Goal: Task Accomplishment & Management: Use online tool/utility

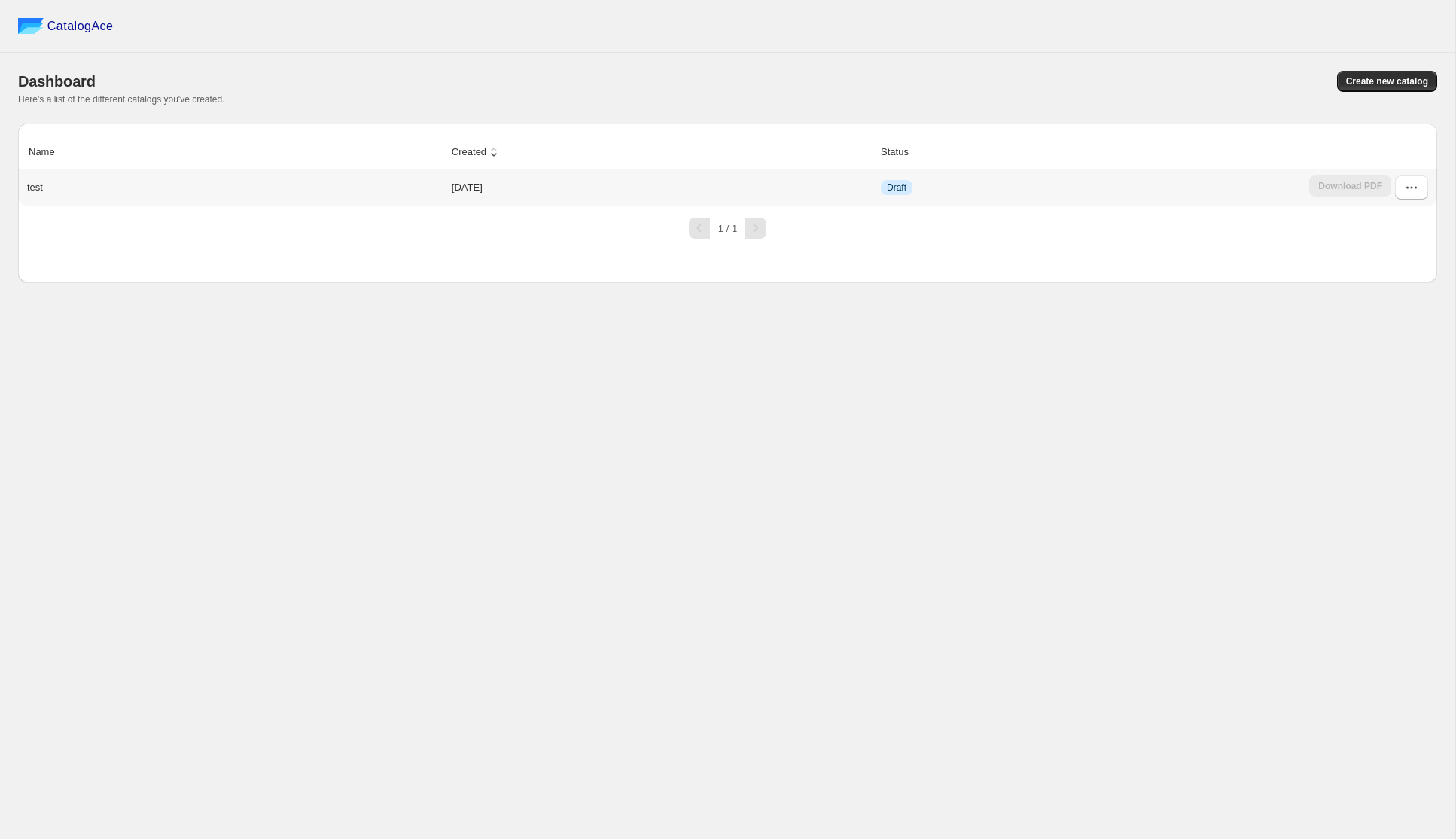
click at [472, 192] on td "[DATE]" at bounding box center [662, 187] width 429 height 36
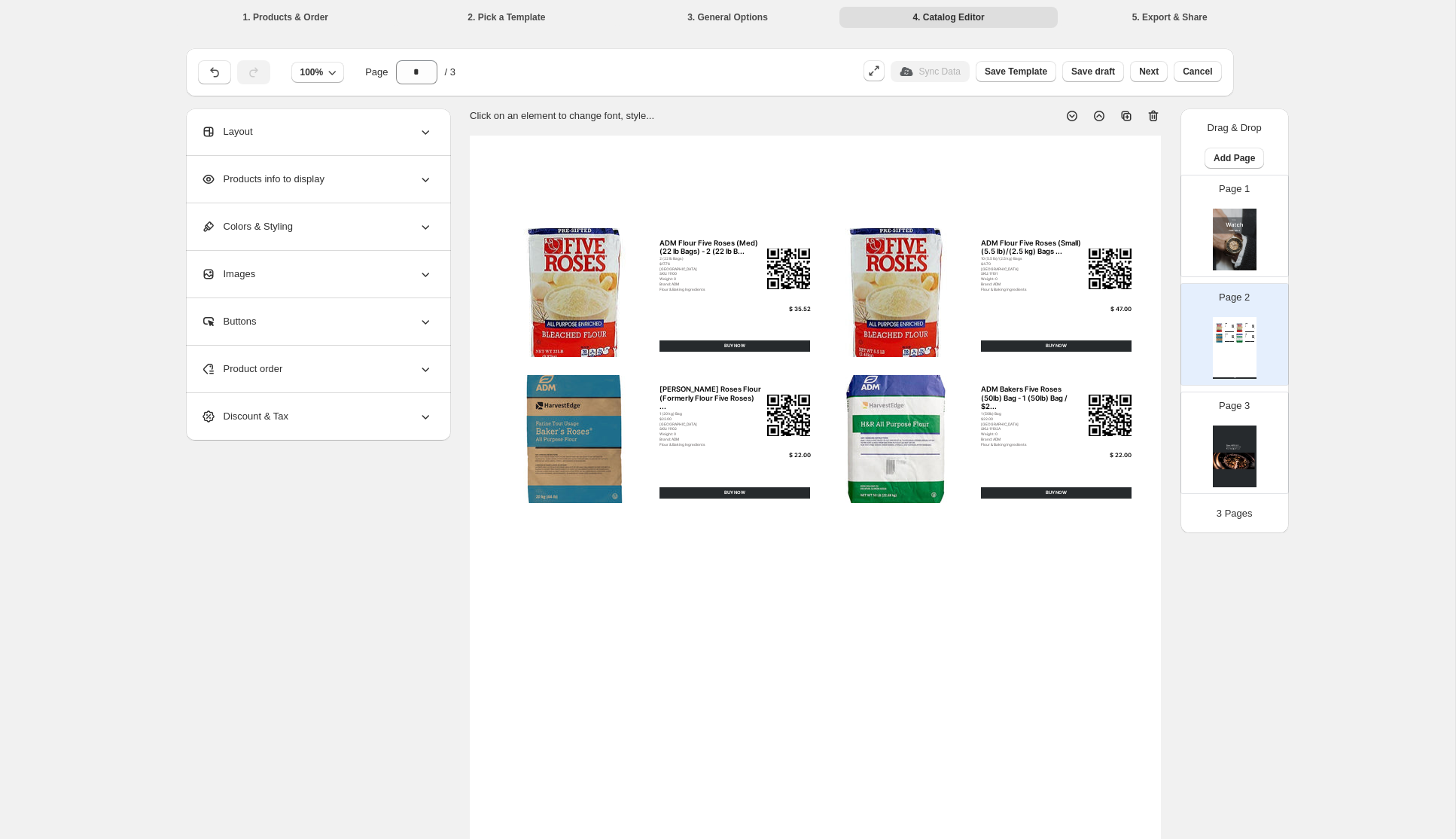
click at [420, 184] on icon at bounding box center [426, 179] width 15 height 15
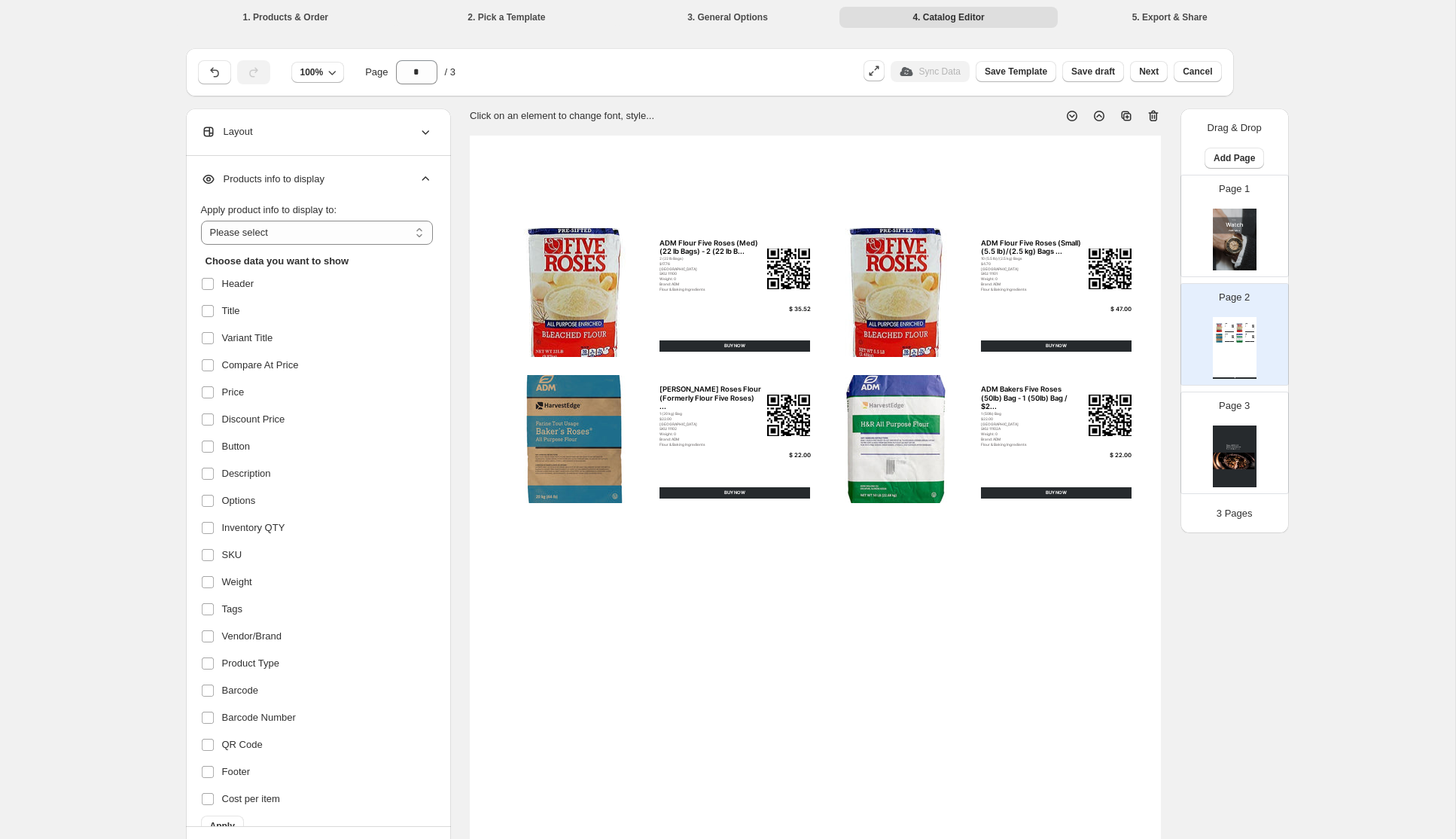
click at [425, 136] on icon at bounding box center [426, 132] width 15 height 15
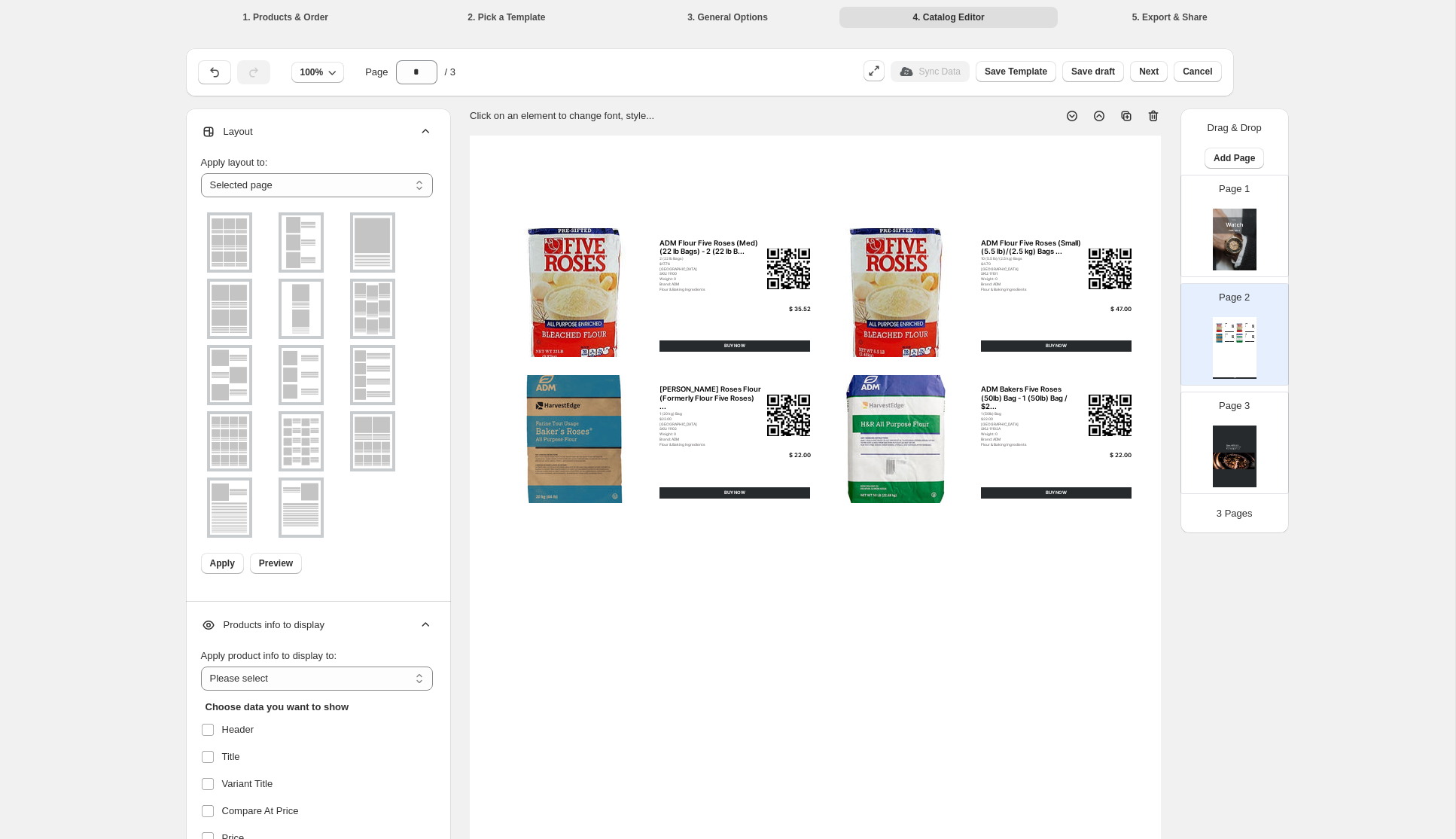
click at [298, 242] on img at bounding box center [301, 242] width 39 height 54
click at [223, 258] on img at bounding box center [229, 242] width 39 height 54
click at [298, 250] on img at bounding box center [301, 242] width 39 height 54
click at [220, 560] on span "Apply" at bounding box center [222, 563] width 25 height 12
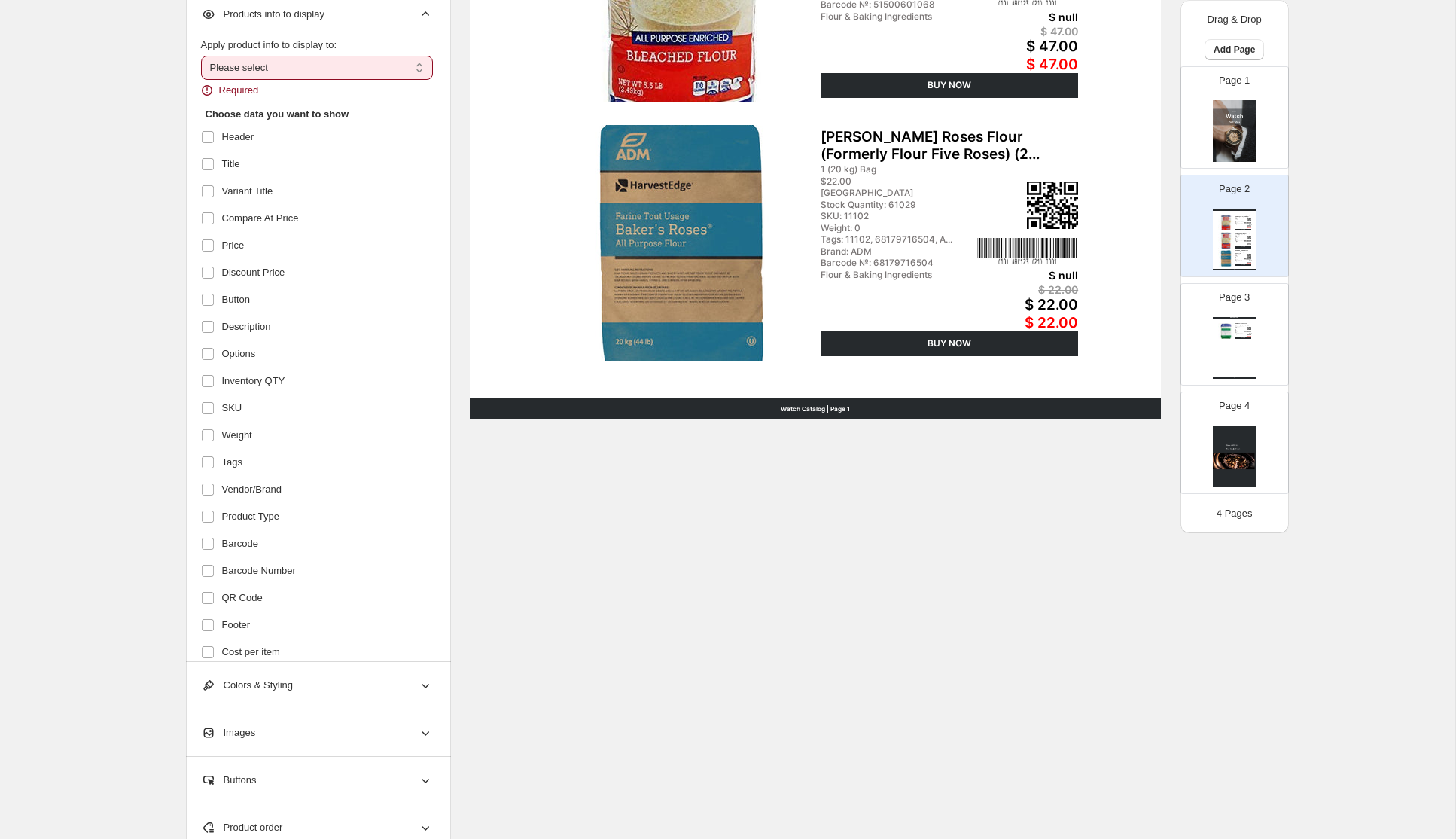
select select "*********"
click option "*********" at bounding box center [0, 0] width 0 height 0
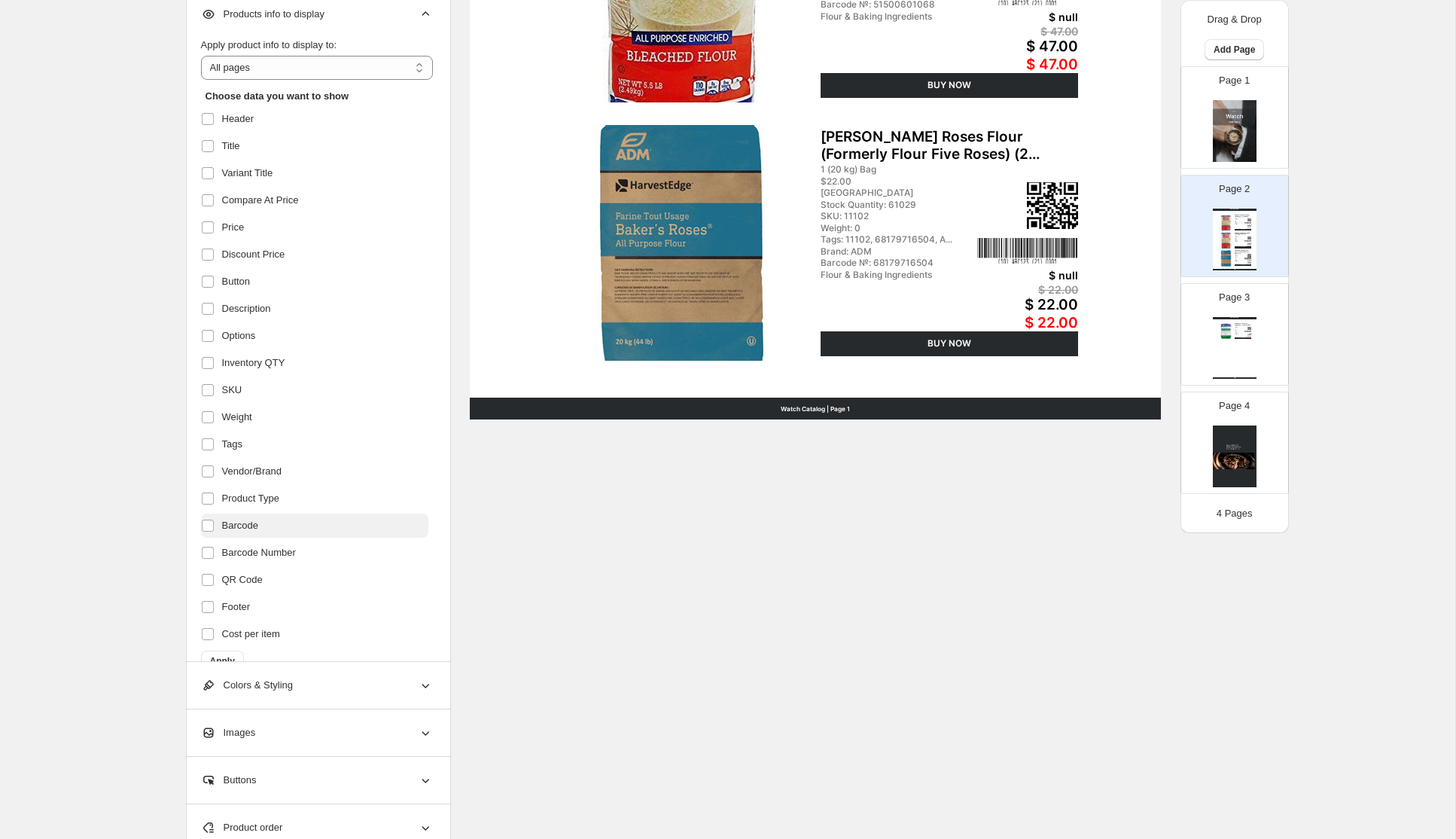
scroll to position [25, 0]
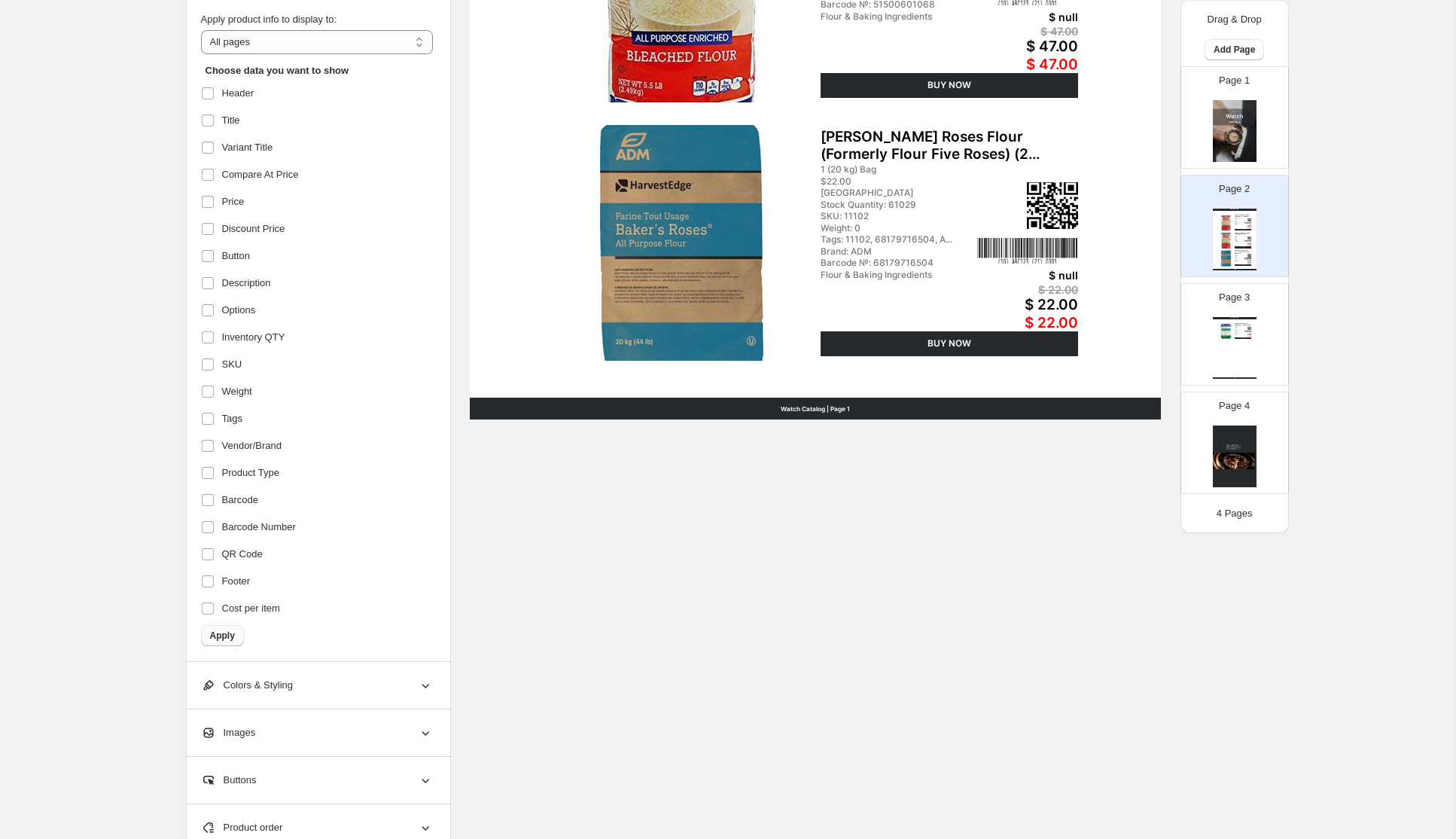
click at [230, 637] on span "Apply" at bounding box center [222, 636] width 25 height 12
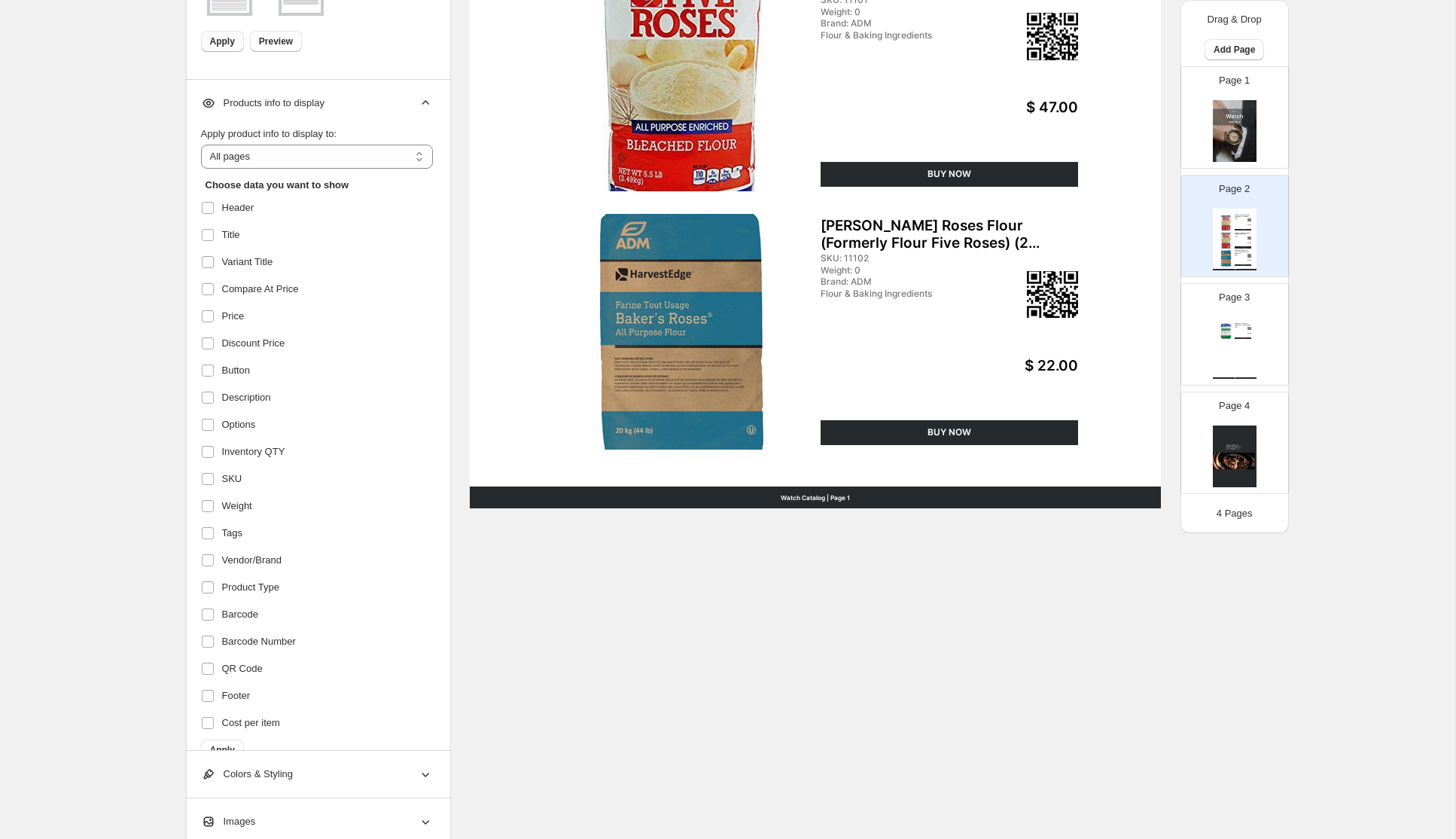
scroll to position [516, 0]
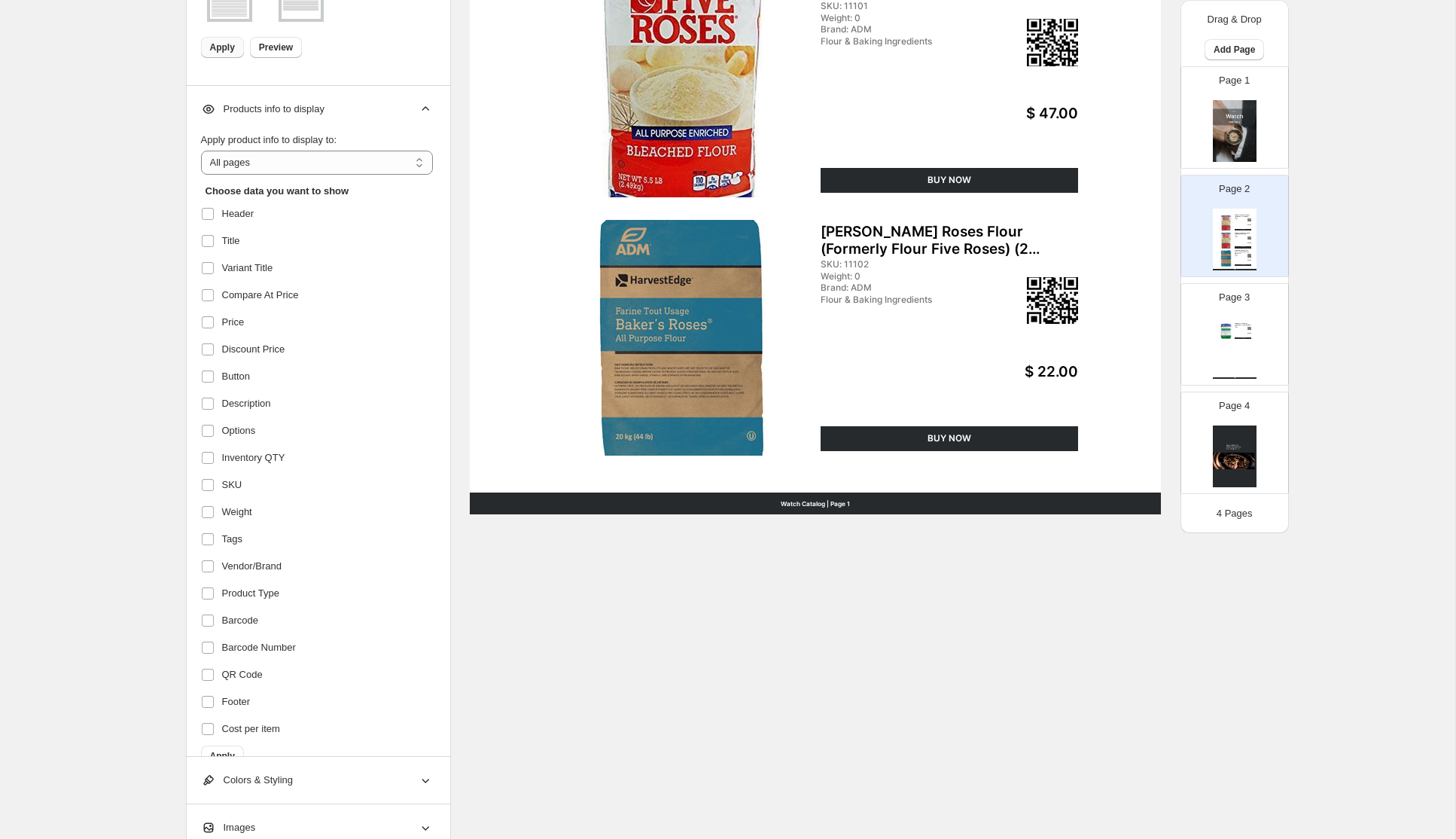
click at [203, 248] on label at bounding box center [210, 240] width 19 height 19
click at [213, 409] on span at bounding box center [208, 403] width 14 height 14
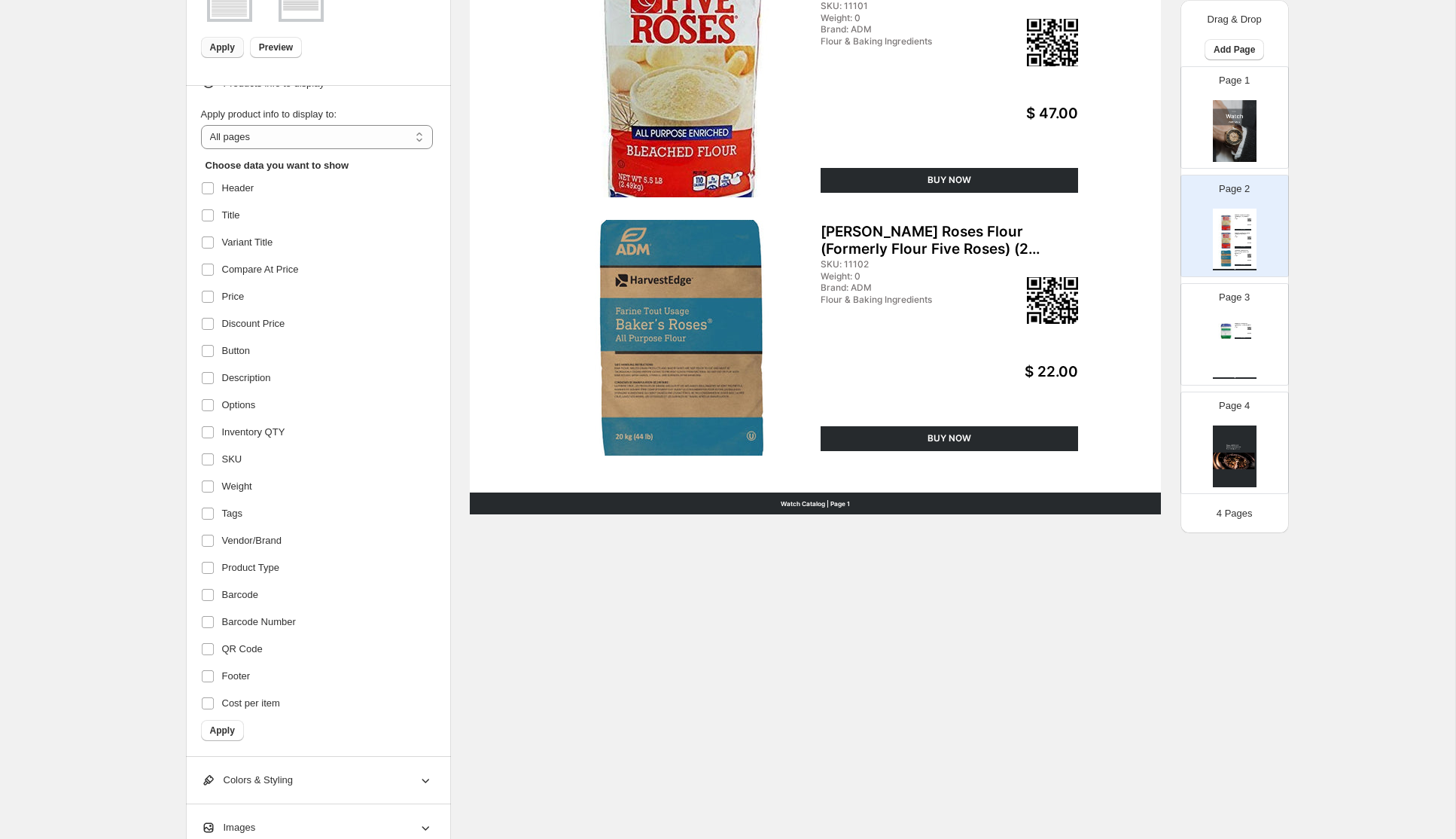
click at [219, 730] on span "Apply" at bounding box center [222, 730] width 25 height 12
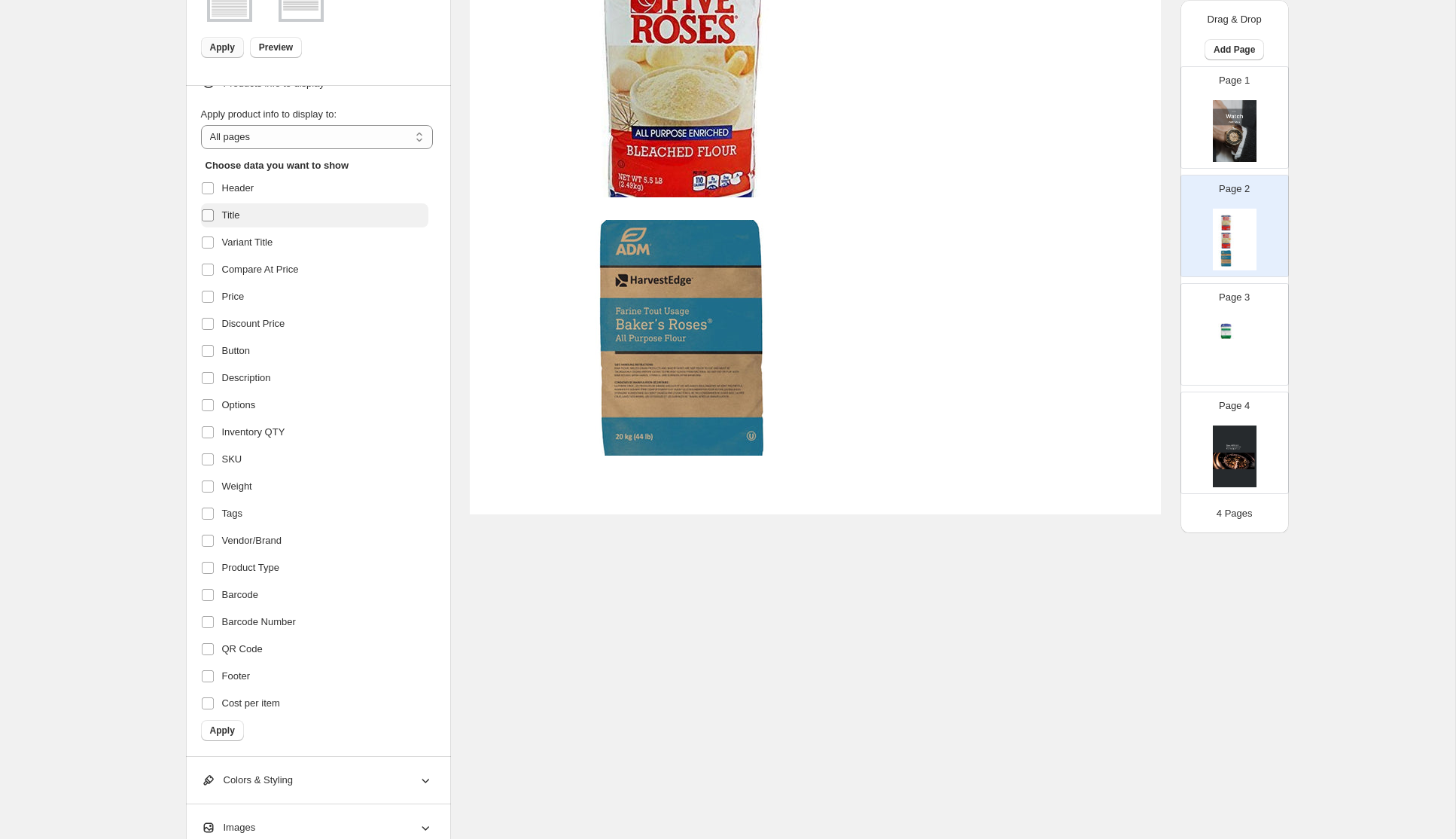
click at [205, 222] on span at bounding box center [208, 216] width 14 height 14
click at [232, 734] on span "Apply" at bounding box center [222, 730] width 25 height 12
click at [218, 734] on span "Apply" at bounding box center [222, 730] width 25 height 12
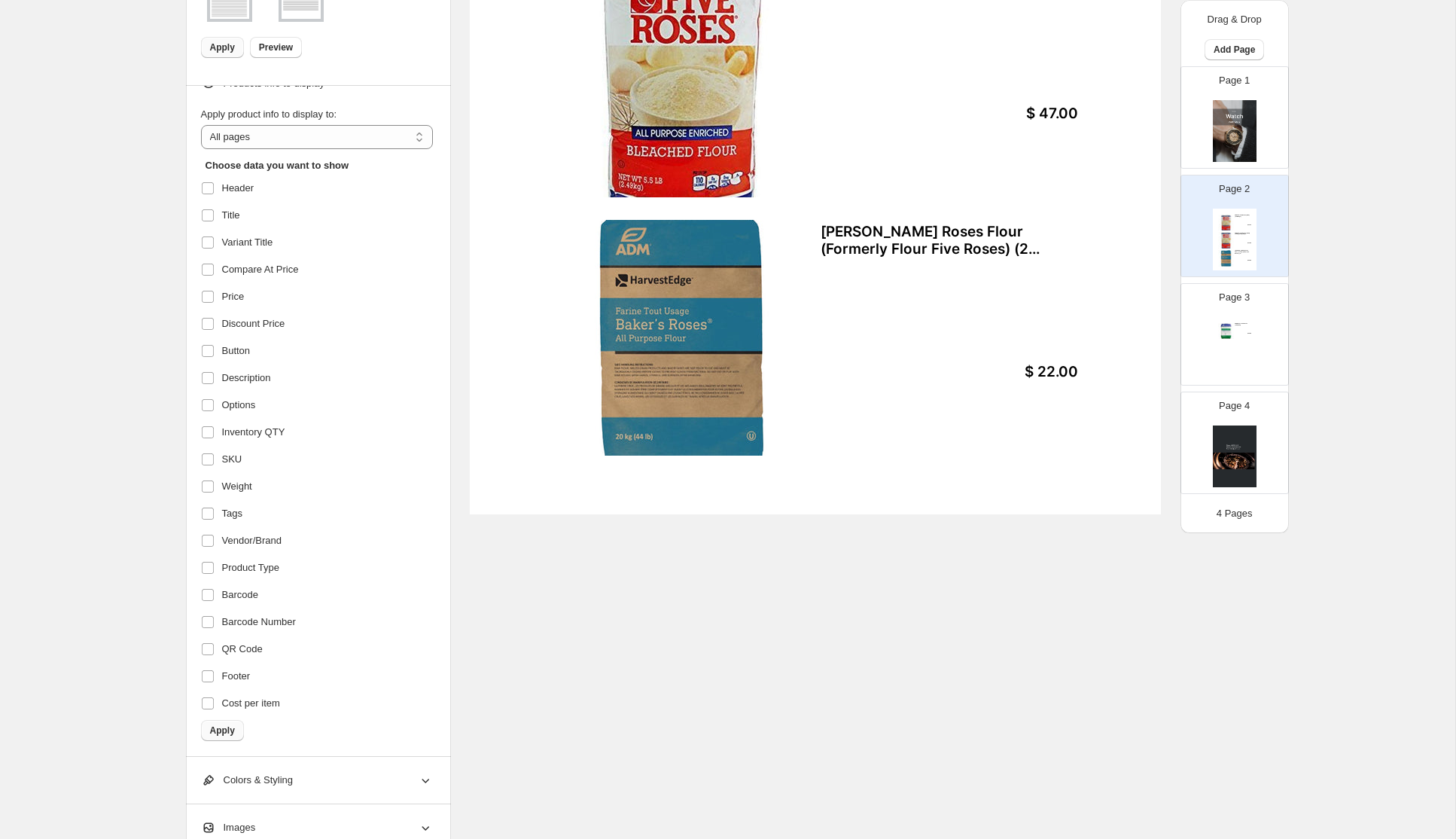
click at [234, 734] on span "Apply" at bounding box center [222, 730] width 25 height 12
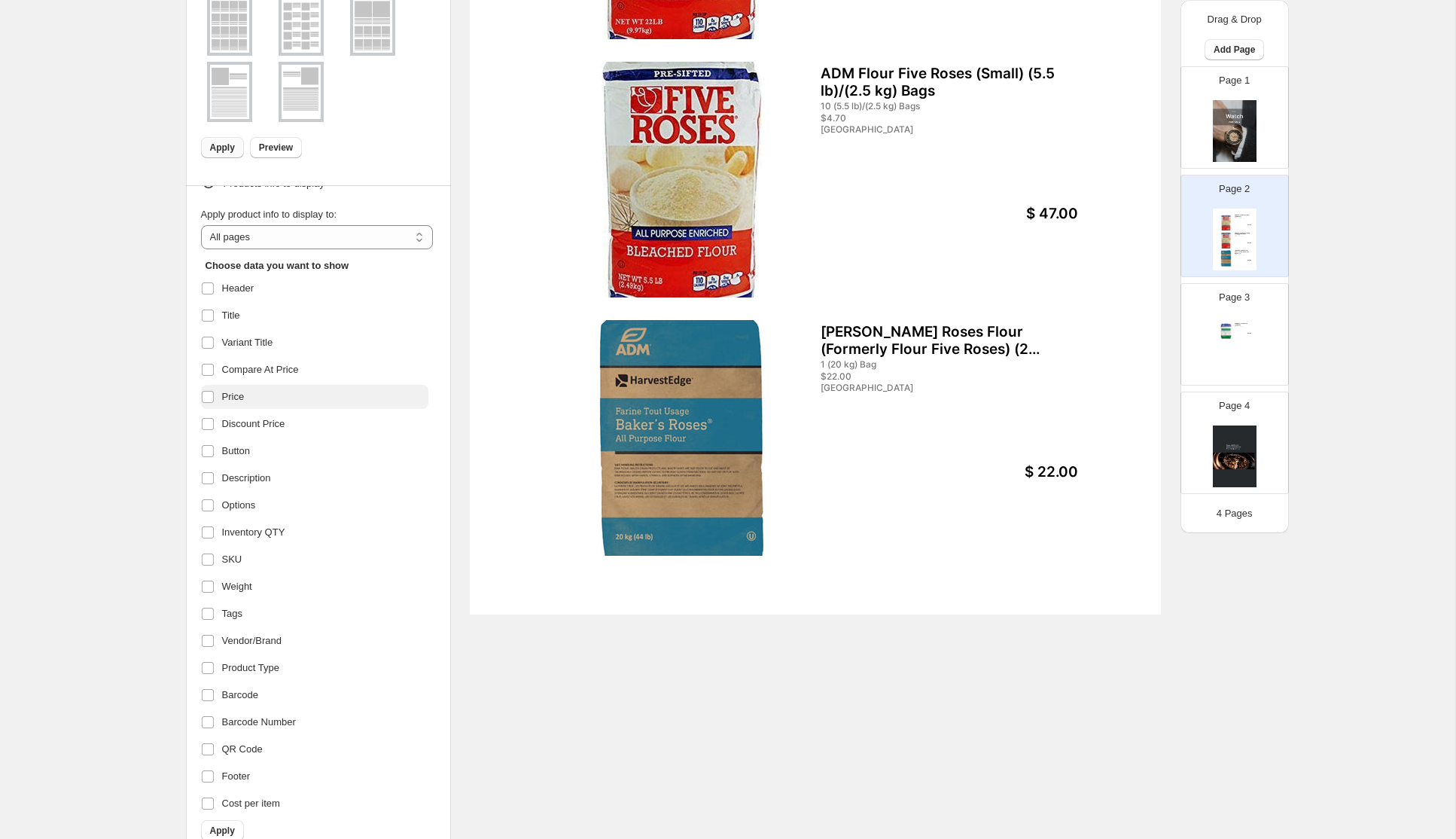
scroll to position [482, 0]
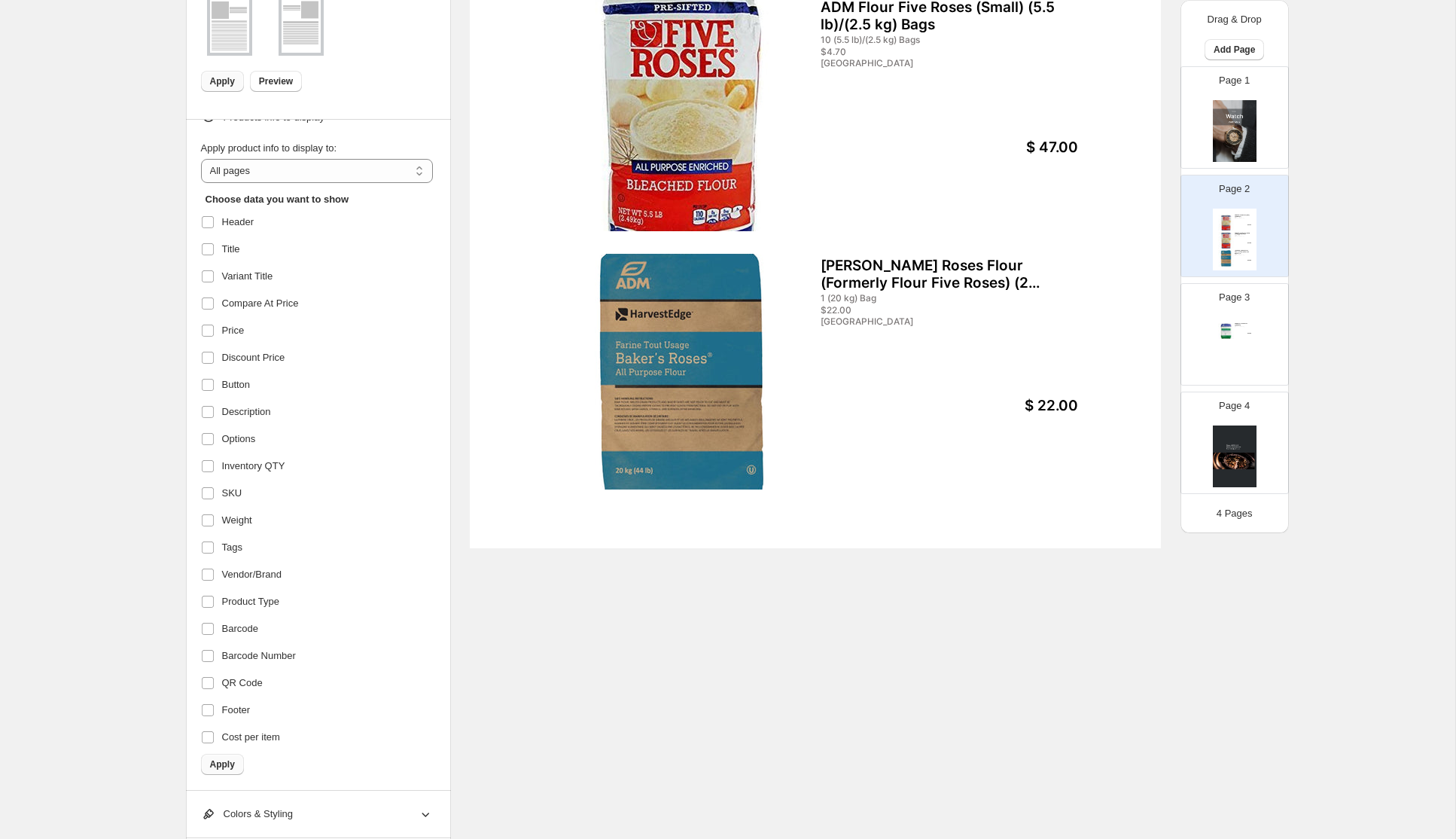
click at [219, 765] on span "Apply" at bounding box center [222, 764] width 25 height 12
click at [199, 624] on div "**********" at bounding box center [319, 455] width 265 height 670
click at [225, 761] on span "Apply" at bounding box center [222, 764] width 25 height 12
click at [240, 601] on span "Product Type" at bounding box center [251, 602] width 57 height 15
click at [230, 767] on span "Apply" at bounding box center [222, 764] width 25 height 12
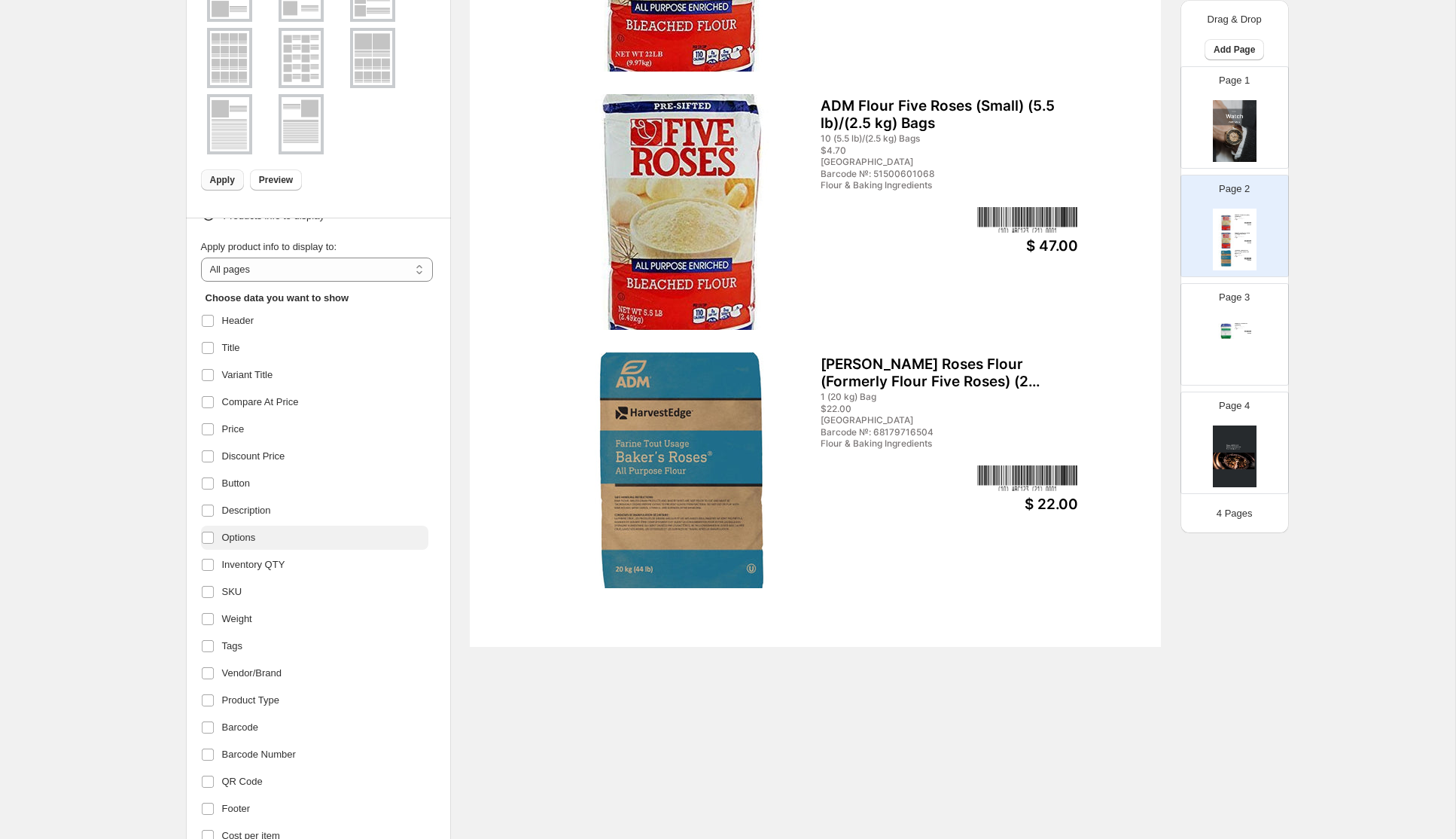
scroll to position [0, 0]
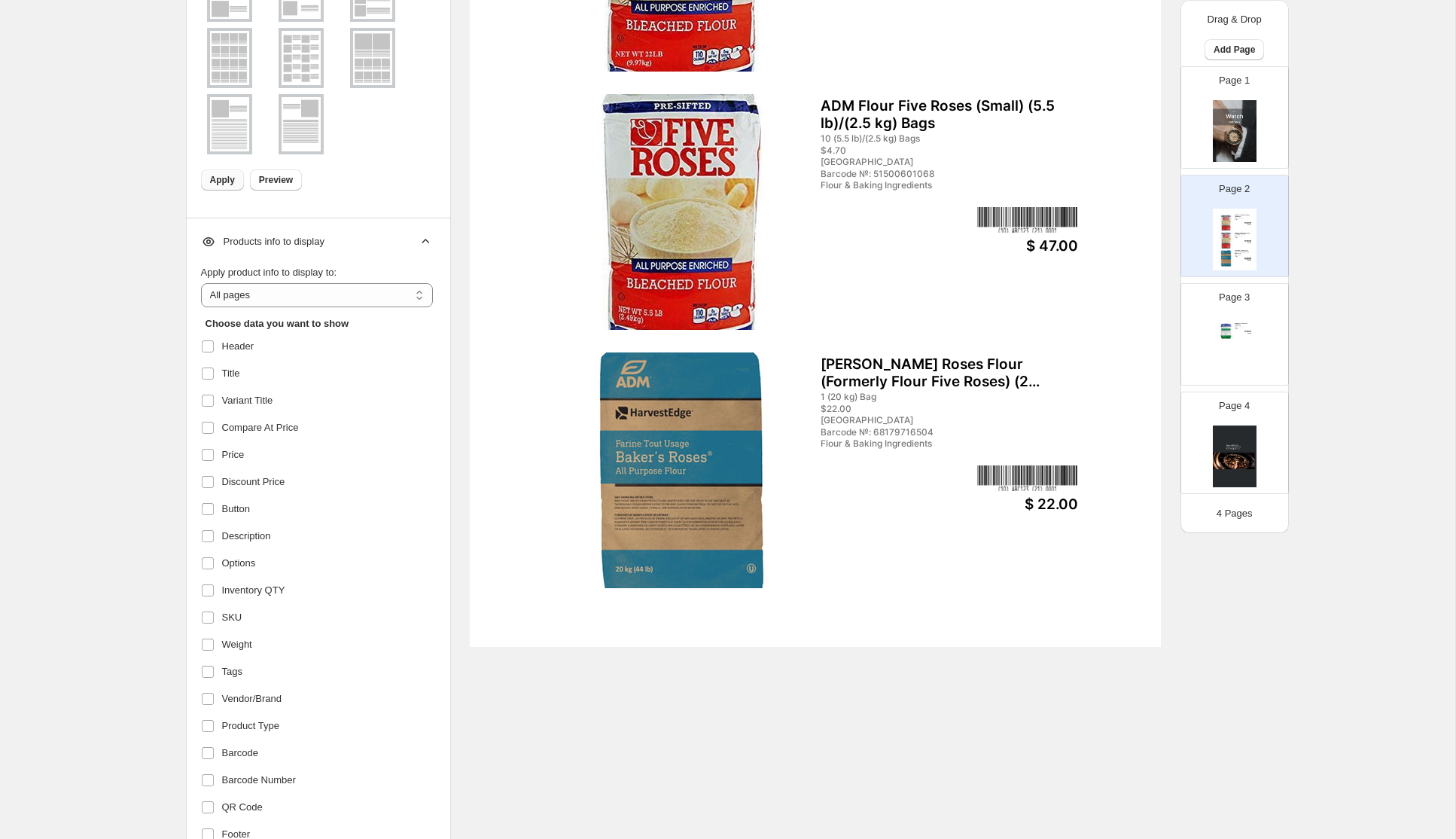
click at [427, 242] on icon at bounding box center [426, 242] width 15 height 15
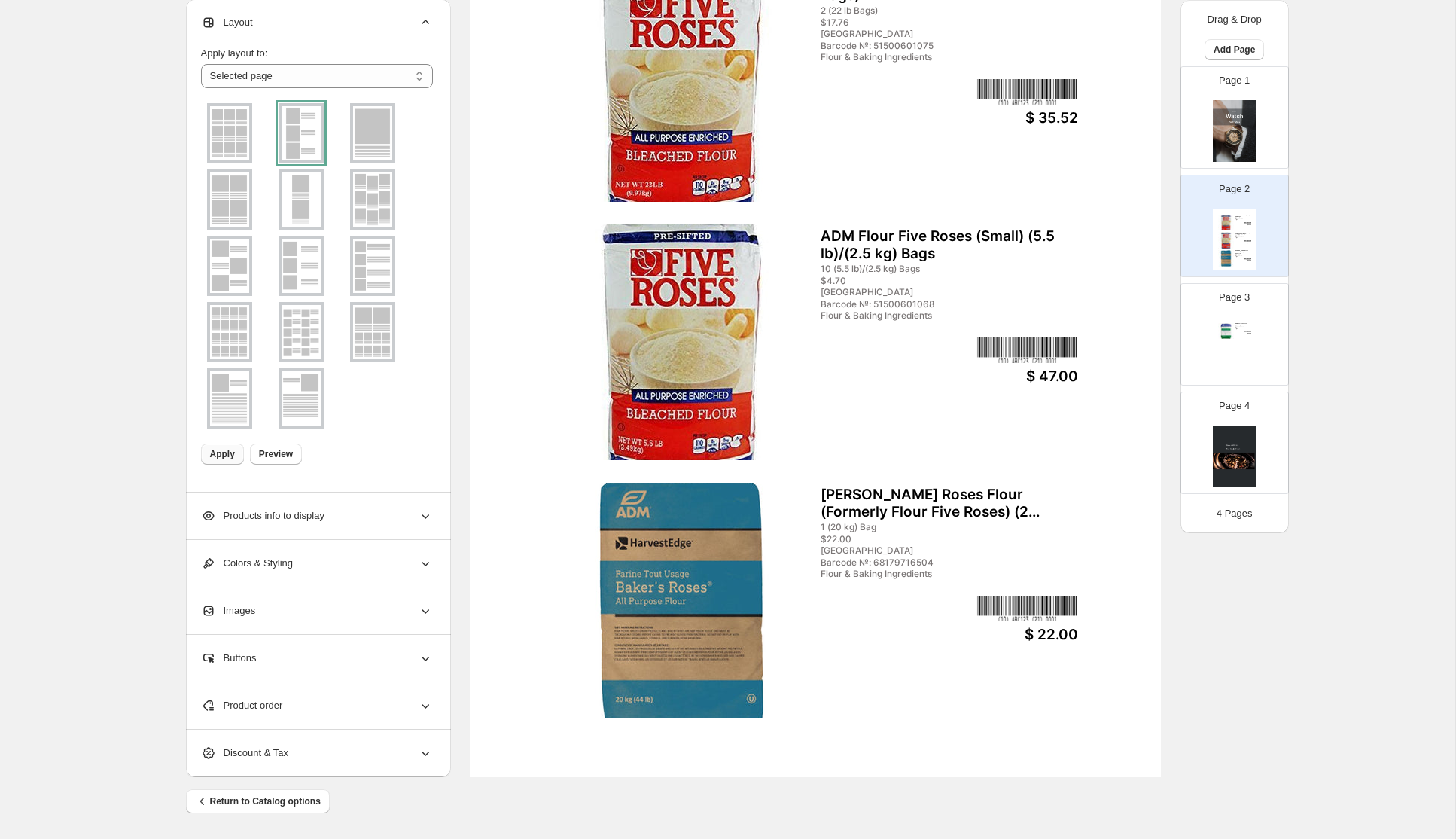
scroll to position [253, 0]
click at [414, 567] on div "Colors & Styling" at bounding box center [316, 563] width 232 height 47
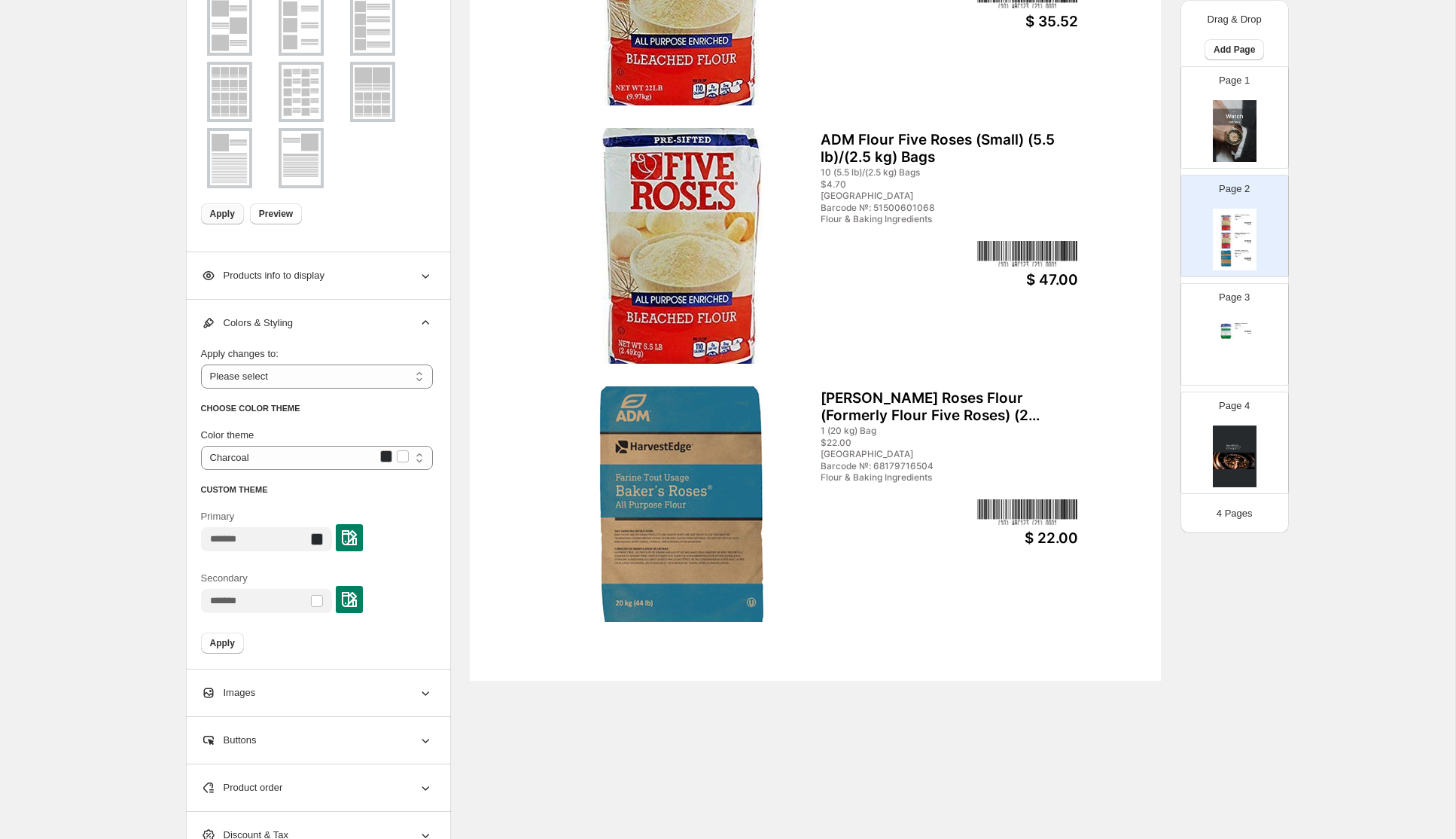
scroll to position [353, 0]
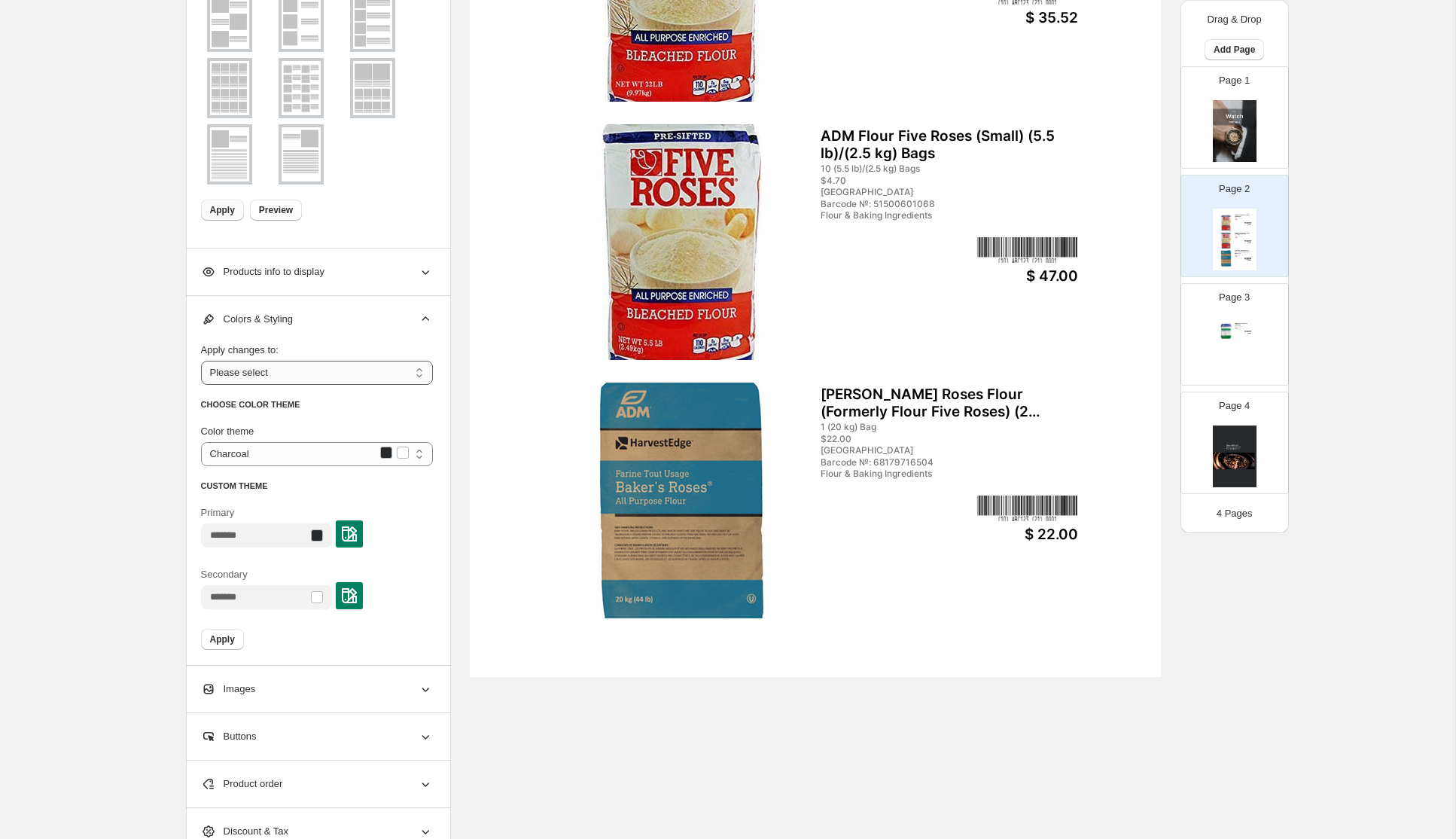
select select "**********"
click option "*********" at bounding box center [0, 0] width 0 height 0
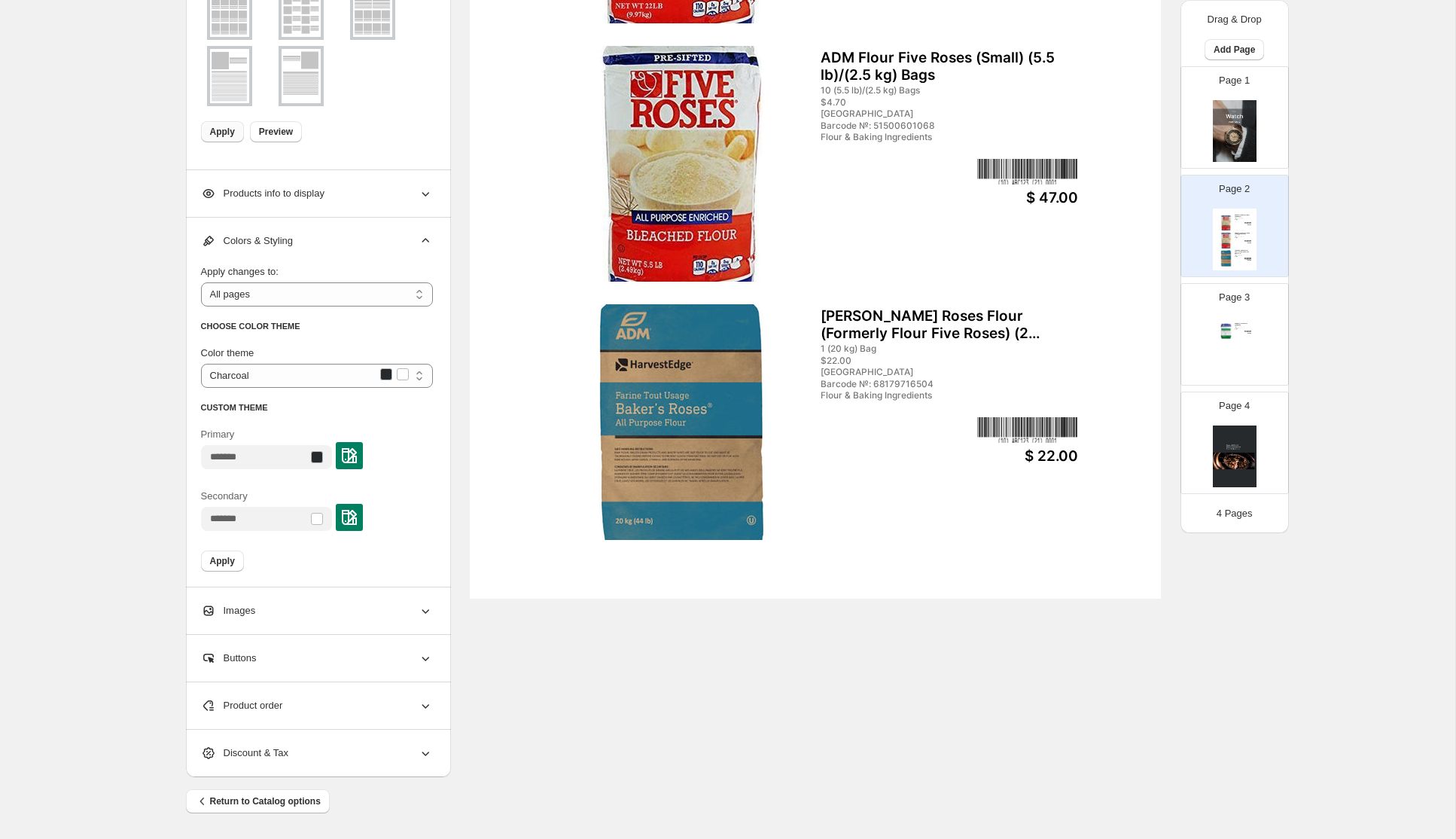
click at [416, 613] on div "Images" at bounding box center [316, 610] width 232 height 47
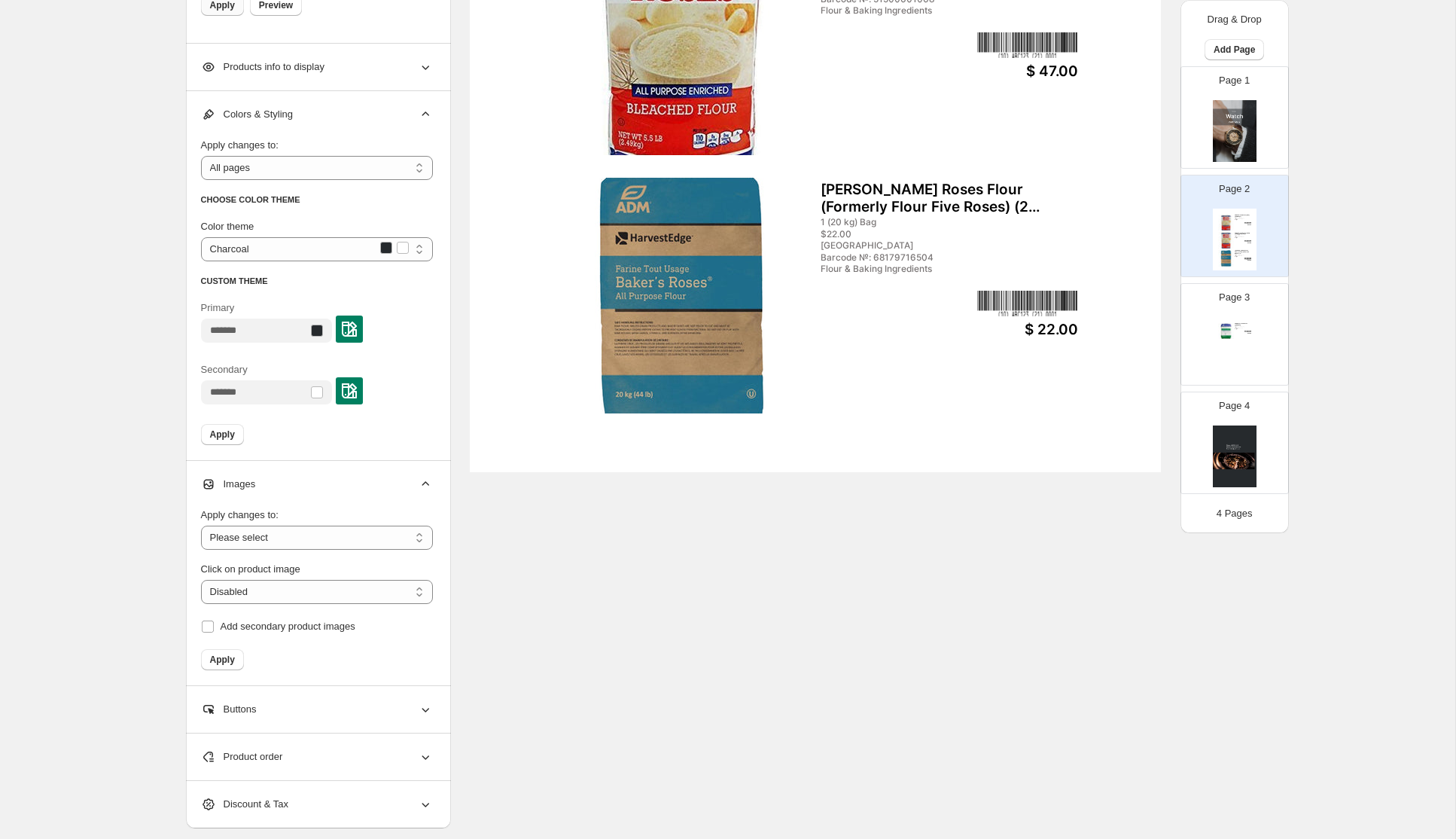
scroll to position [609, 0]
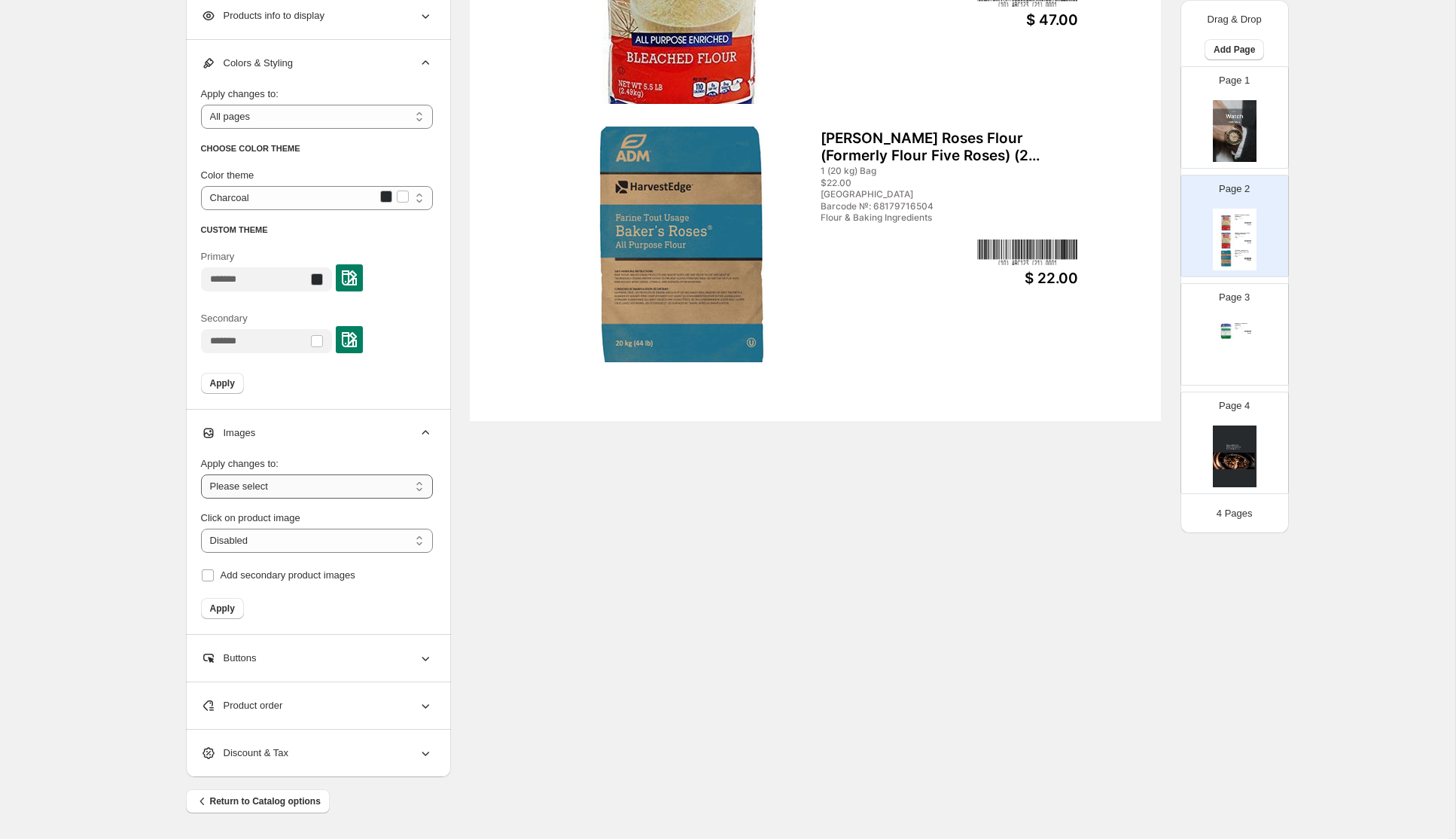
select select "**********"
click option "**********" at bounding box center [0, 0] width 0 height 0
select select "**********"
click at [225, 610] on span "Apply" at bounding box center [222, 608] width 25 height 12
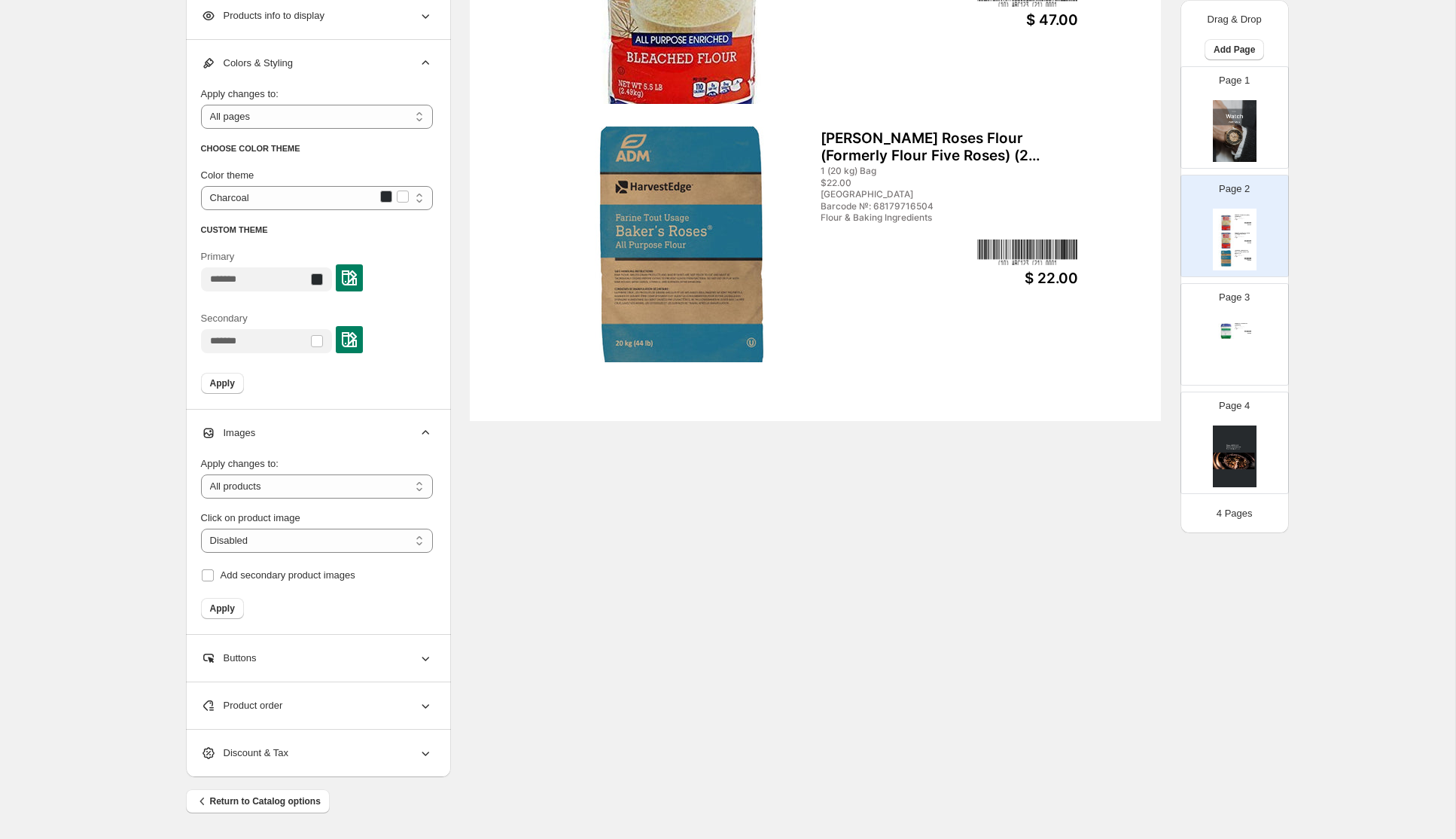
click at [422, 660] on icon at bounding box center [426, 658] width 15 height 15
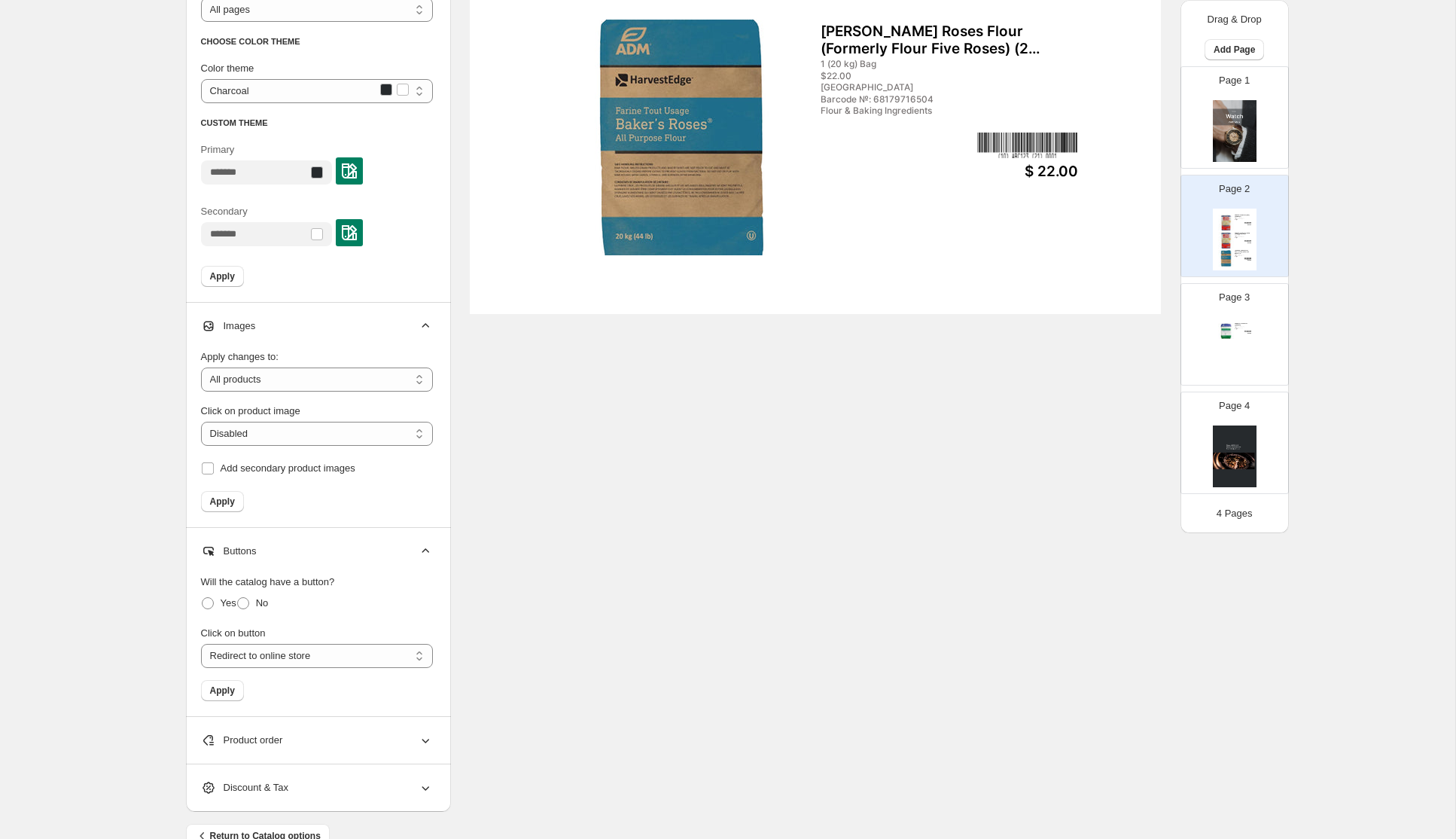
scroll to position [750, 0]
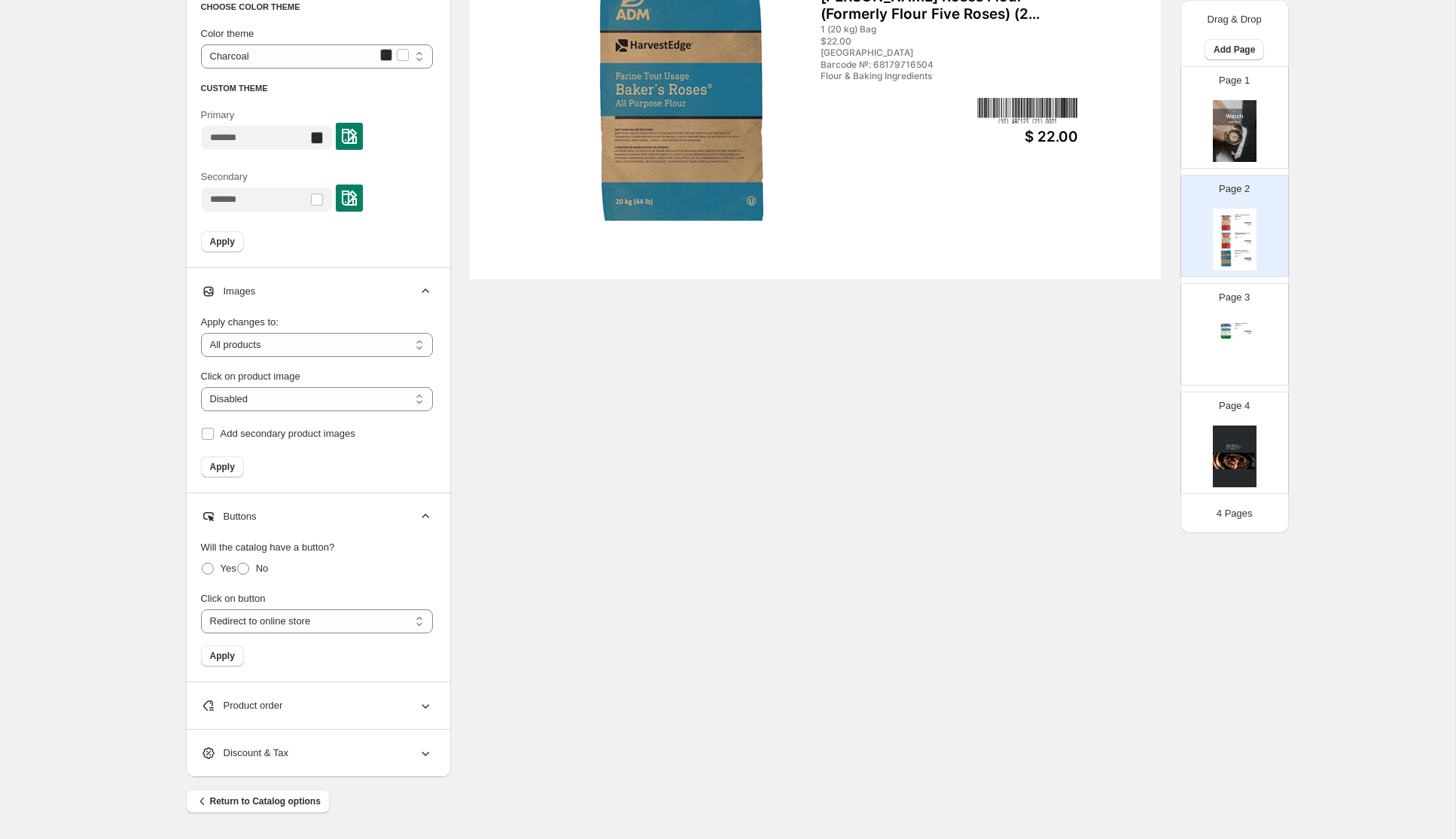
click at [428, 701] on icon at bounding box center [426, 706] width 15 height 15
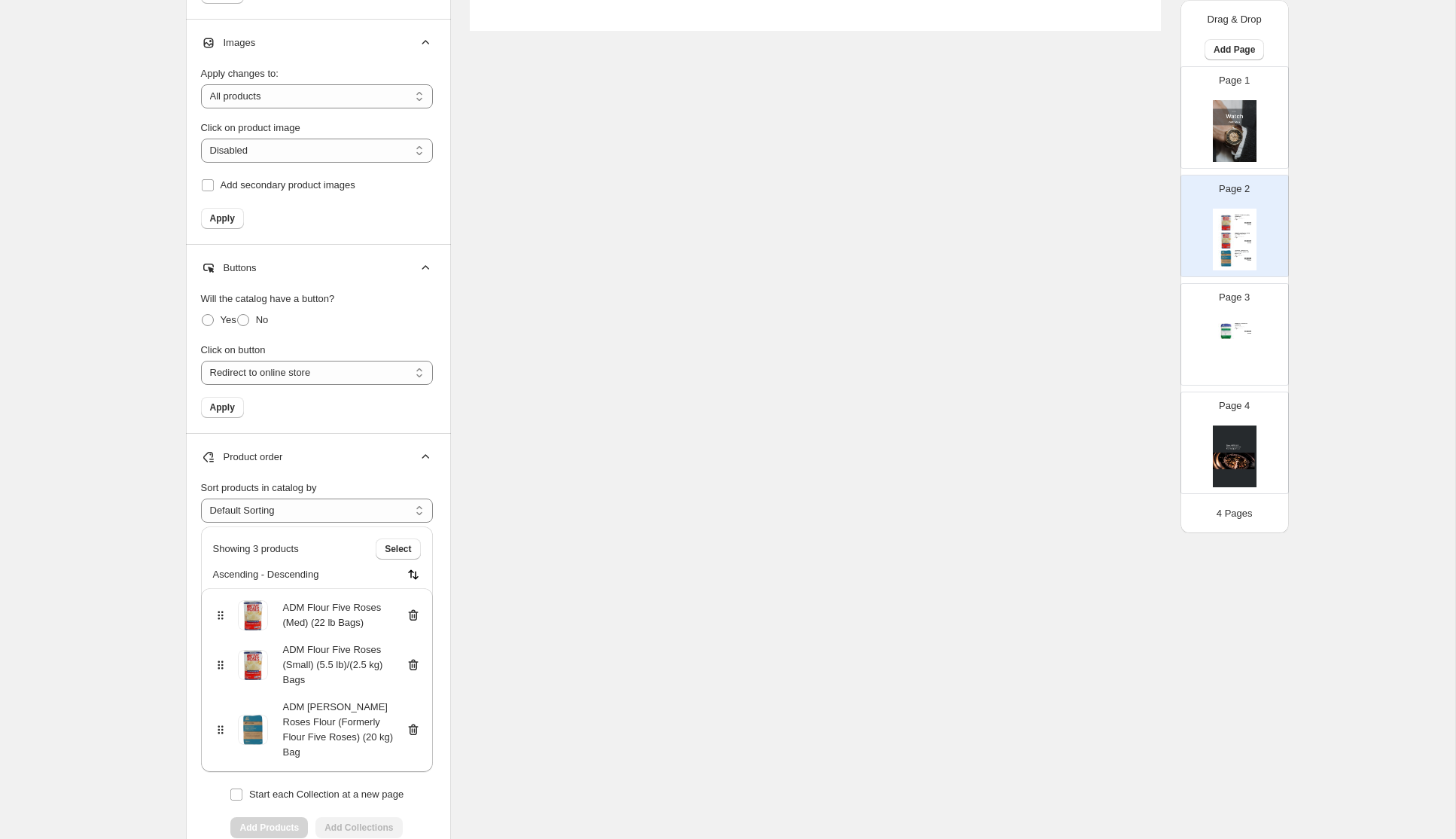
scroll to position [1076, 0]
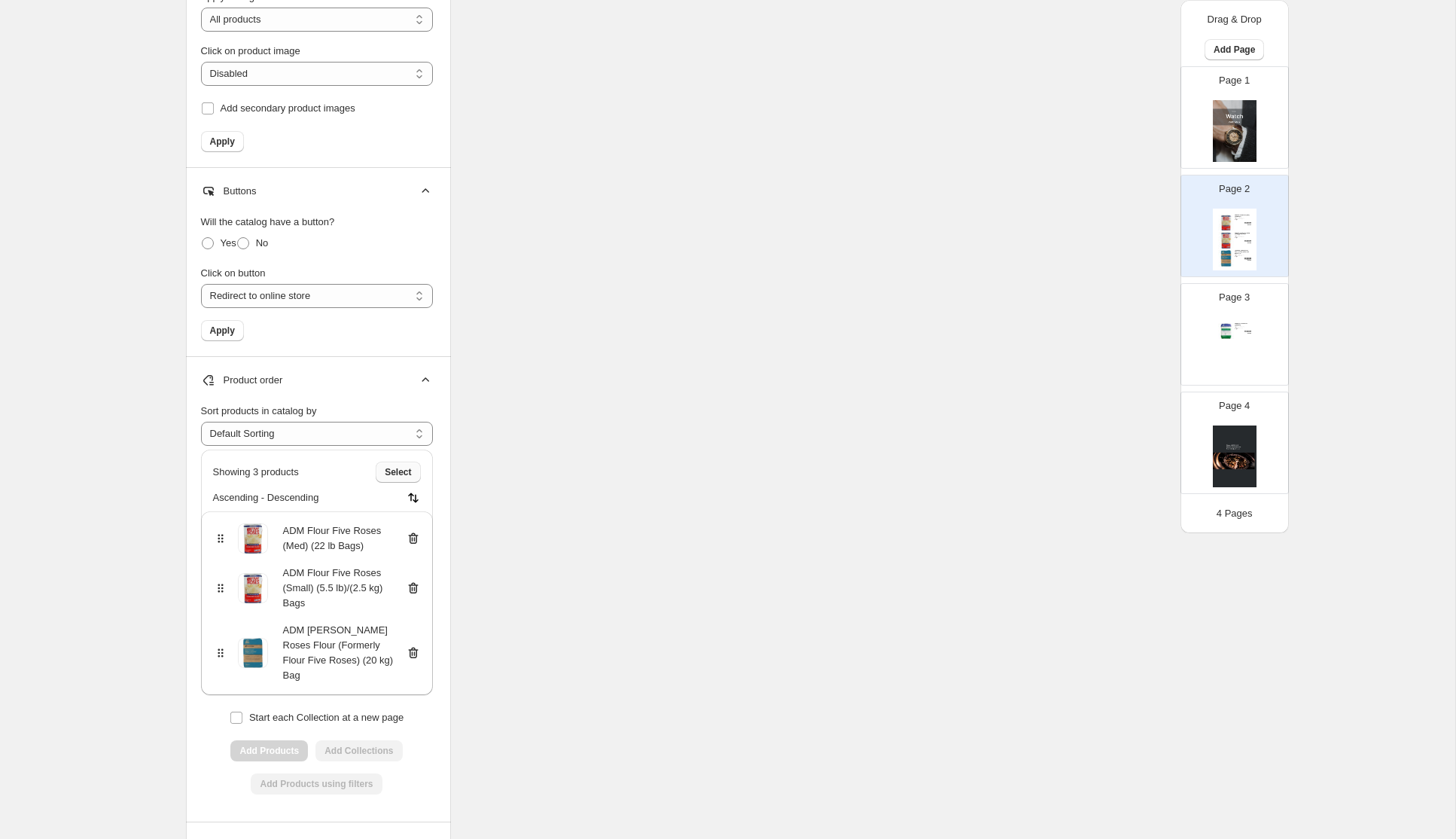
click at [402, 473] on span "Select" at bounding box center [398, 472] width 26 height 12
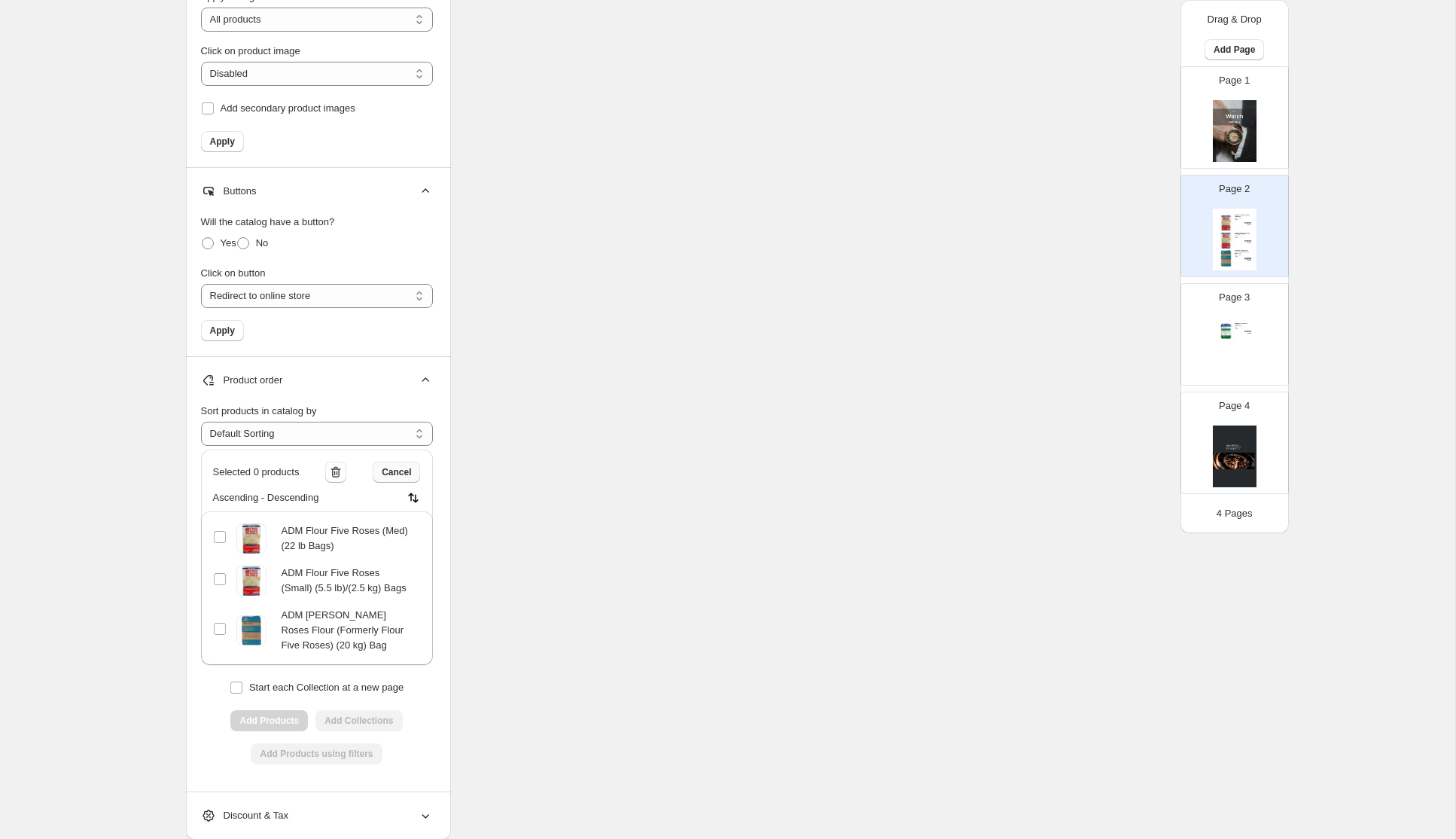
click at [402, 473] on span "Cancel" at bounding box center [396, 472] width 29 height 12
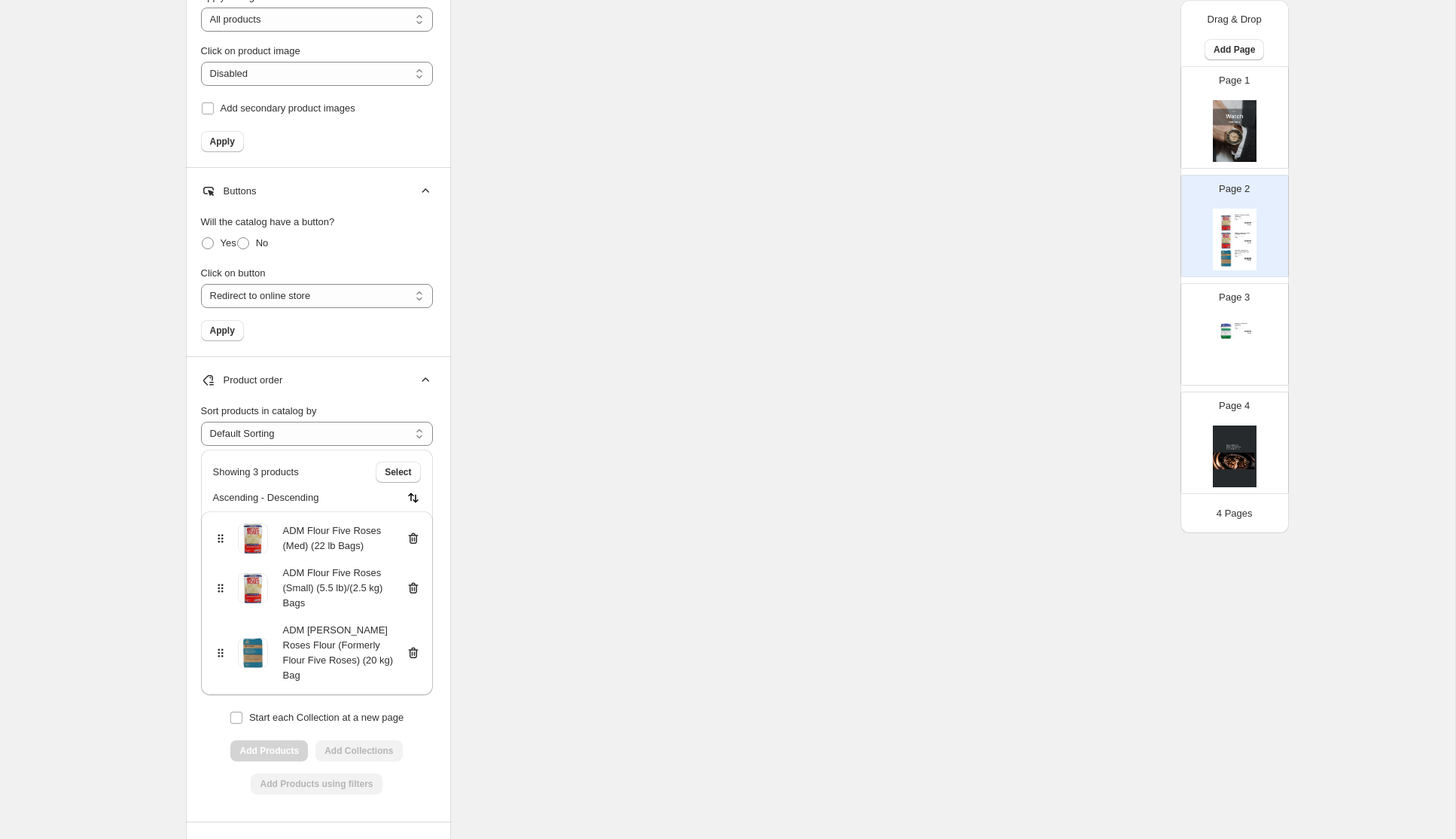
click at [414, 500] on img at bounding box center [413, 498] width 15 height 15
click at [286, 500] on p "Ascending - Descending" at bounding box center [266, 498] width 106 height 15
select select "***"
click option "***" at bounding box center [0, 0] width 0 height 0
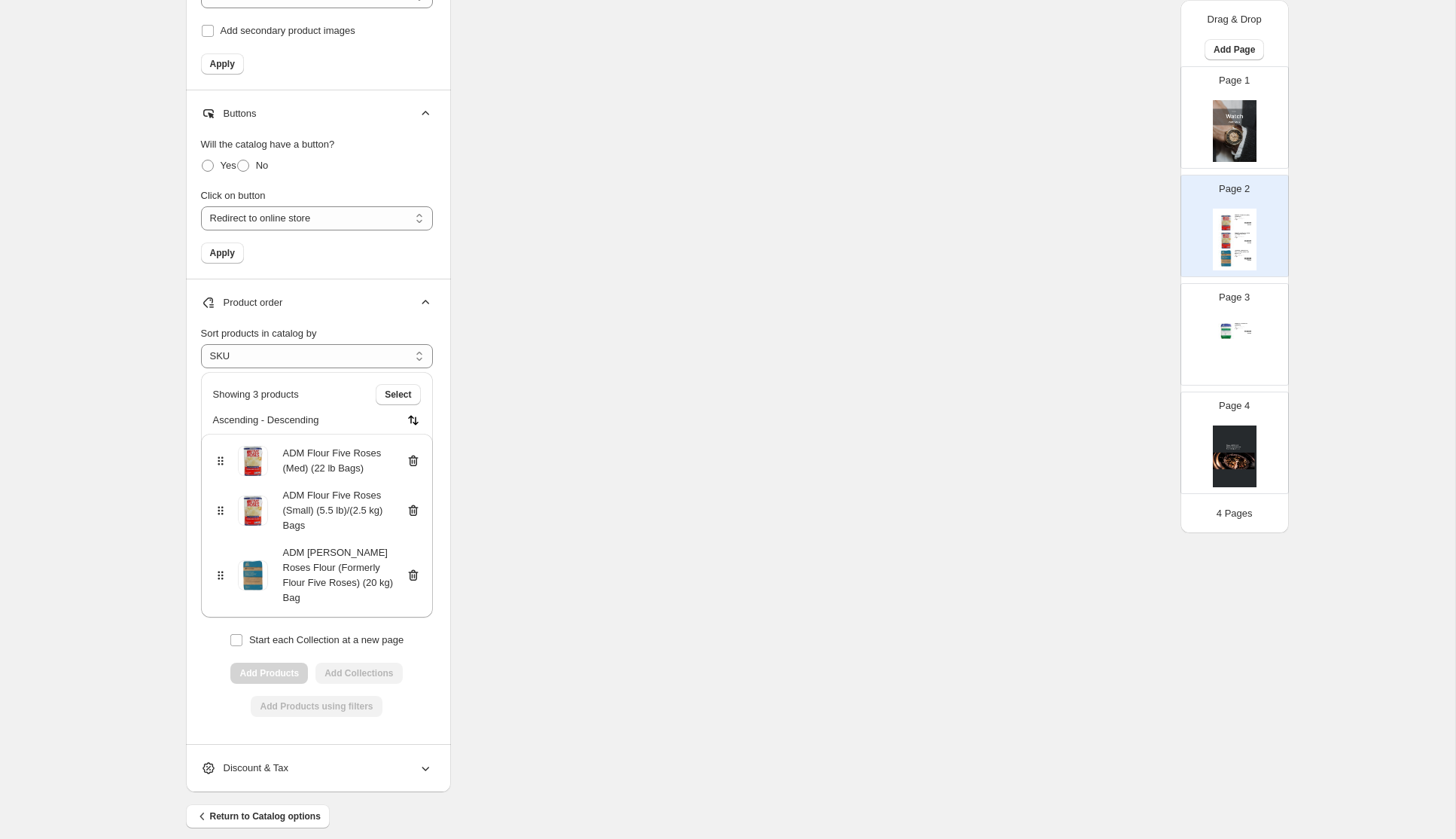
click at [286, 760] on span "Discount & Tax" at bounding box center [244, 768] width 87 height 15
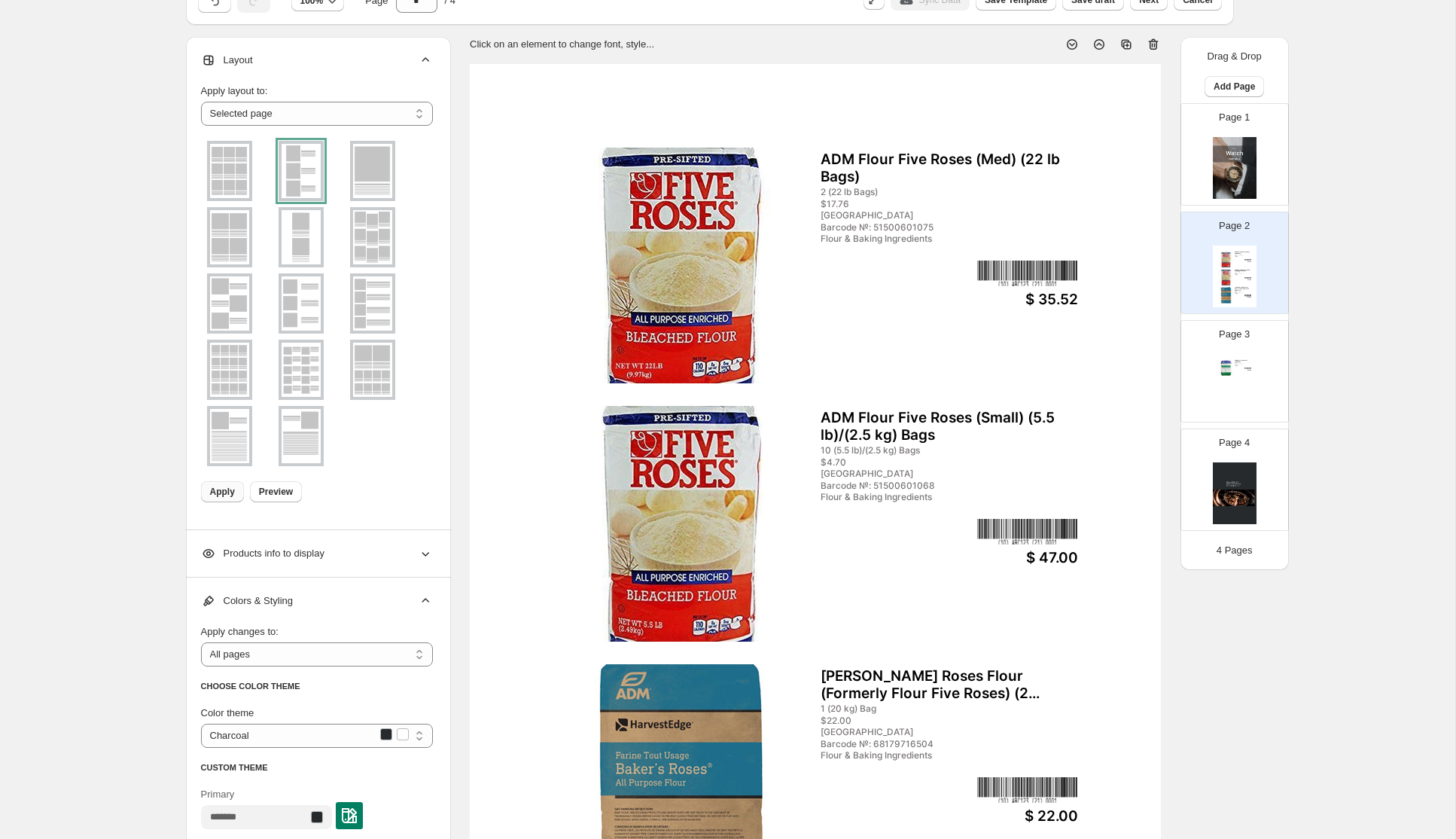
scroll to position [0, 0]
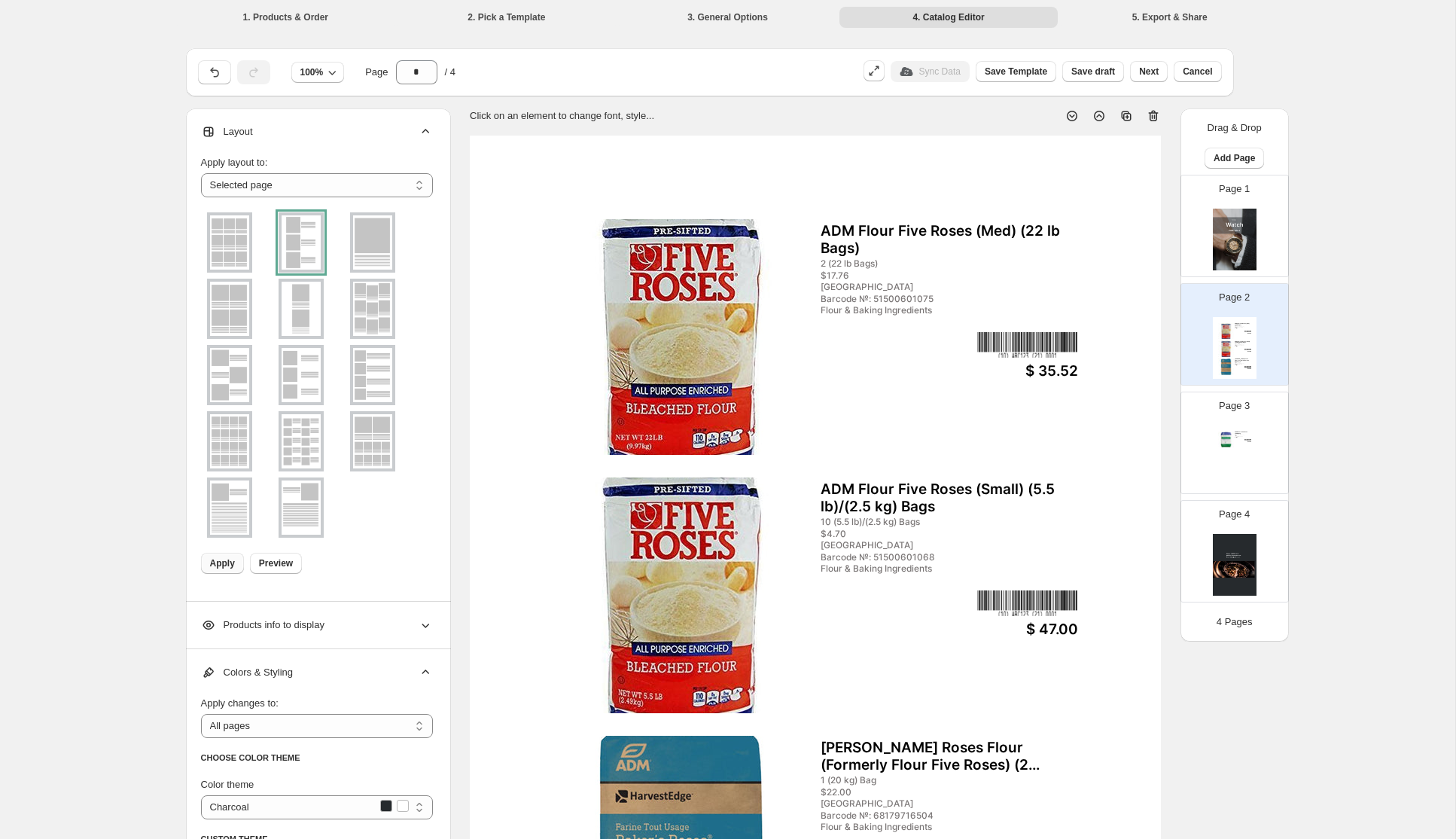
click at [229, 253] on img at bounding box center [229, 242] width 39 height 54
click at [220, 563] on span "Apply" at bounding box center [222, 563] width 25 height 12
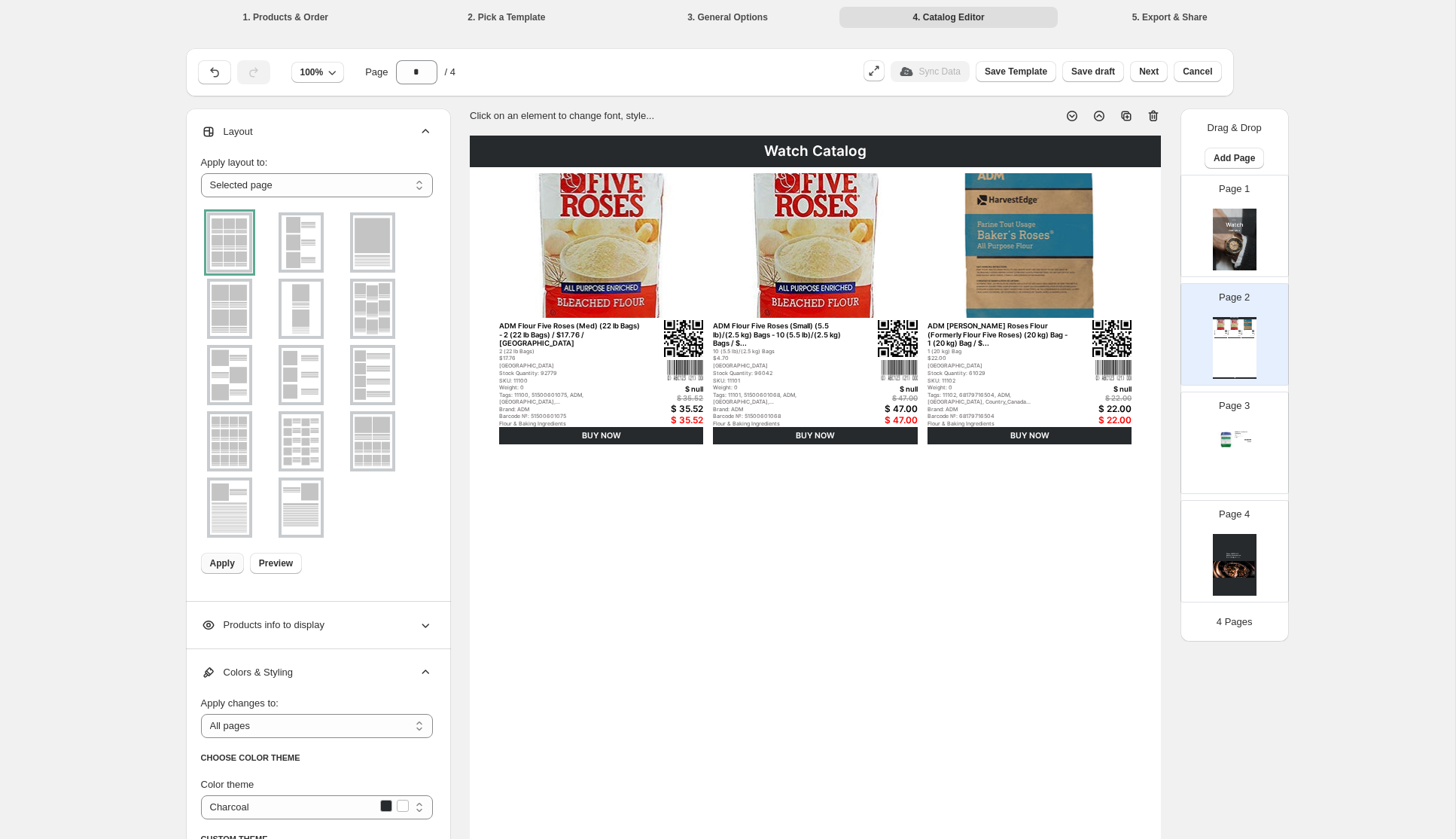
click at [232, 308] on img at bounding box center [229, 309] width 39 height 54
click at [365, 303] on img at bounding box center [372, 309] width 39 height 54
click at [222, 564] on span "Apply" at bounding box center [222, 563] width 25 height 12
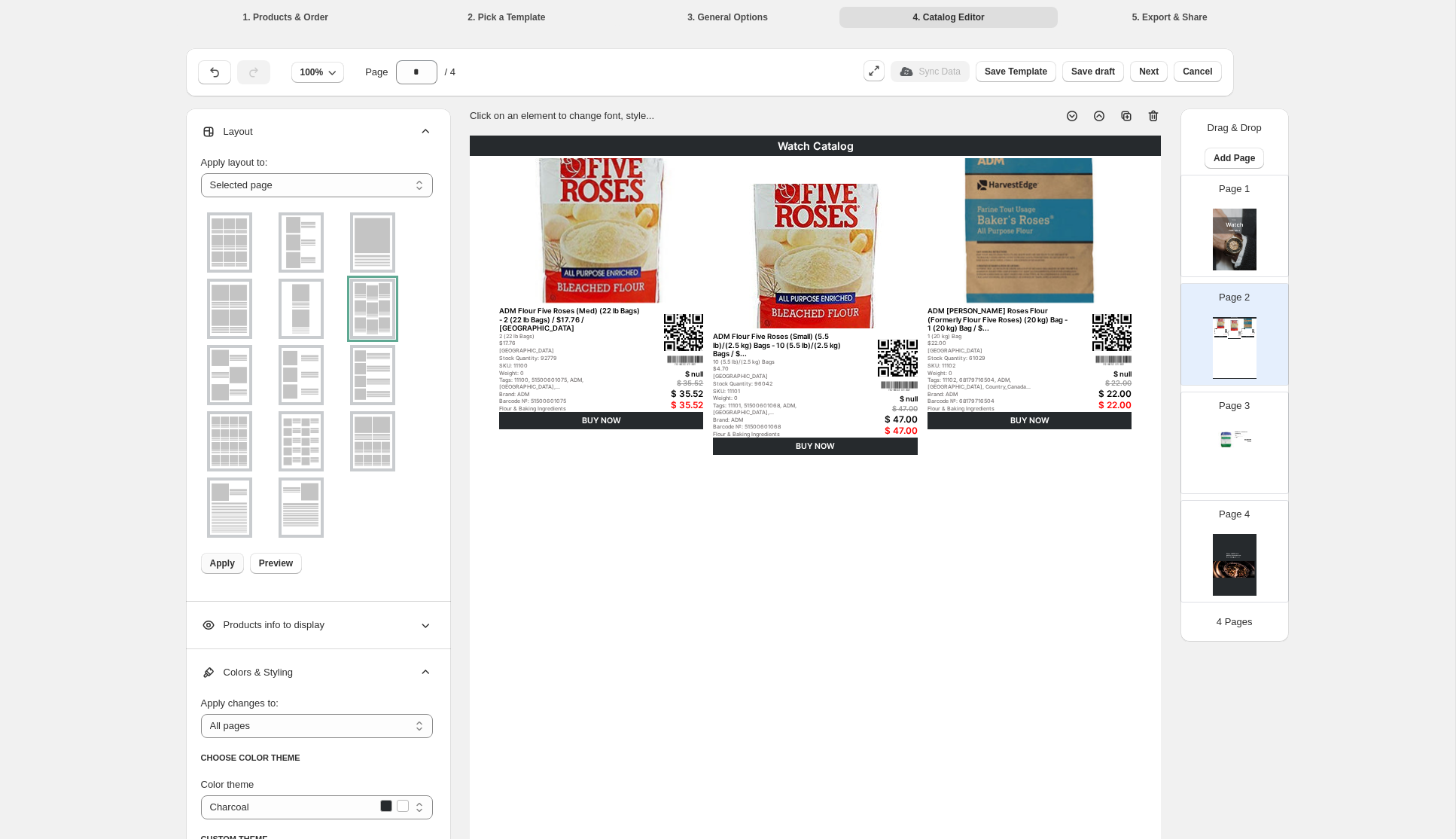
click at [369, 373] on img at bounding box center [372, 375] width 39 height 54
click at [221, 562] on span "Apply" at bounding box center [222, 563] width 25 height 12
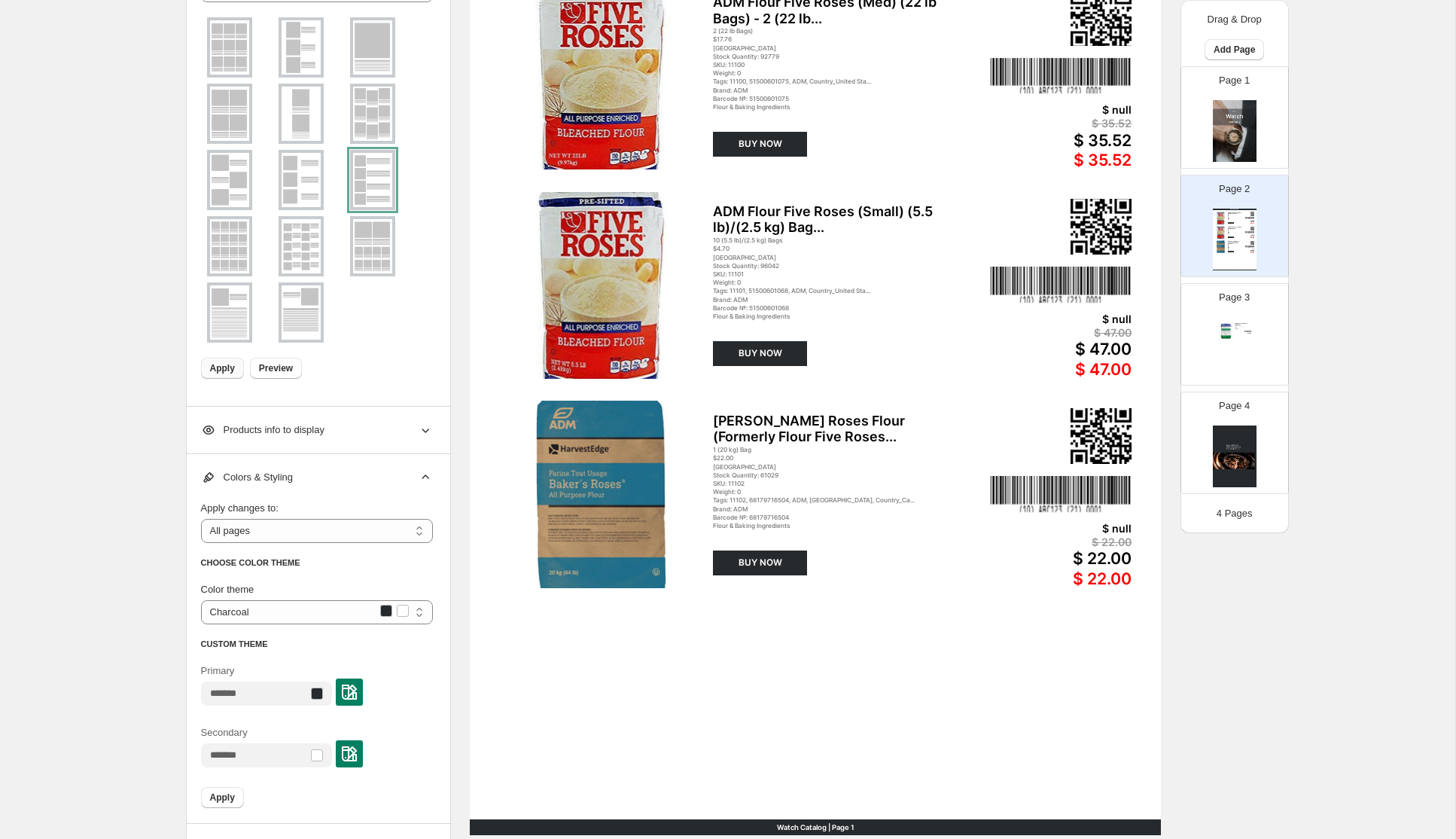
scroll to position [202, 0]
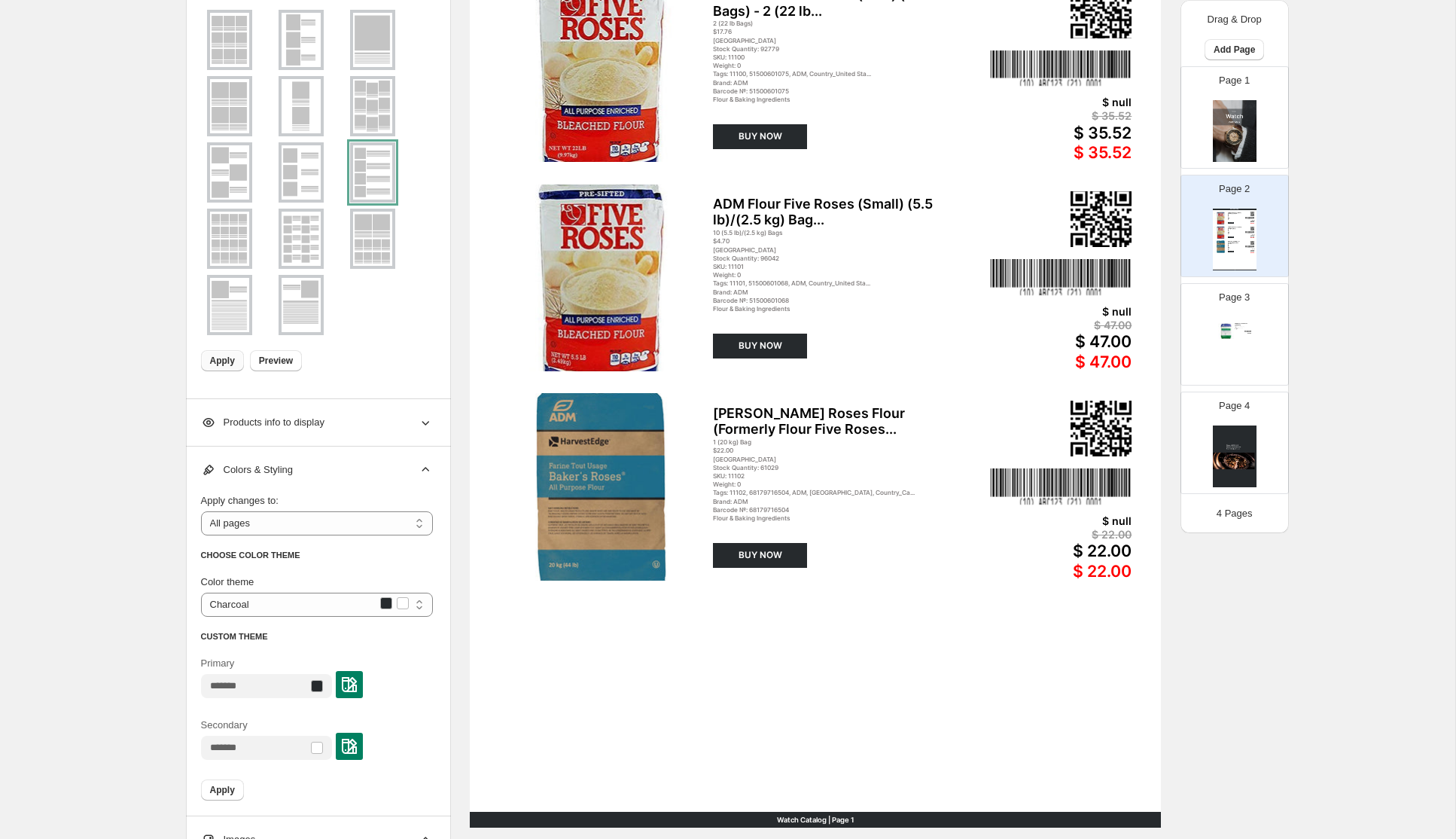
click at [417, 426] on div "Products info to display" at bounding box center [316, 422] width 232 height 47
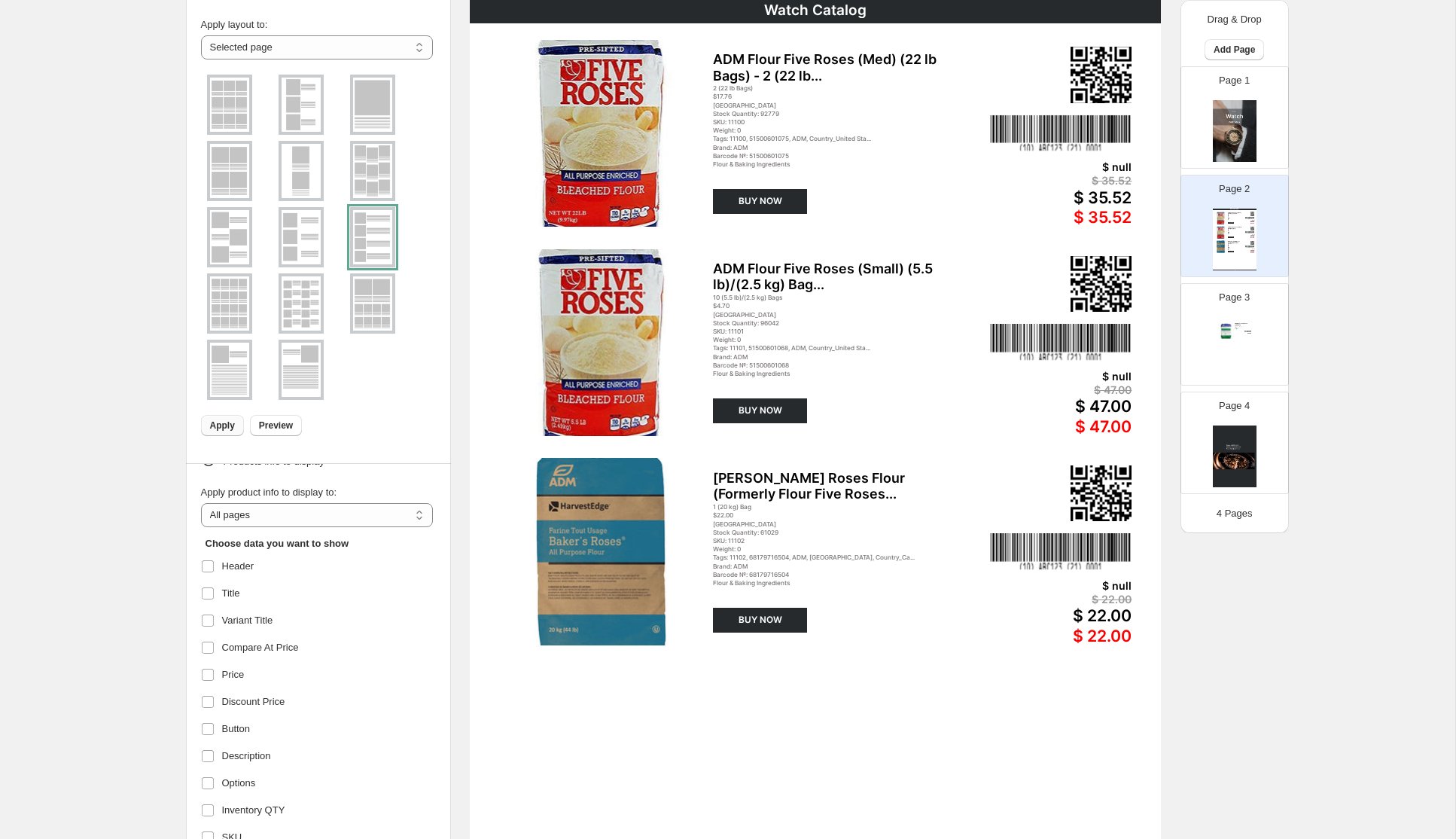
scroll to position [140, 0]
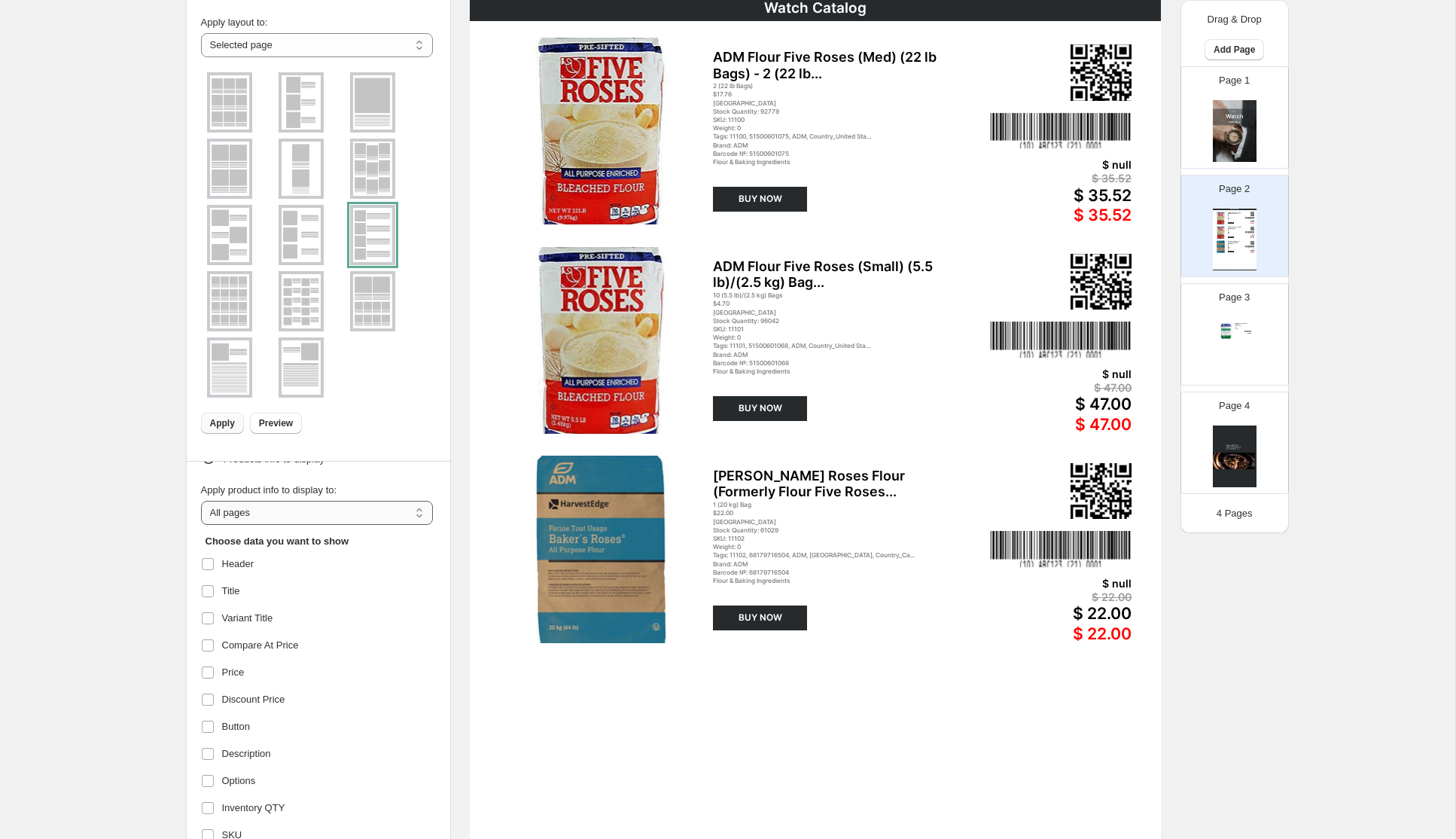
click option "*********" at bounding box center [0, 0] width 0 height 0
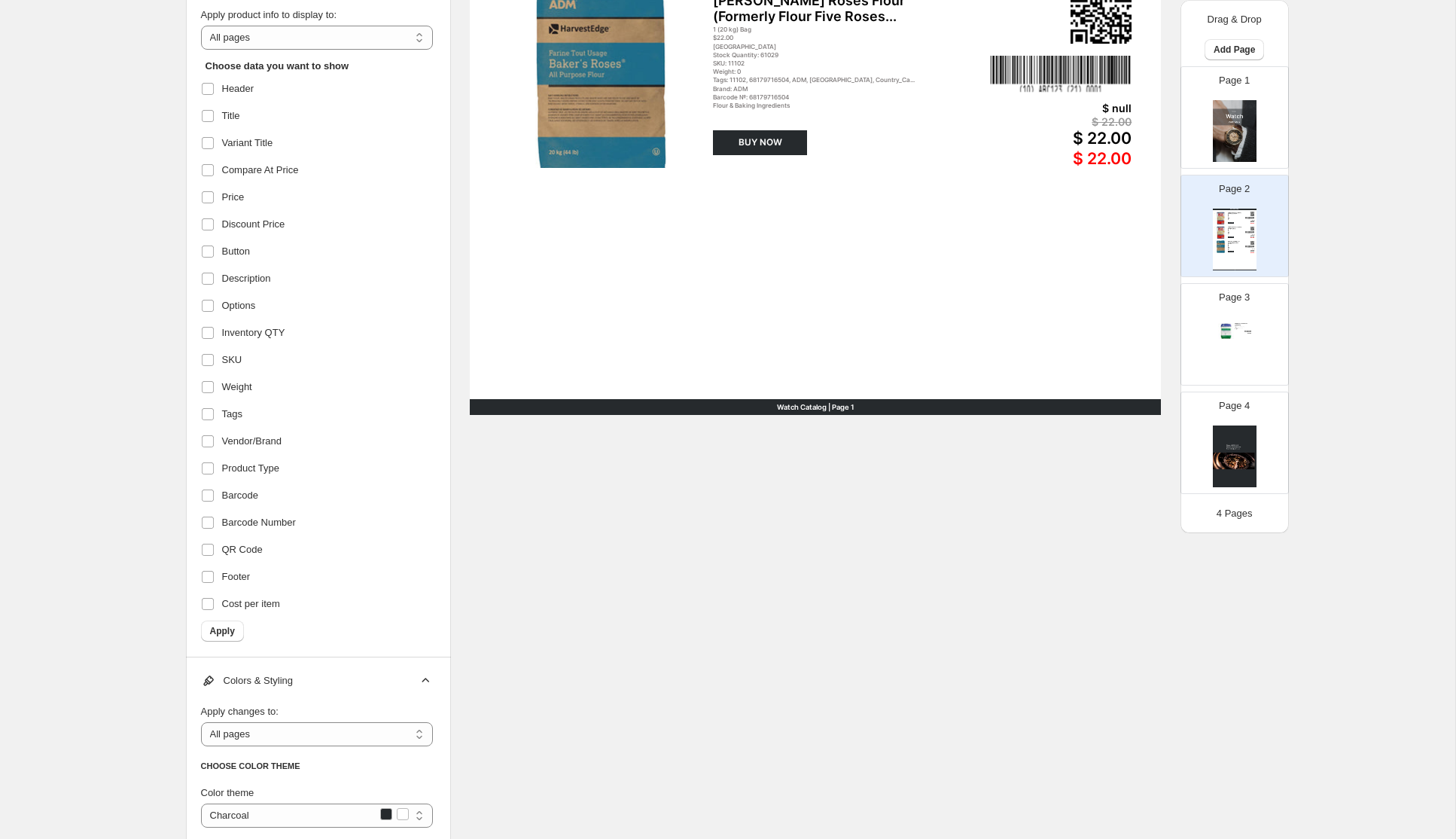
scroll to position [624, 0]
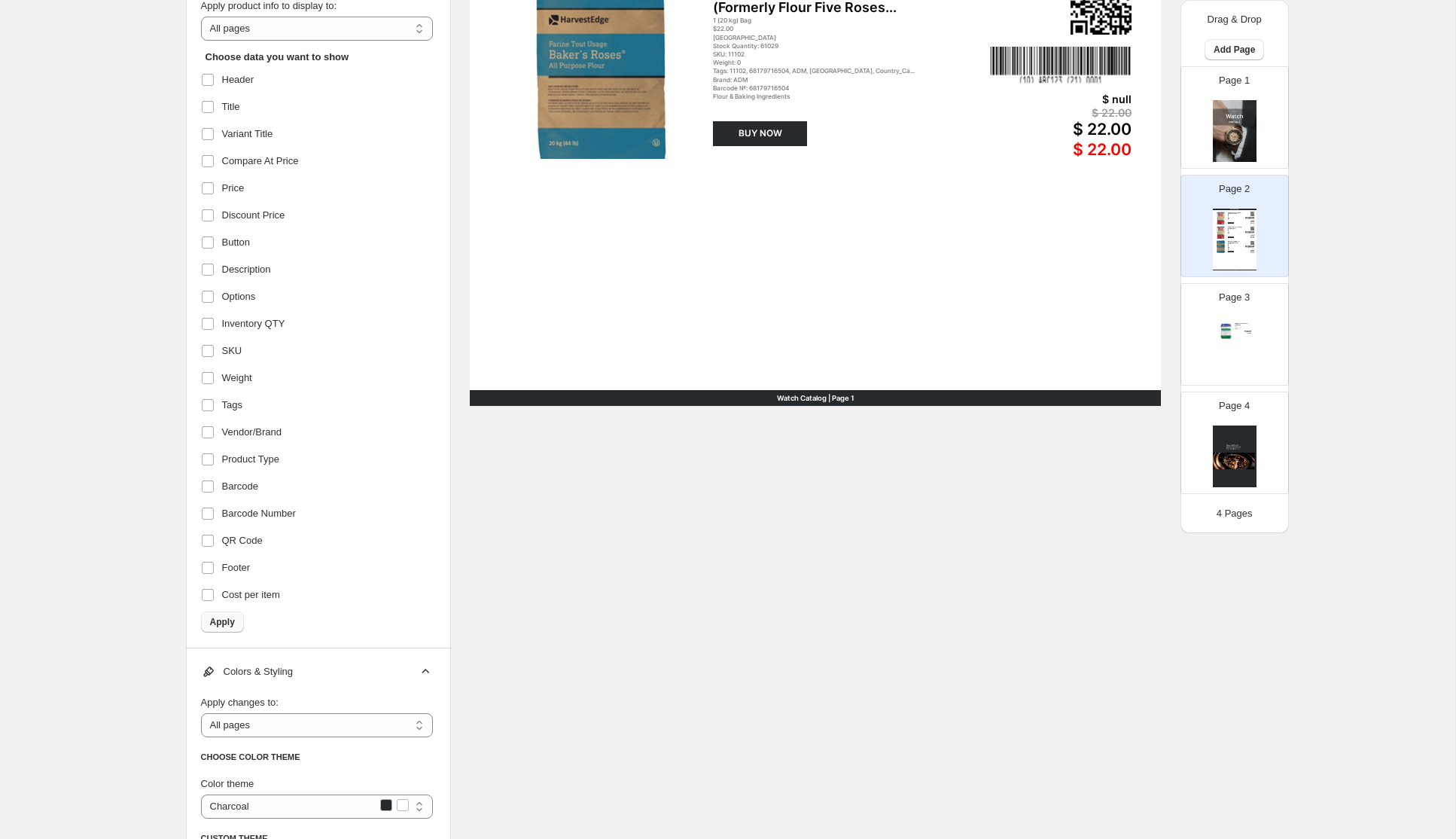
click at [226, 618] on span "Apply" at bounding box center [222, 622] width 25 height 12
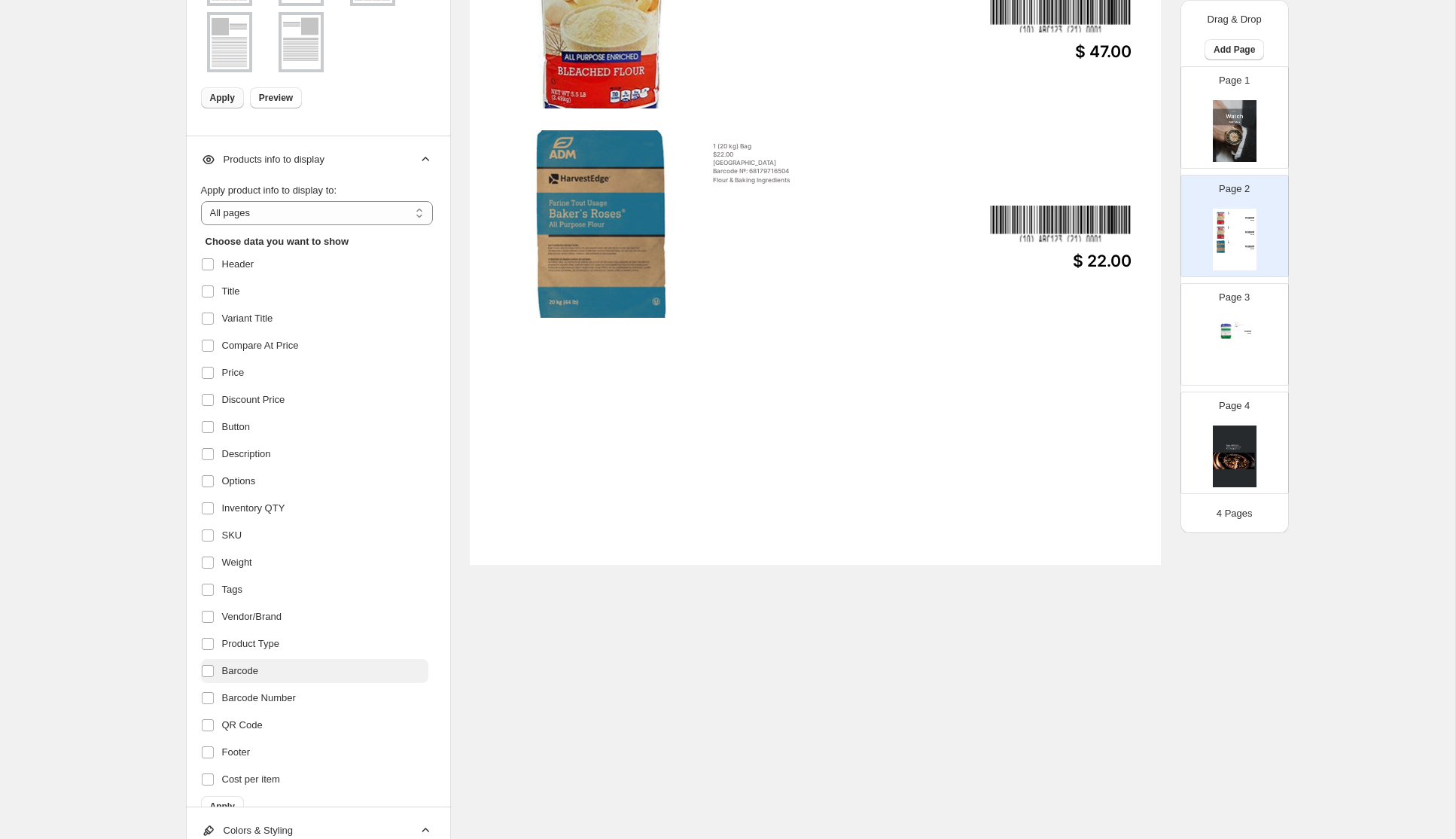
scroll to position [25, 0]
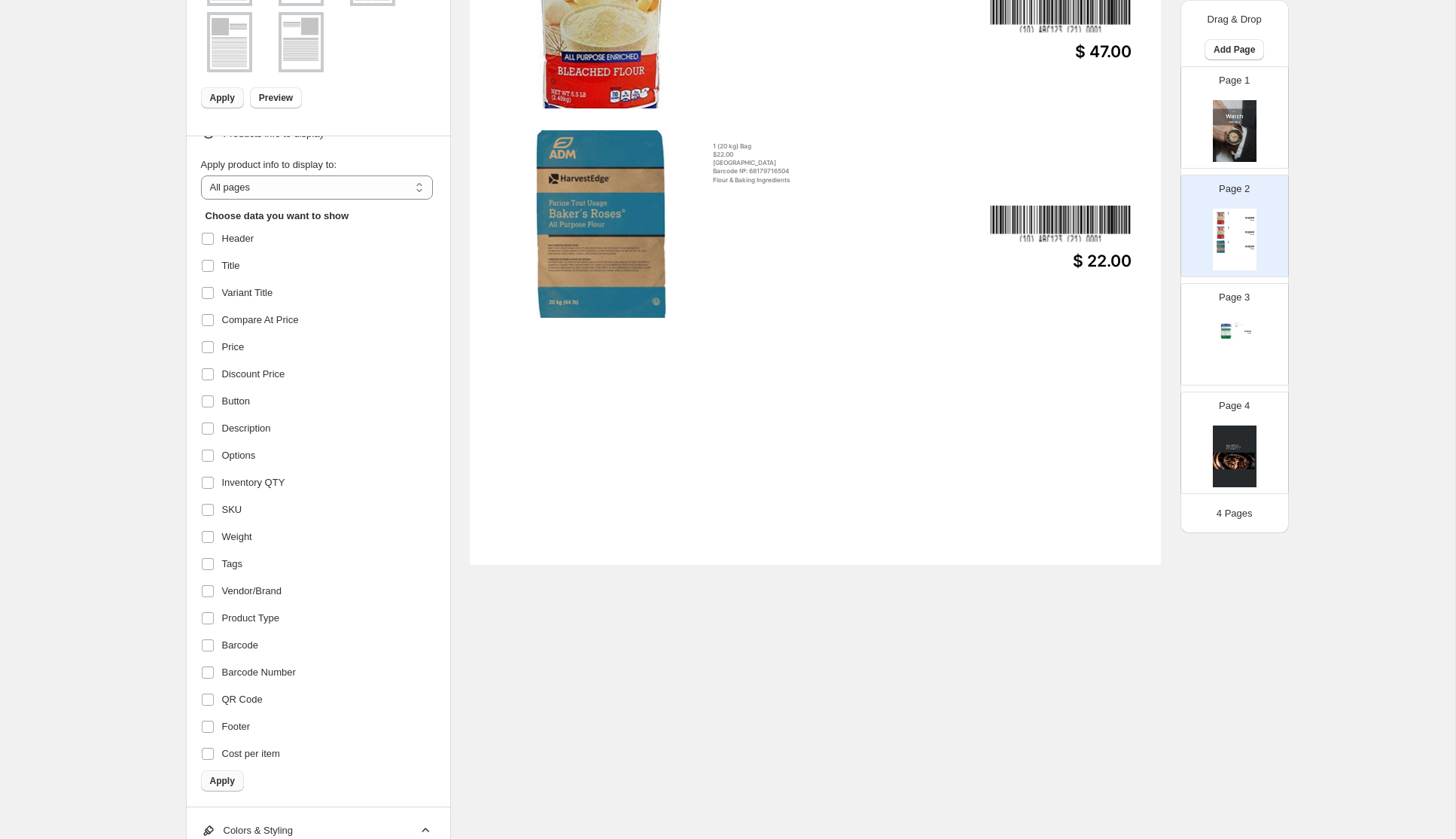
click at [224, 784] on span "Apply" at bounding box center [222, 781] width 25 height 12
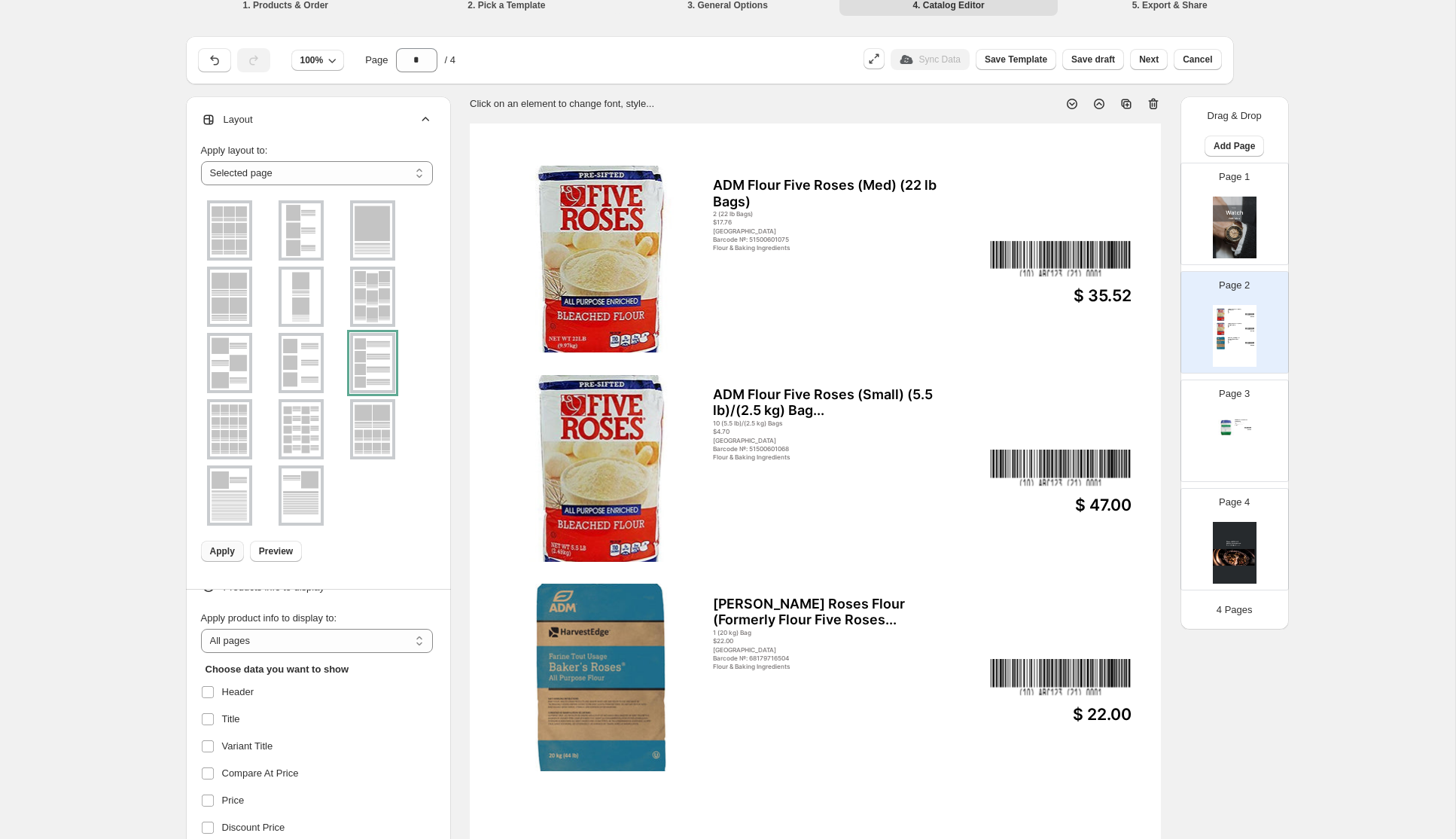
scroll to position [9, 0]
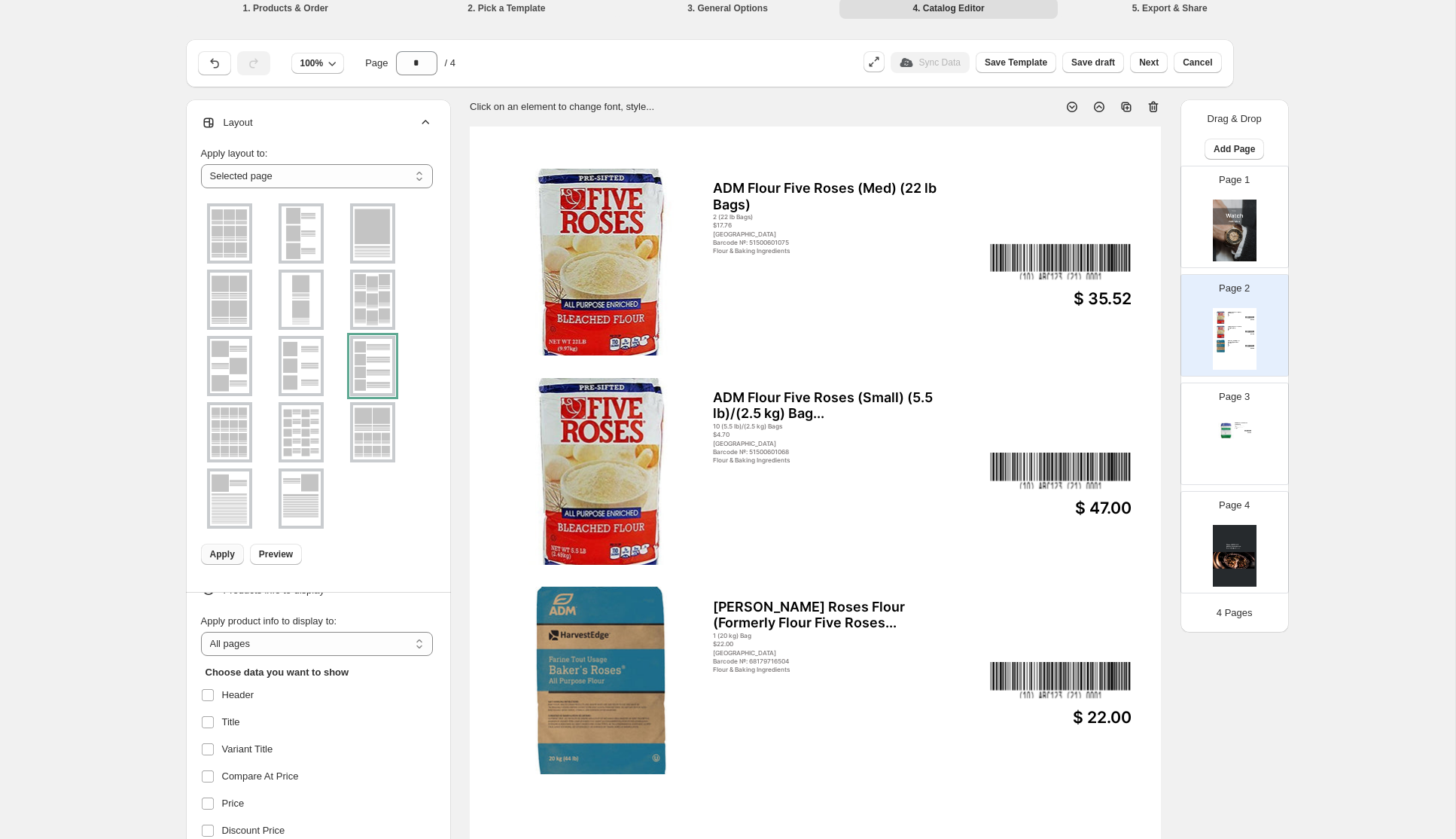
click at [1235, 421] on div "ADM Bakers Five Roses (50lb) Bag 1 (50lb) Bag $22.00 Canada Barcode №: 50070144…" at bounding box center [1234, 447] width 44 height 62
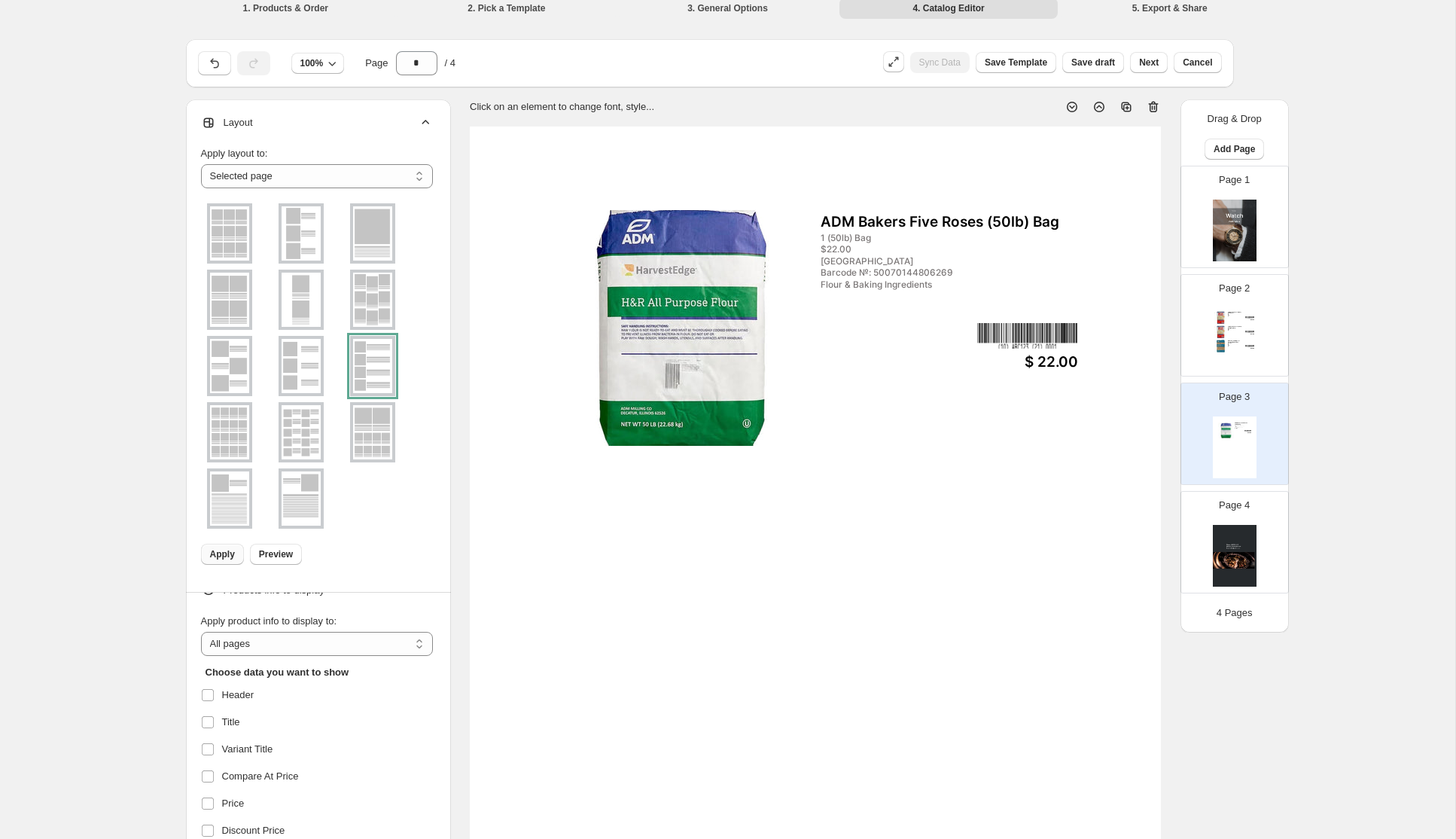
scroll to position [0, 0]
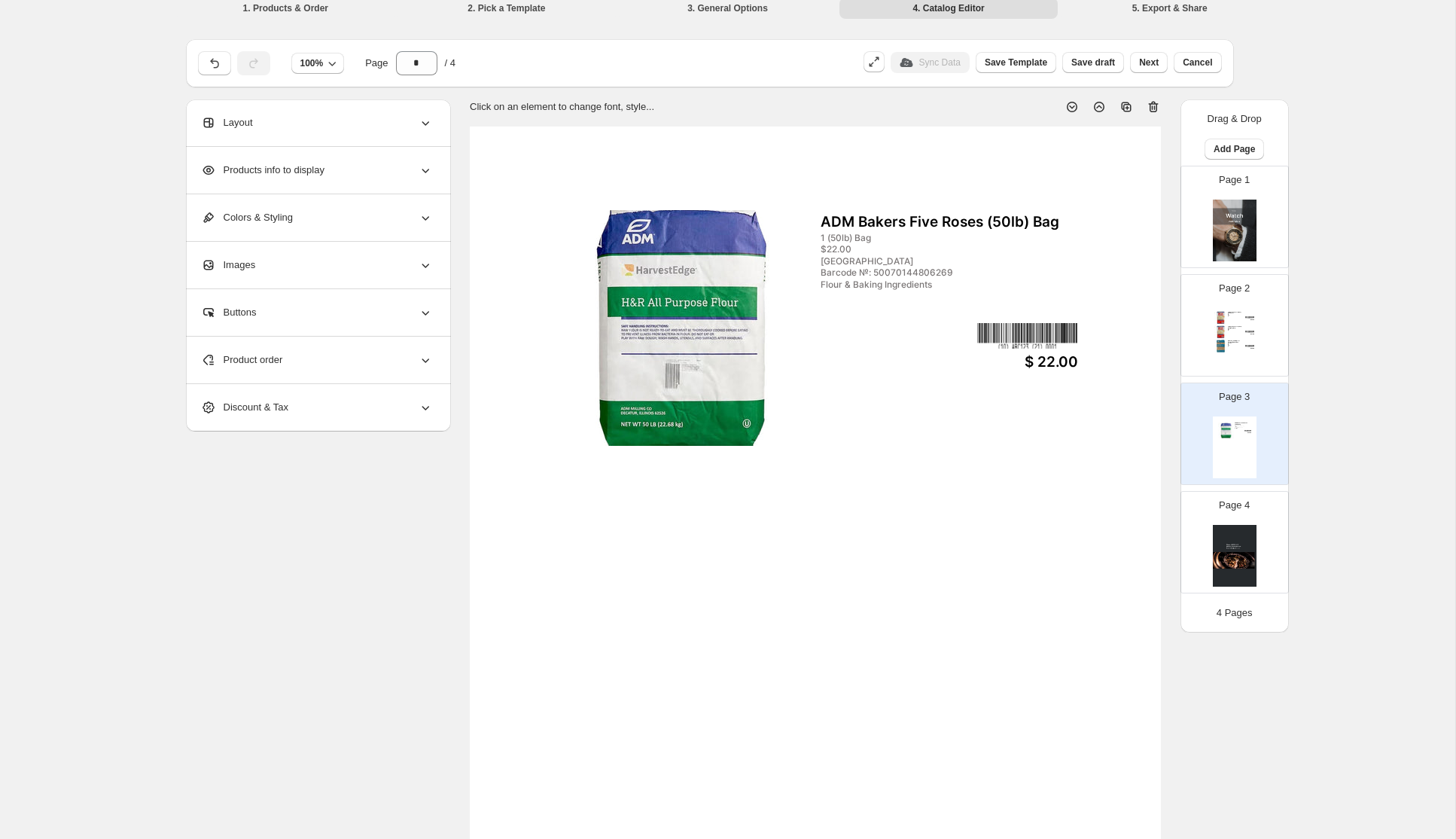
click at [426, 174] on icon at bounding box center [426, 170] width 15 height 15
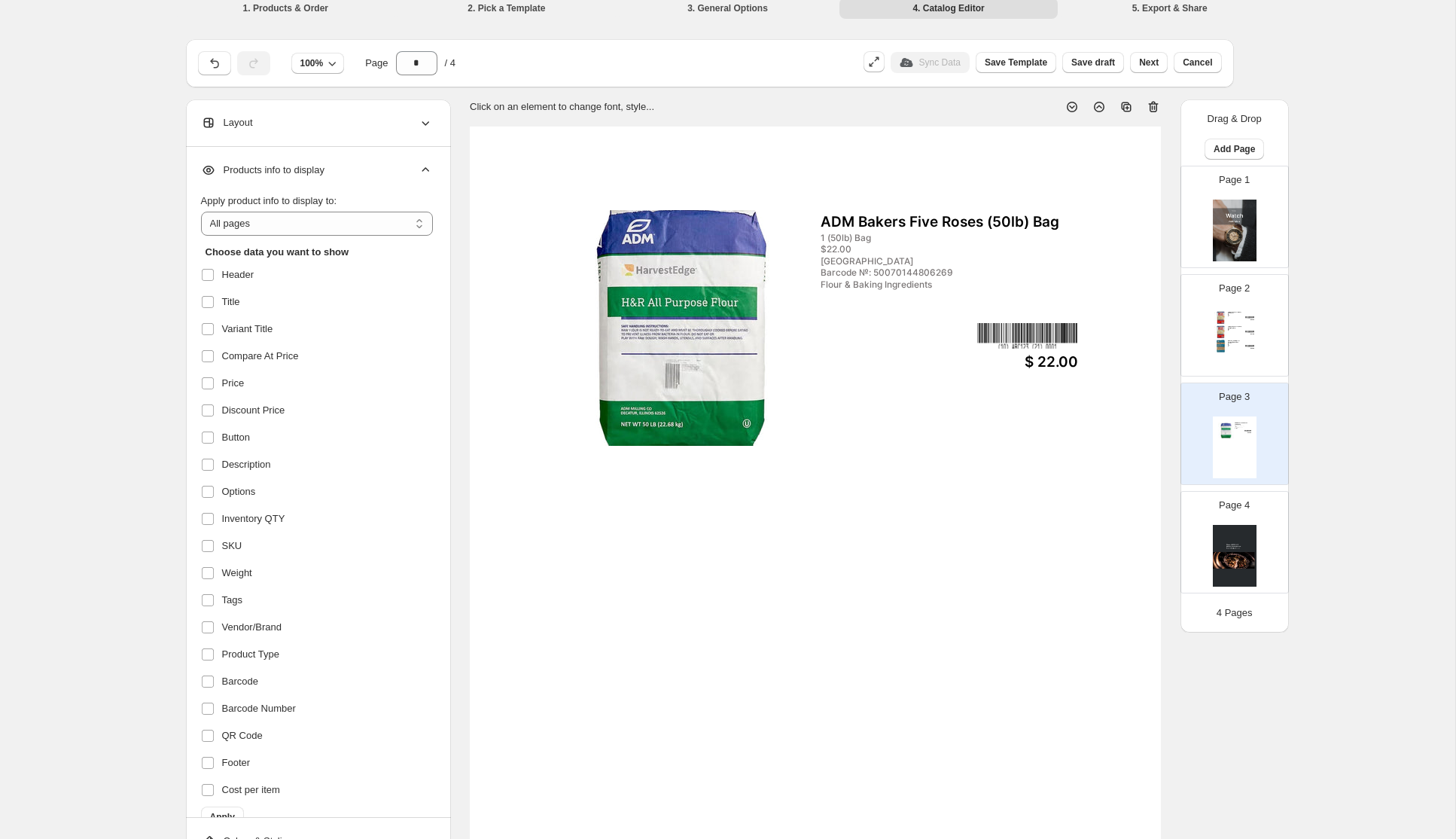
click at [417, 123] on div "Layout" at bounding box center [316, 122] width 232 height 47
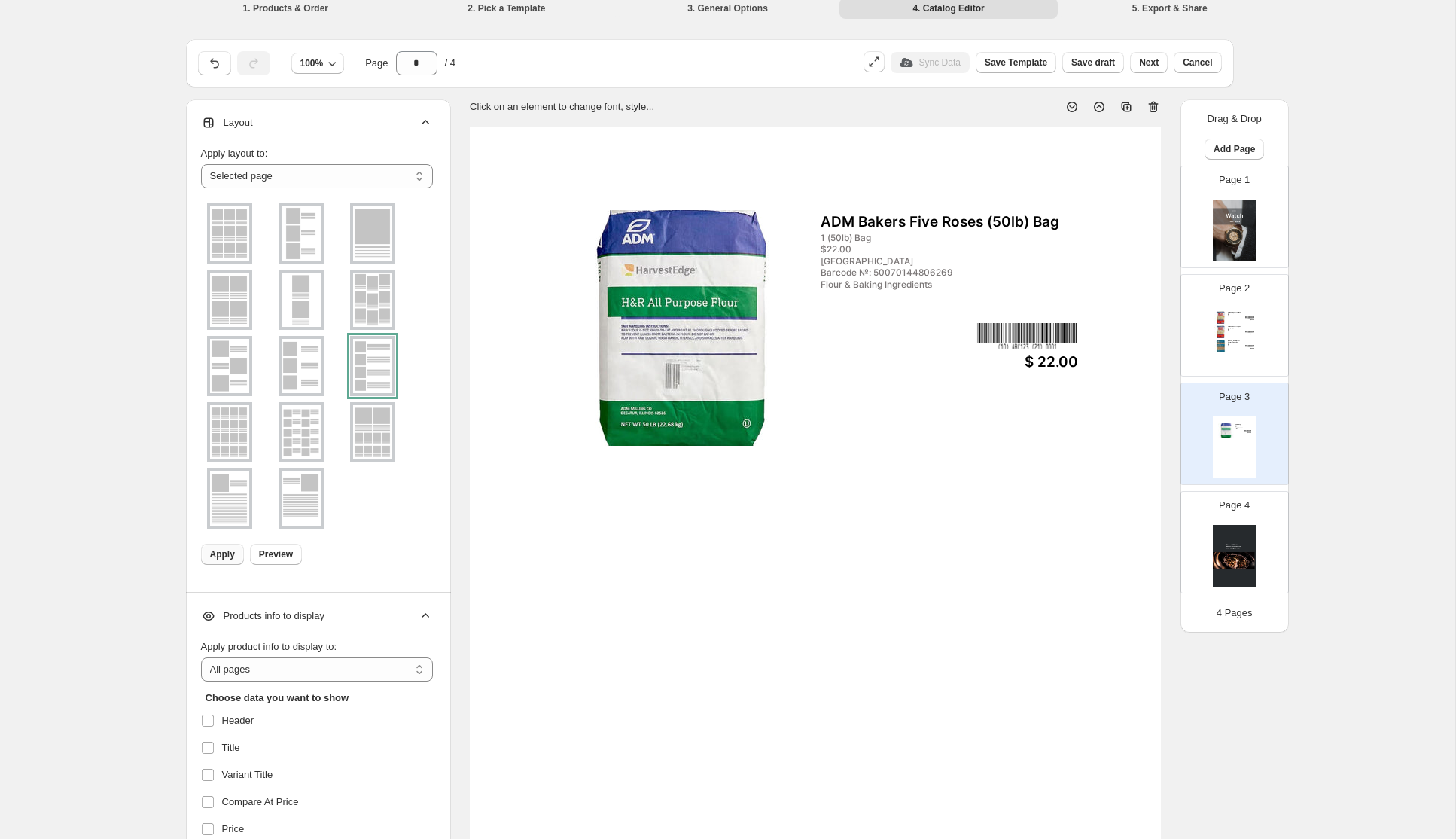
click at [225, 241] on img at bounding box center [229, 233] width 39 height 54
click at [231, 557] on span "Apply" at bounding box center [222, 554] width 25 height 12
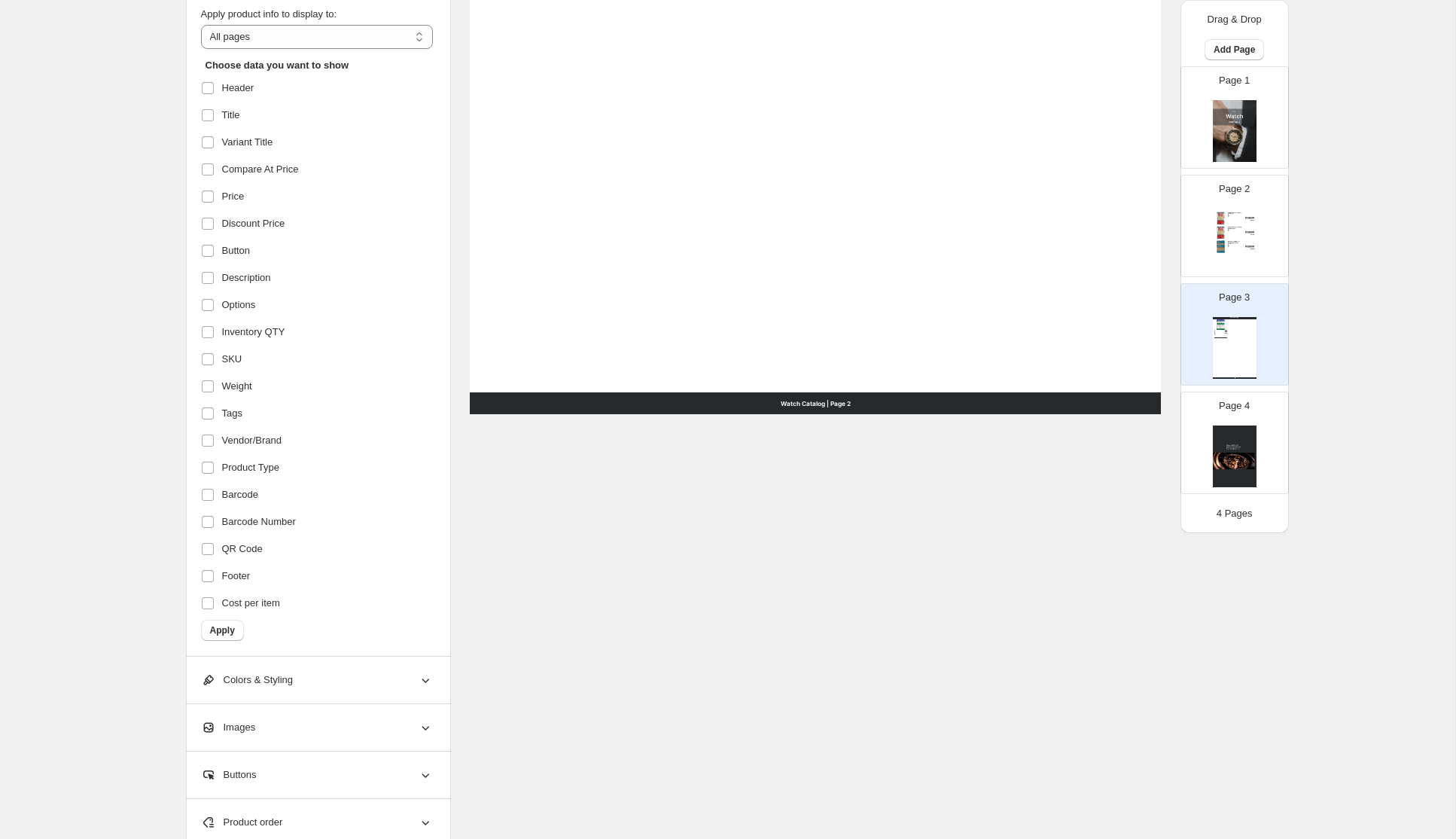
scroll to position [627, 0]
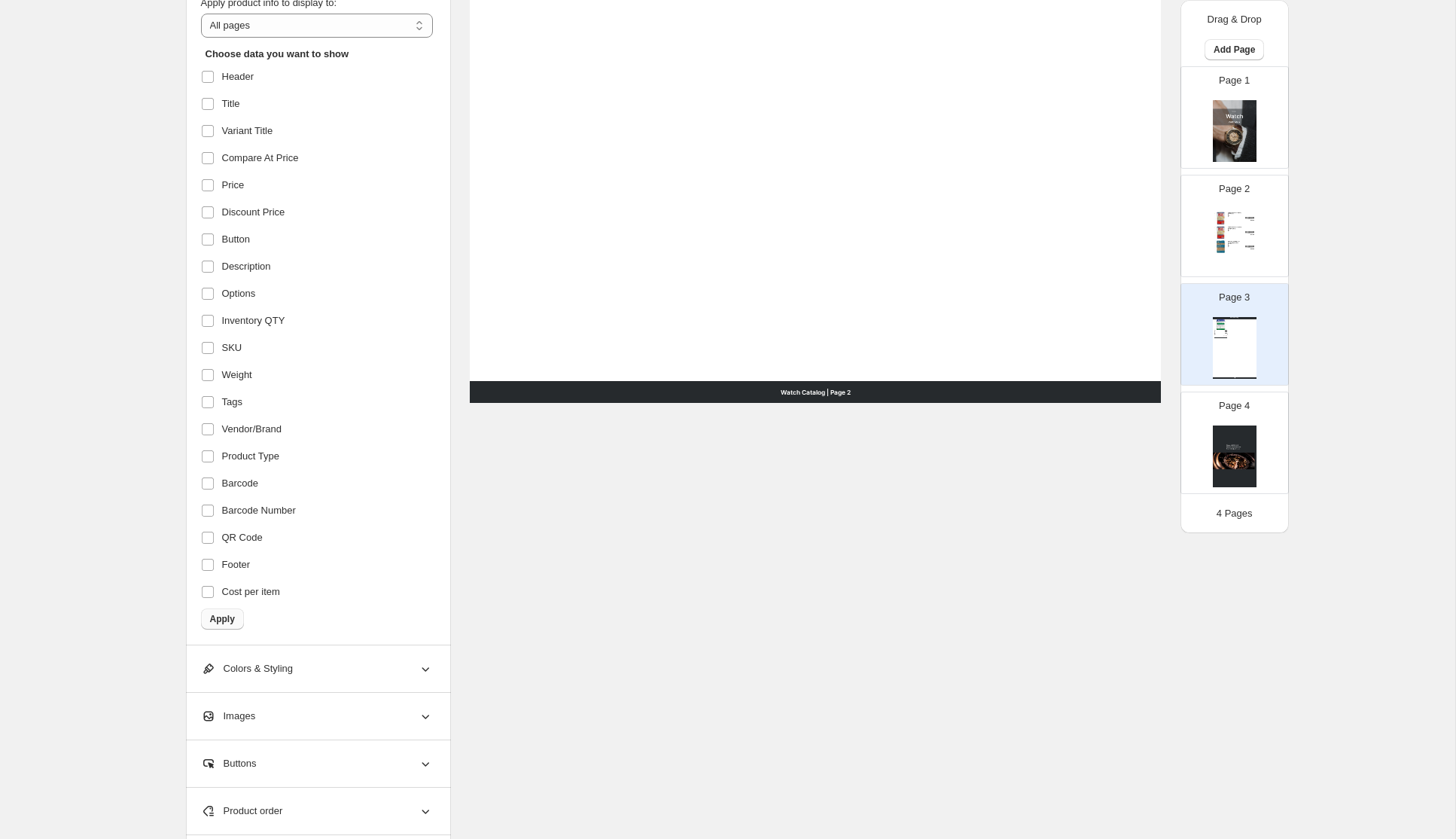
click at [227, 617] on span "Apply" at bounding box center [222, 619] width 25 height 12
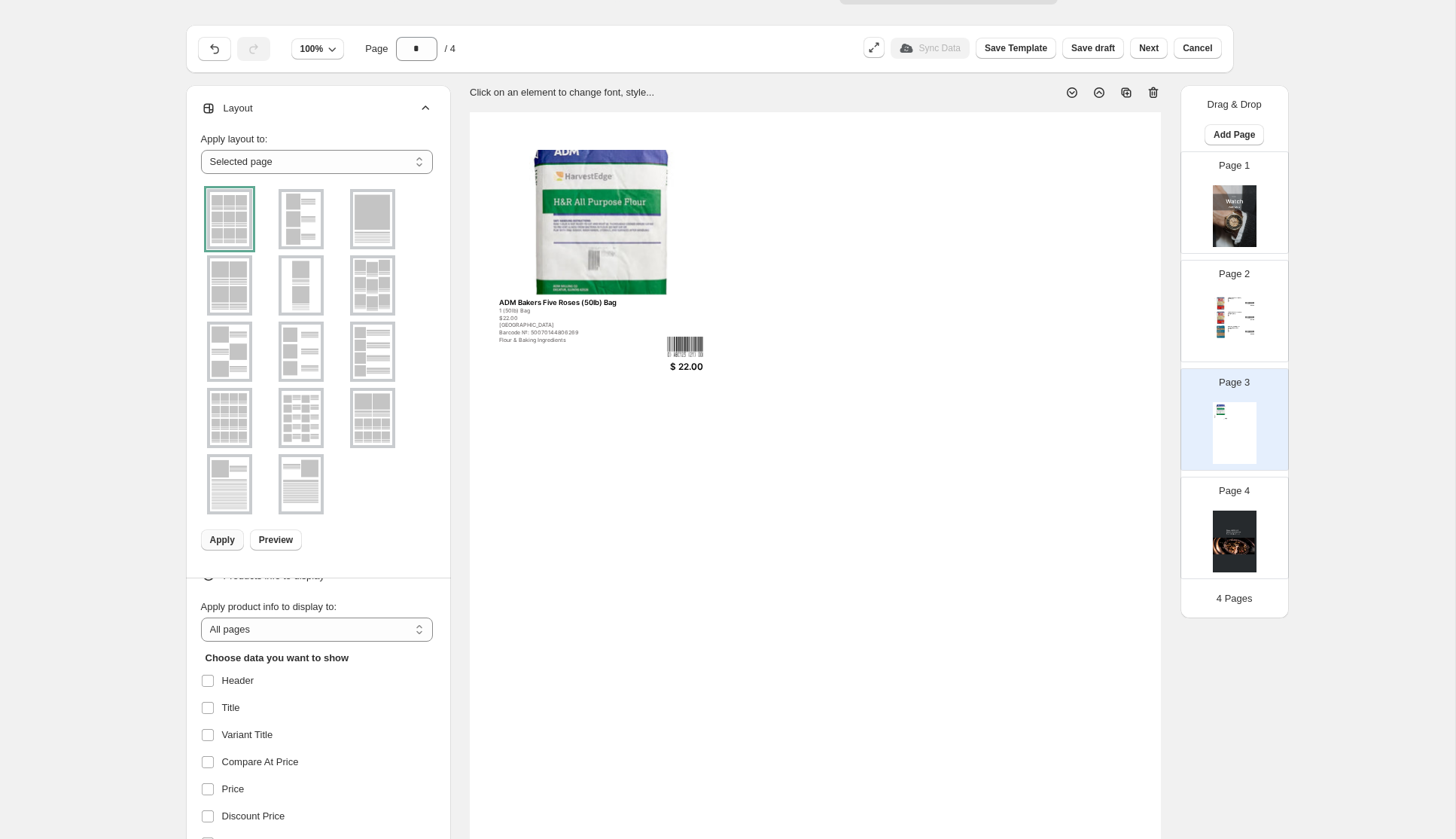
scroll to position [0, 0]
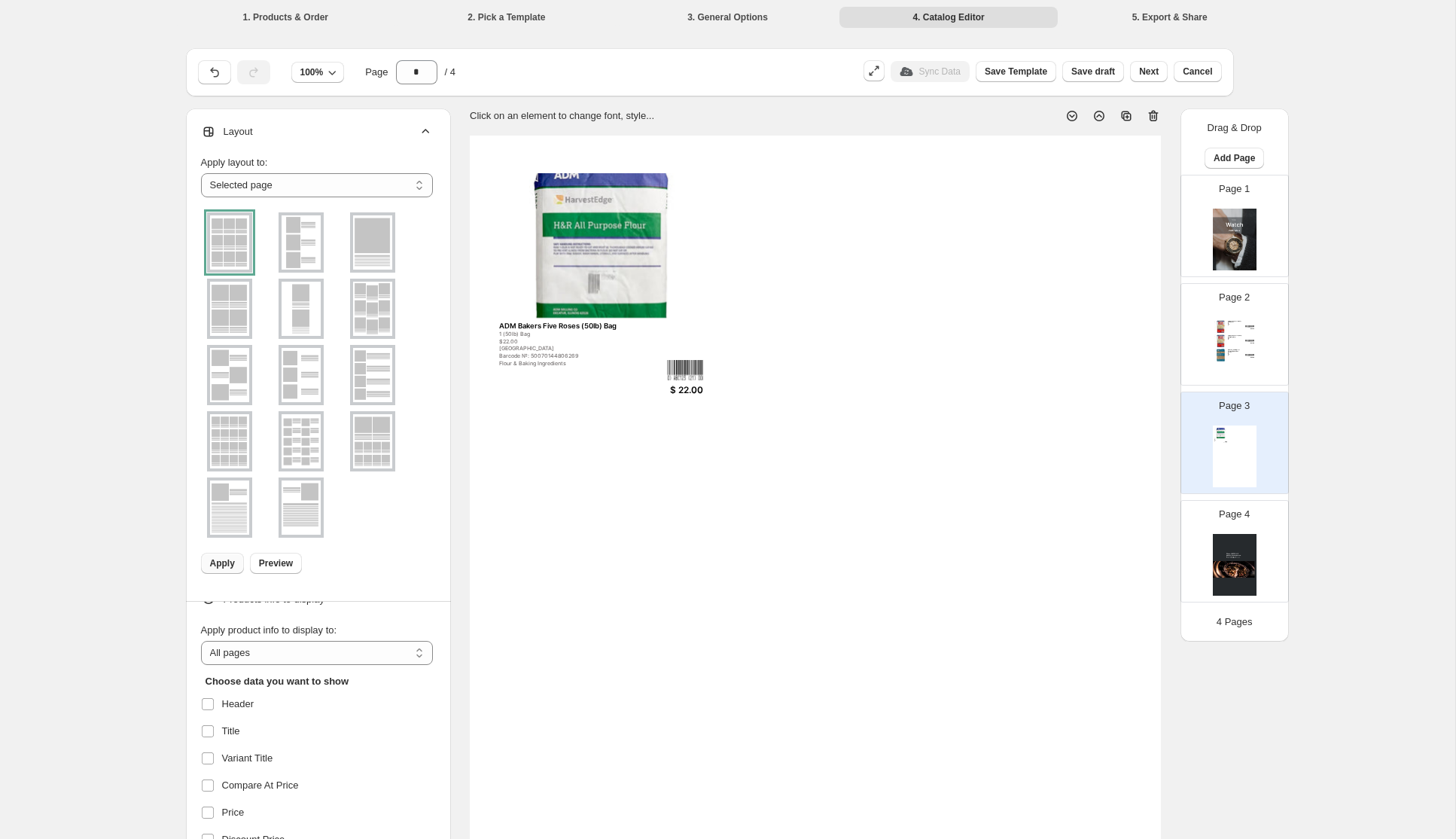
click at [1231, 339] on div "[GEOGRAPHIC_DATA]" at bounding box center [1234, 339] width 15 height 1
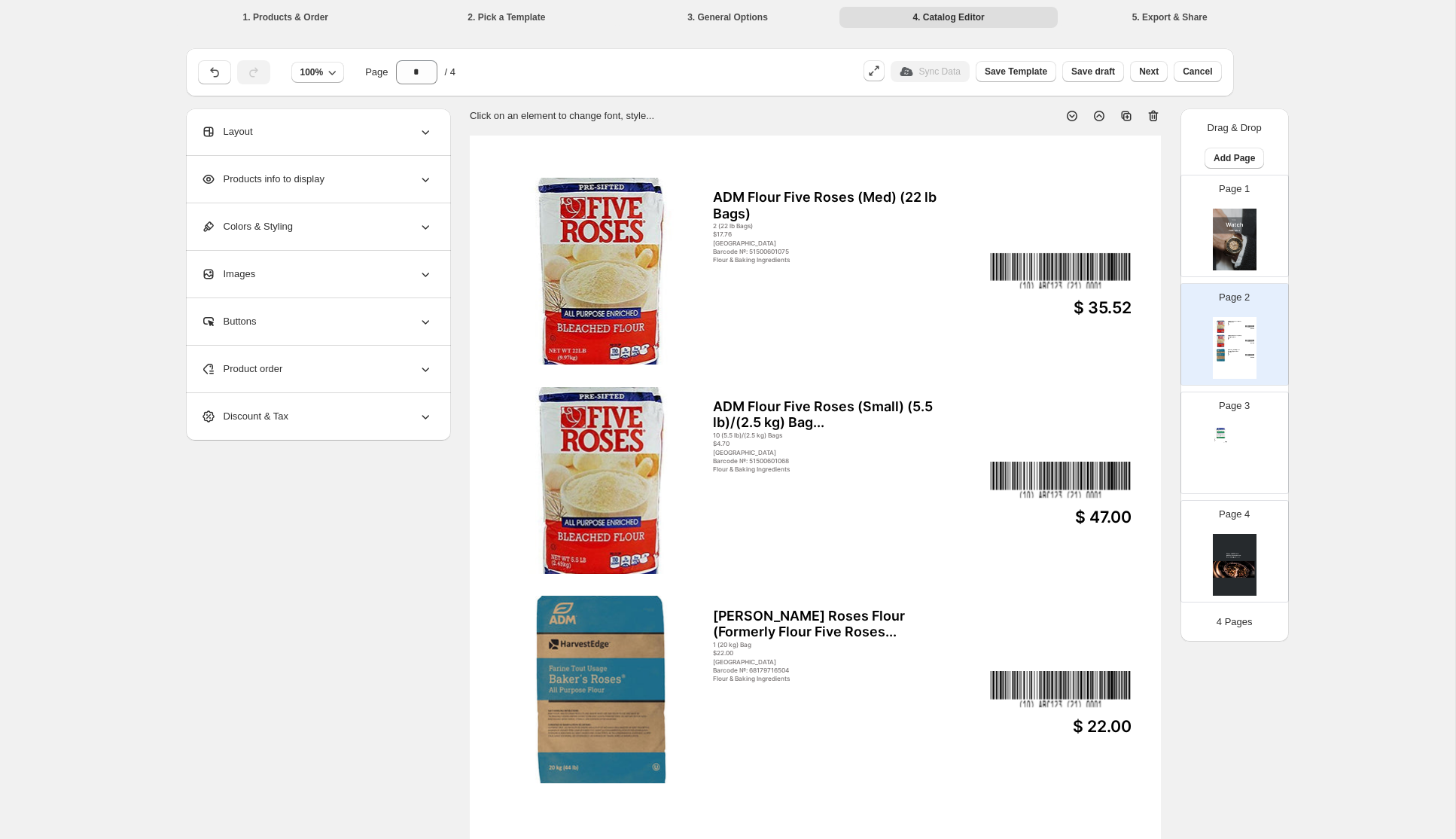
click at [421, 135] on icon at bounding box center [426, 132] width 15 height 15
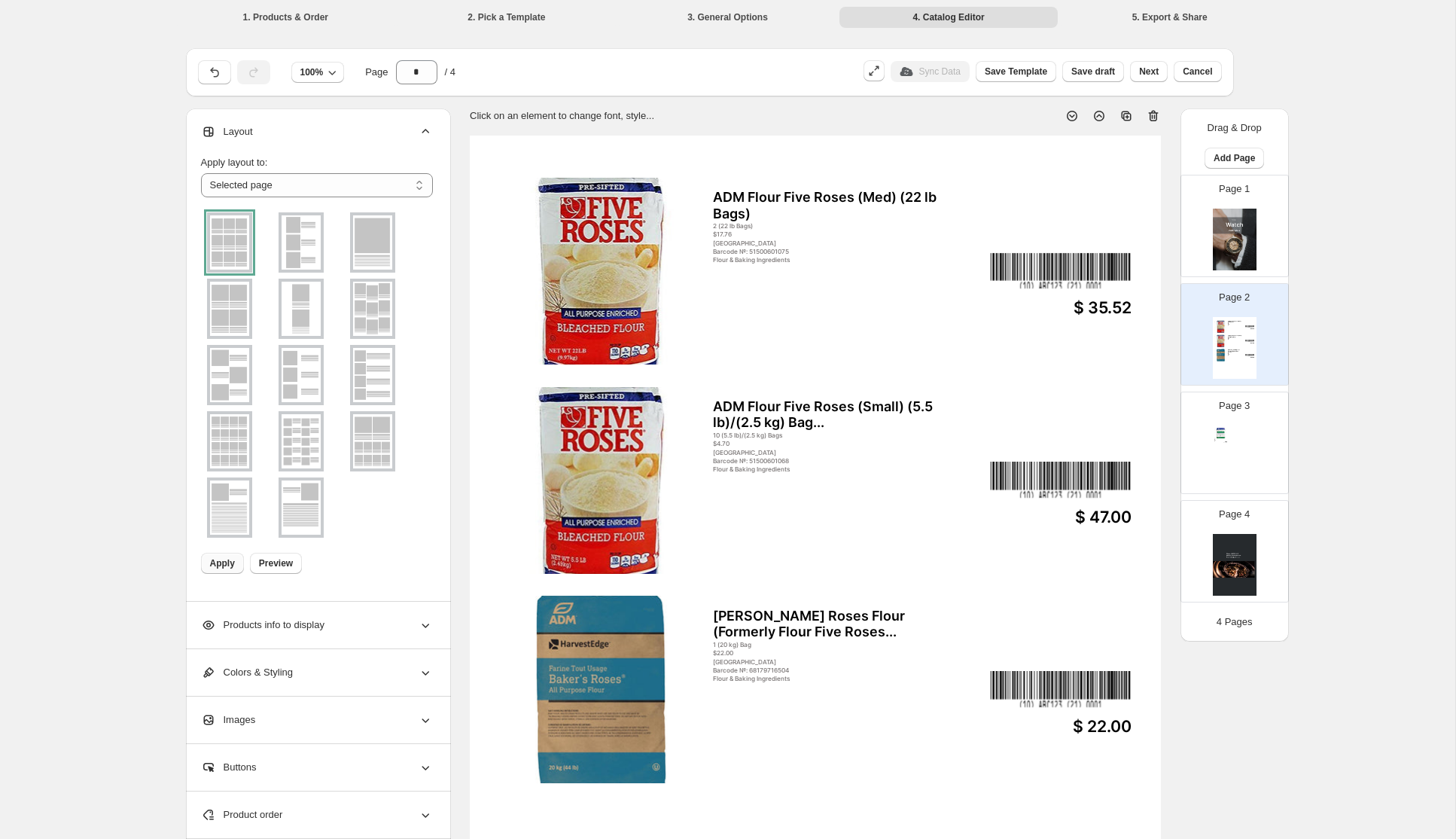
click at [295, 437] on img at bounding box center [301, 441] width 39 height 54
click at [426, 131] on icon at bounding box center [426, 132] width 15 height 15
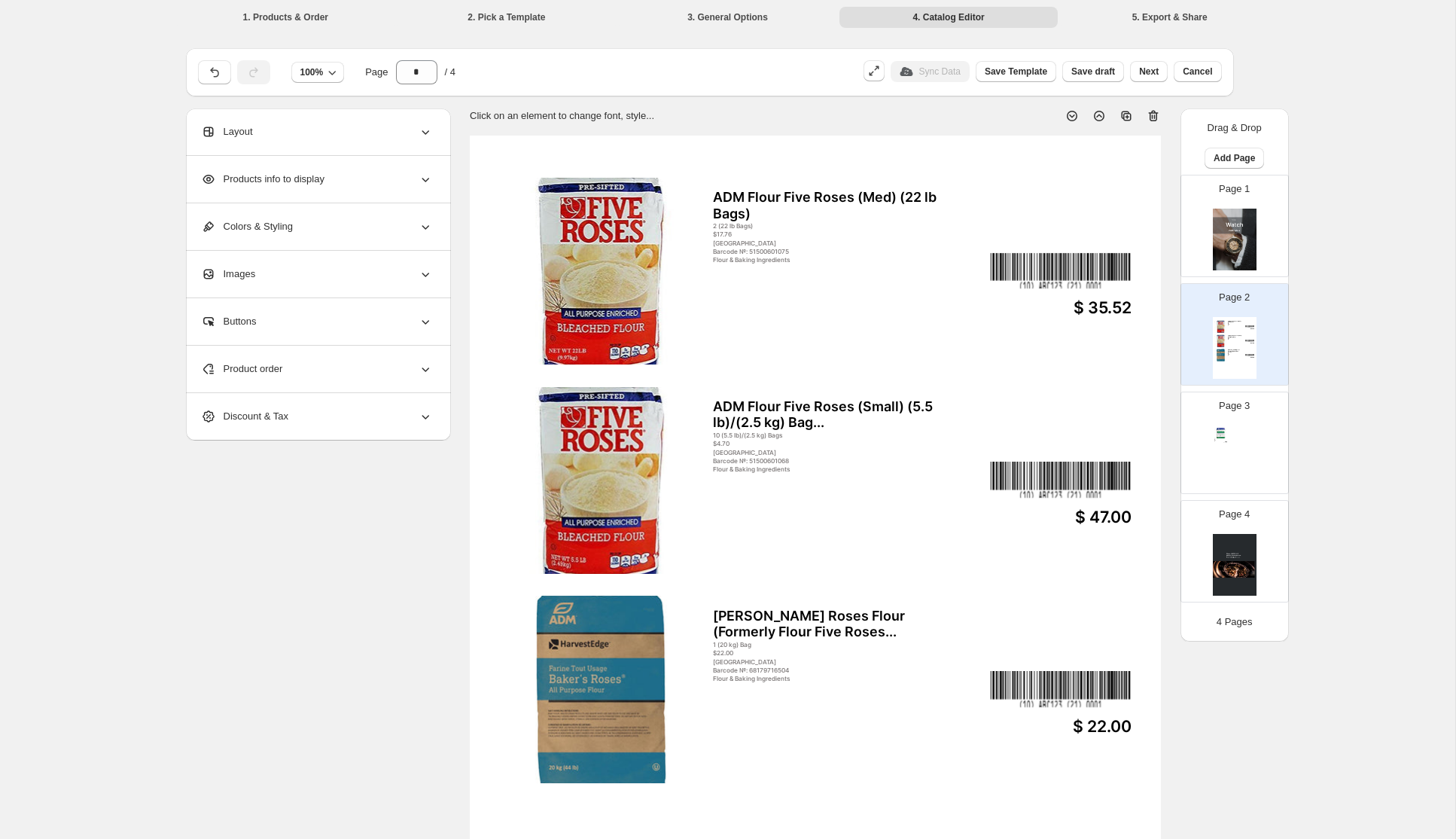
click at [425, 131] on icon at bounding box center [426, 132] width 15 height 15
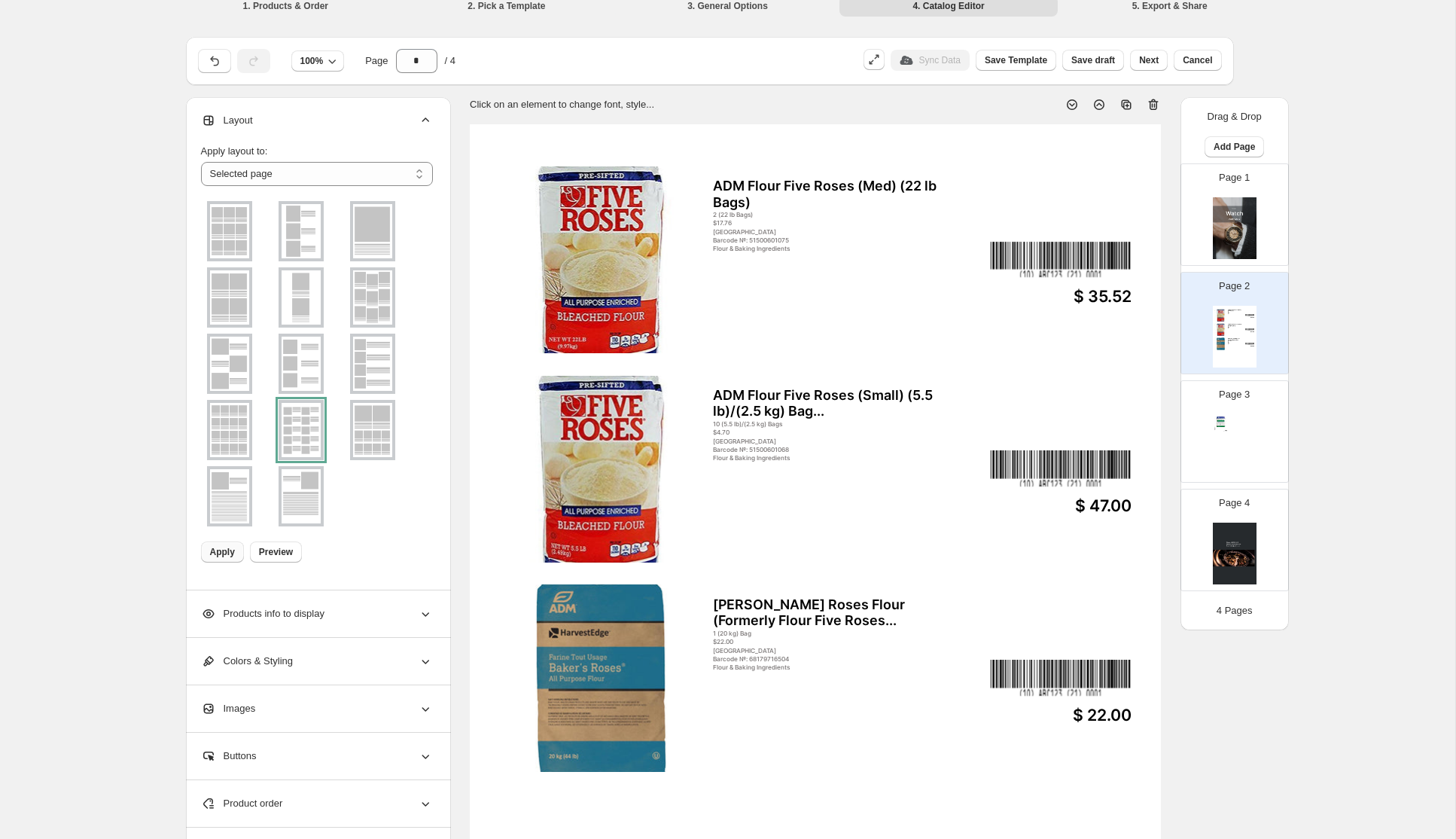
scroll to position [10, 0]
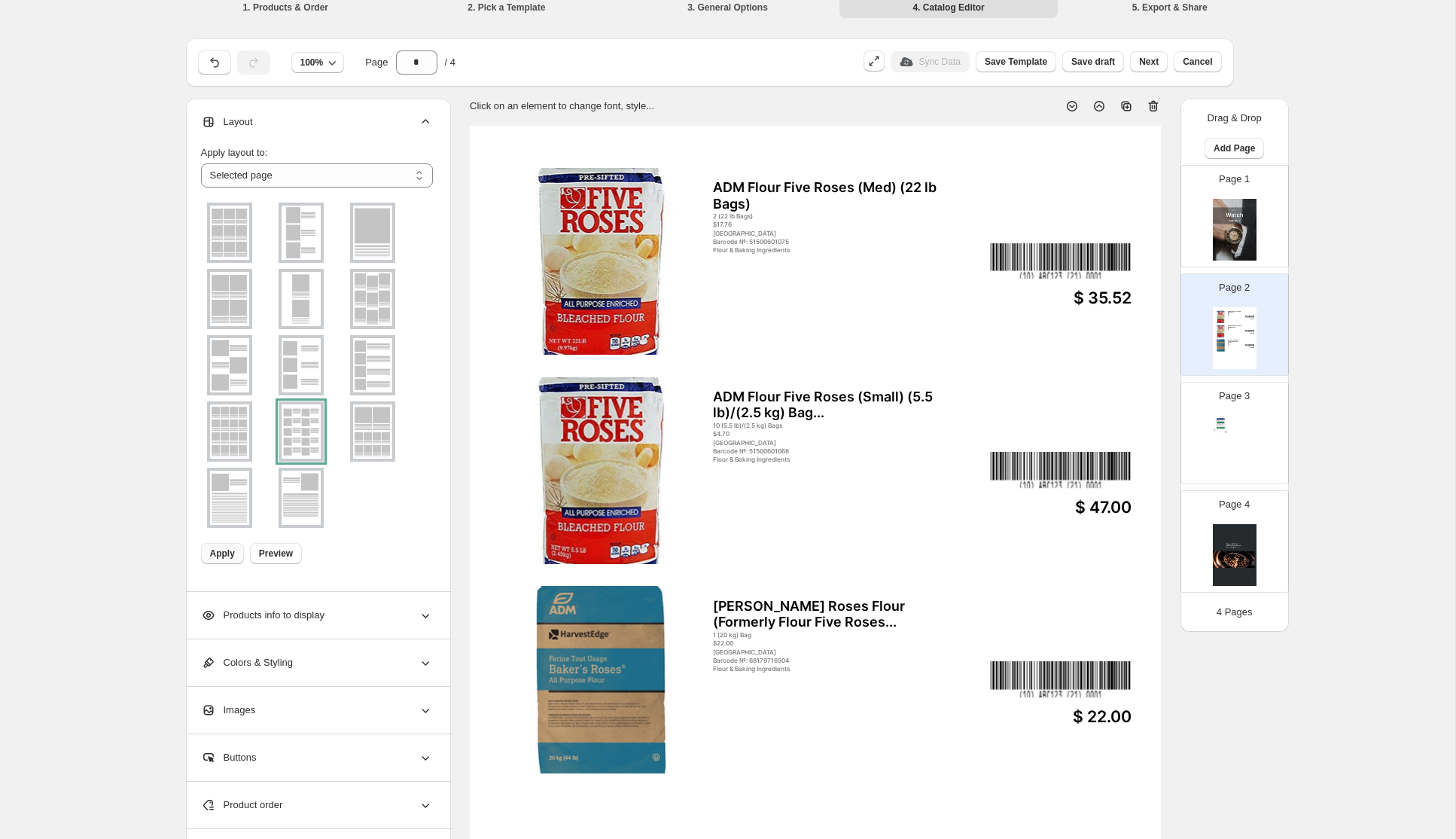
click at [1224, 414] on div "Page 3 ADM Bakers Five Roses (50lb) Bag 1 (50lb) Bag $22.00 Canada Barcode №: 5…" at bounding box center [1228, 426] width 95 height 101
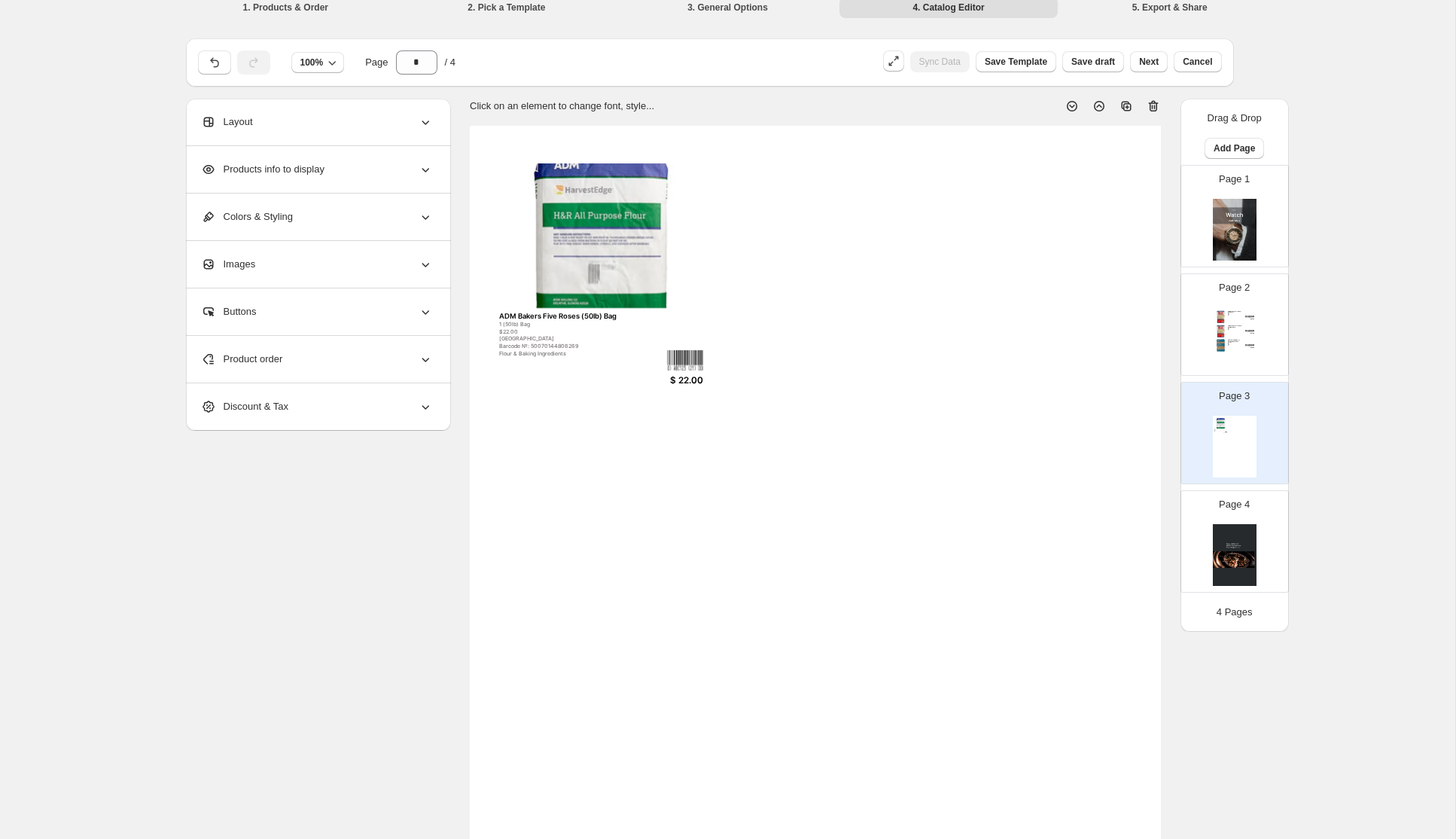
click at [1228, 312] on div "ADM Flour Five Roses (Med) (22 lb Bags)" at bounding box center [1234, 312] width 15 height 2
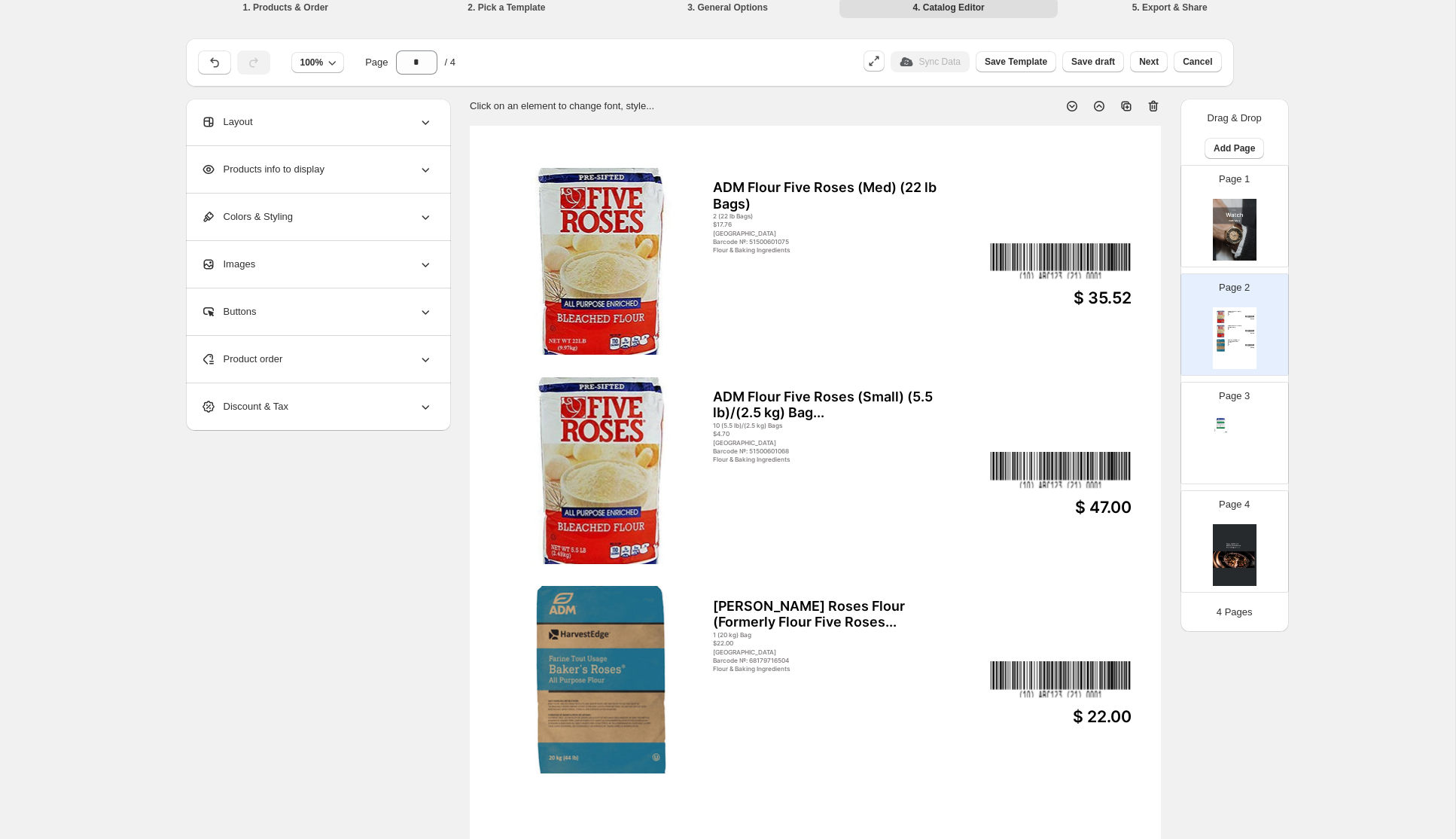
click at [408, 125] on div "Layout" at bounding box center [316, 122] width 232 height 47
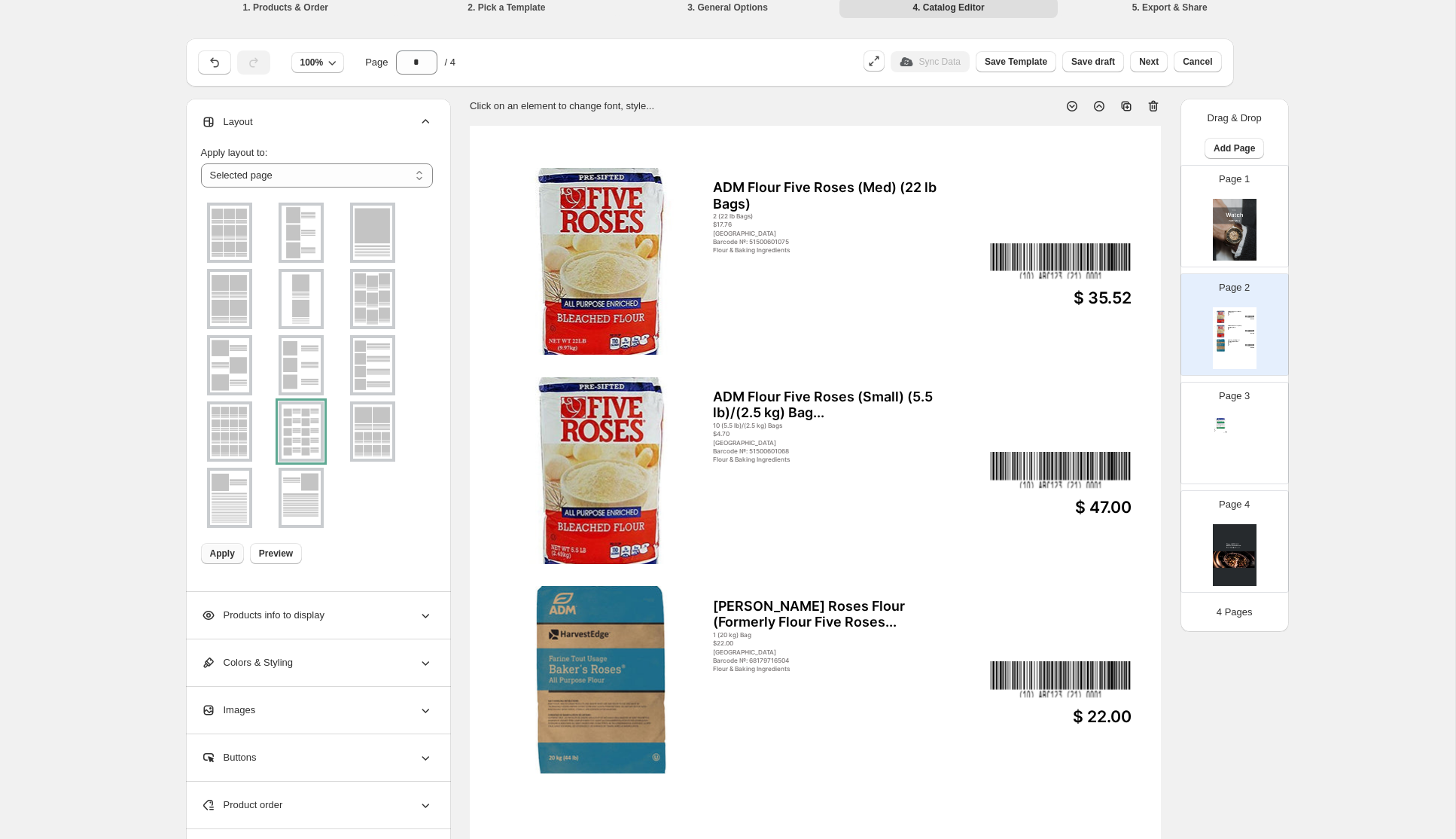
click at [228, 555] on span "Apply" at bounding box center [222, 553] width 25 height 12
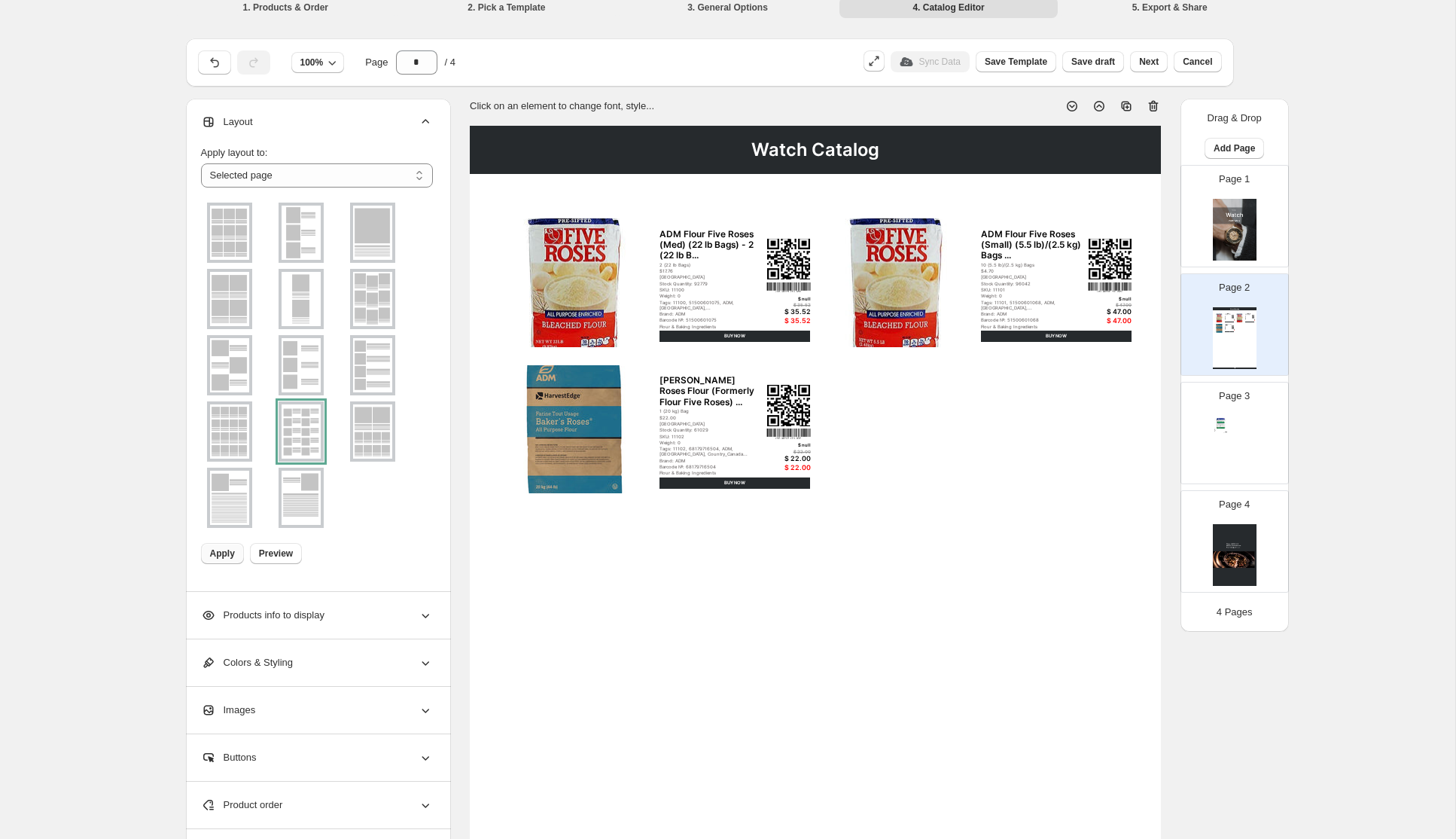
click at [1233, 423] on div "ADM Bakers Five Roses (50lb) Bag 1 (50lb) Bag $22.00 Canada Barcode №: 50070144…" at bounding box center [1234, 446] width 44 height 62
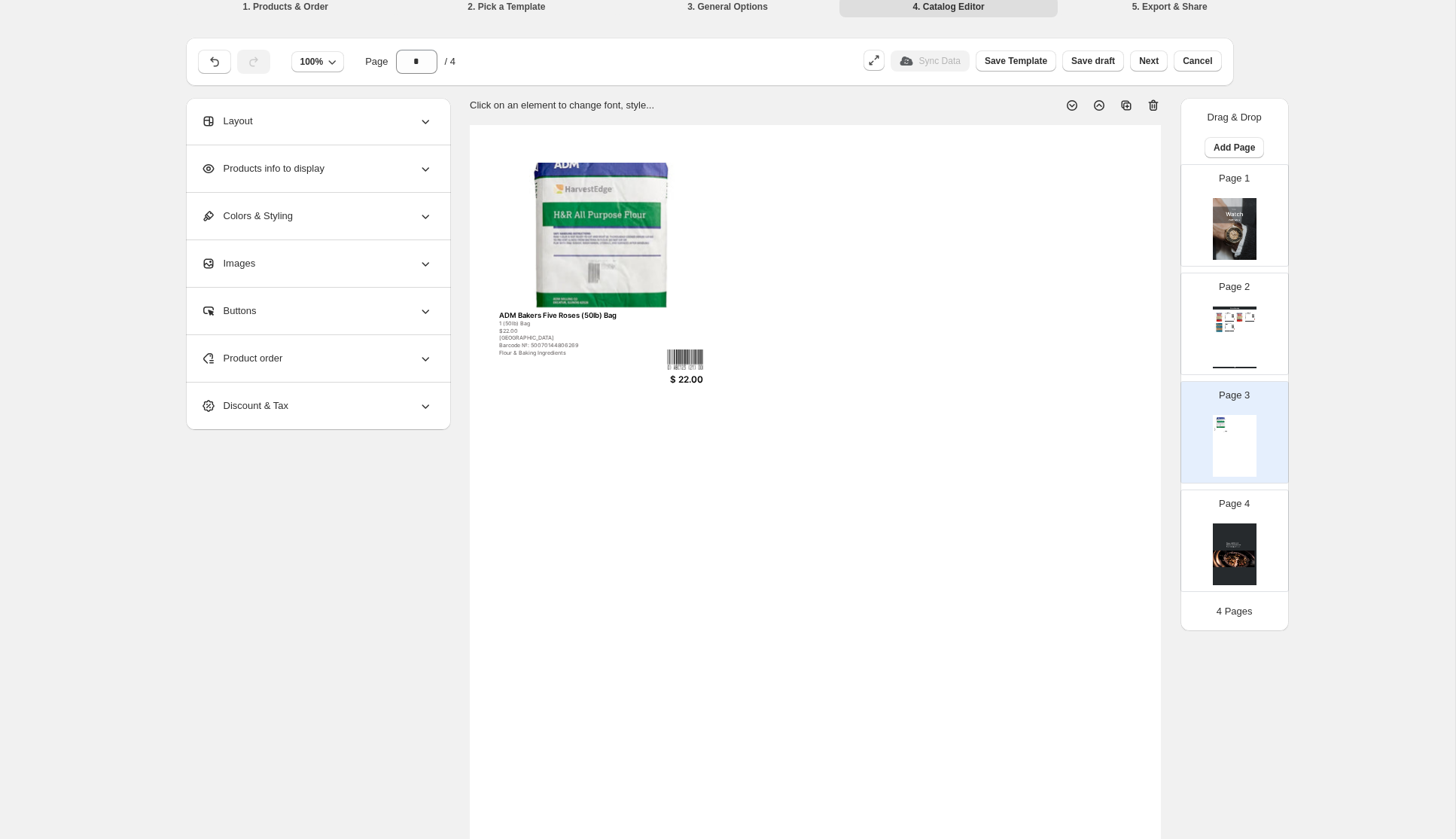
click at [302, 131] on div "Layout" at bounding box center [316, 121] width 232 height 47
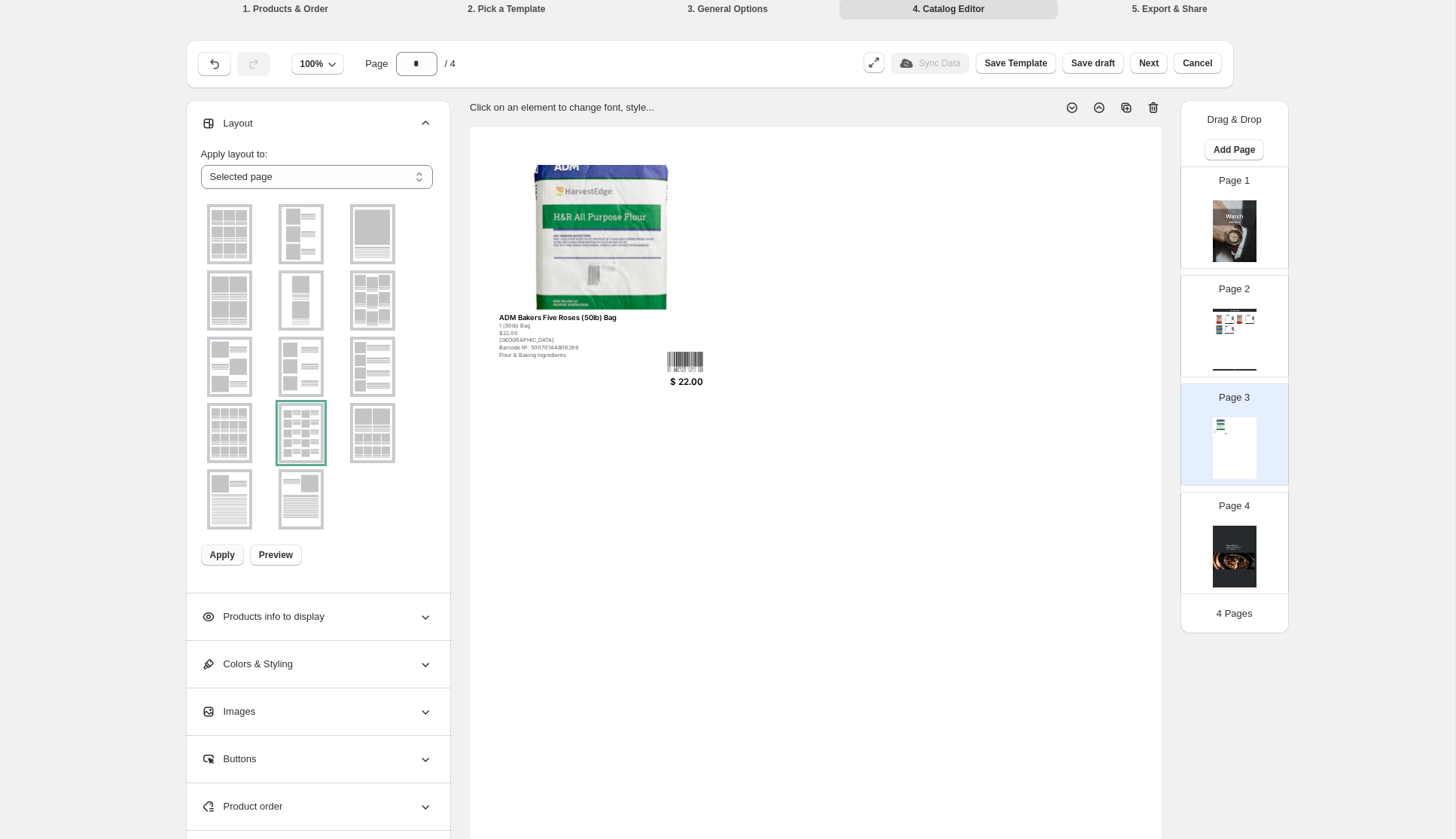
scroll to position [8, 0]
click at [292, 416] on div at bounding box center [301, 433] width 45 height 60
click at [222, 554] on span "Apply" at bounding box center [222, 555] width 25 height 12
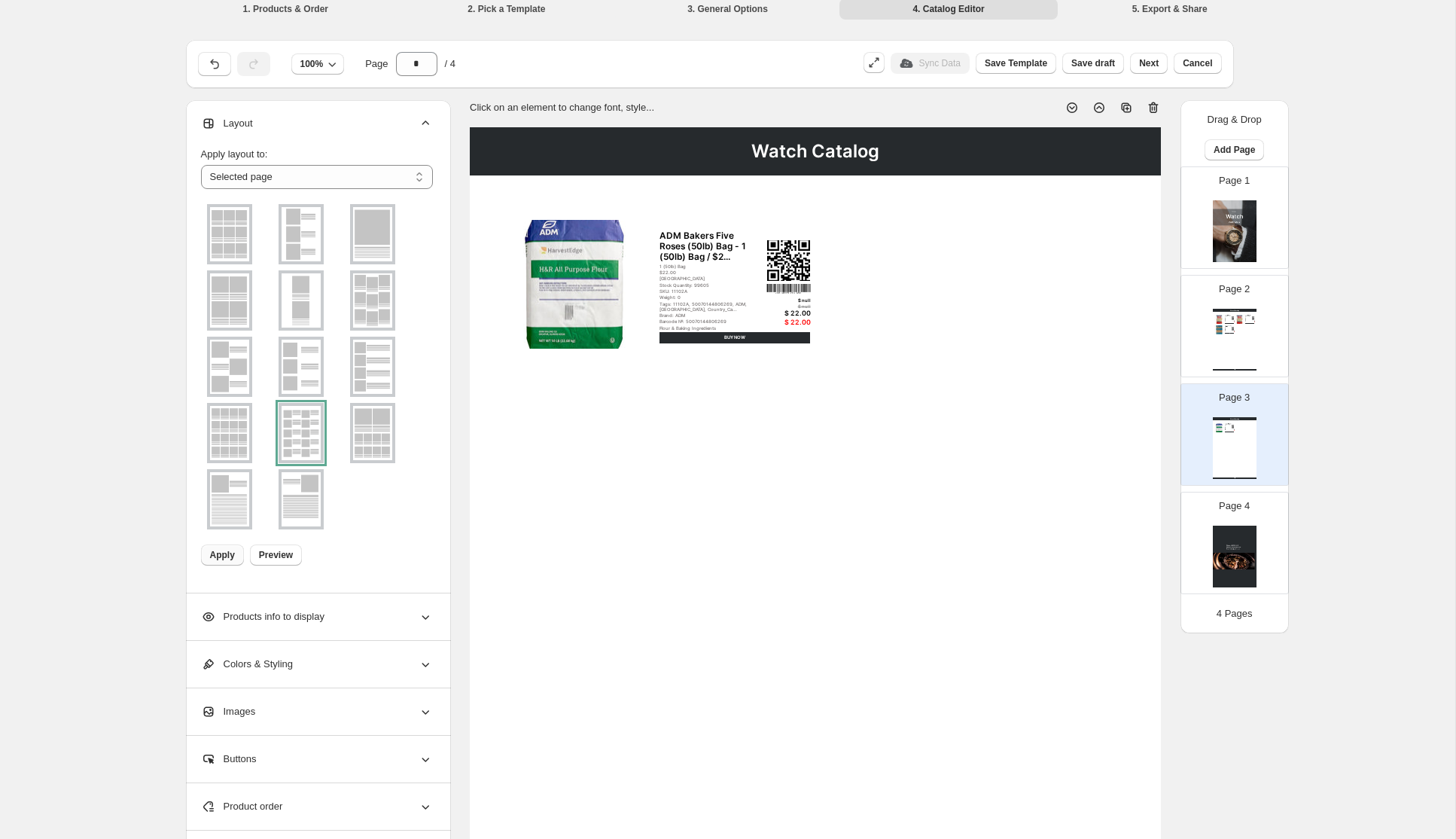
click at [1244, 344] on div "Watch Catalog ADM Flour Five Roses (Med) (22 lb Bags) - 2 (22 lb B... 2 (22 lb …" at bounding box center [1234, 339] width 44 height 62
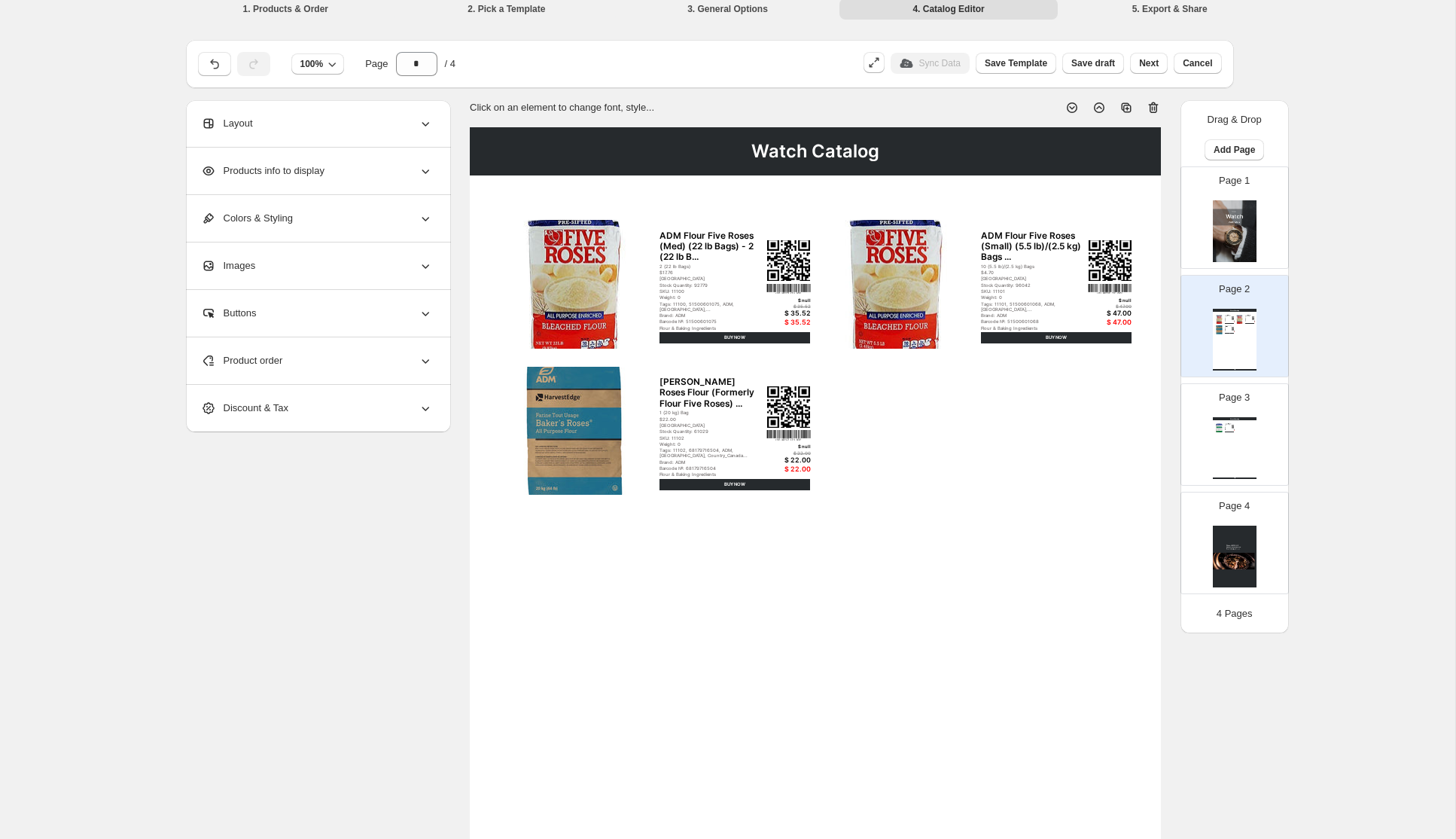
click at [416, 175] on div "Products info to display" at bounding box center [316, 171] width 232 height 47
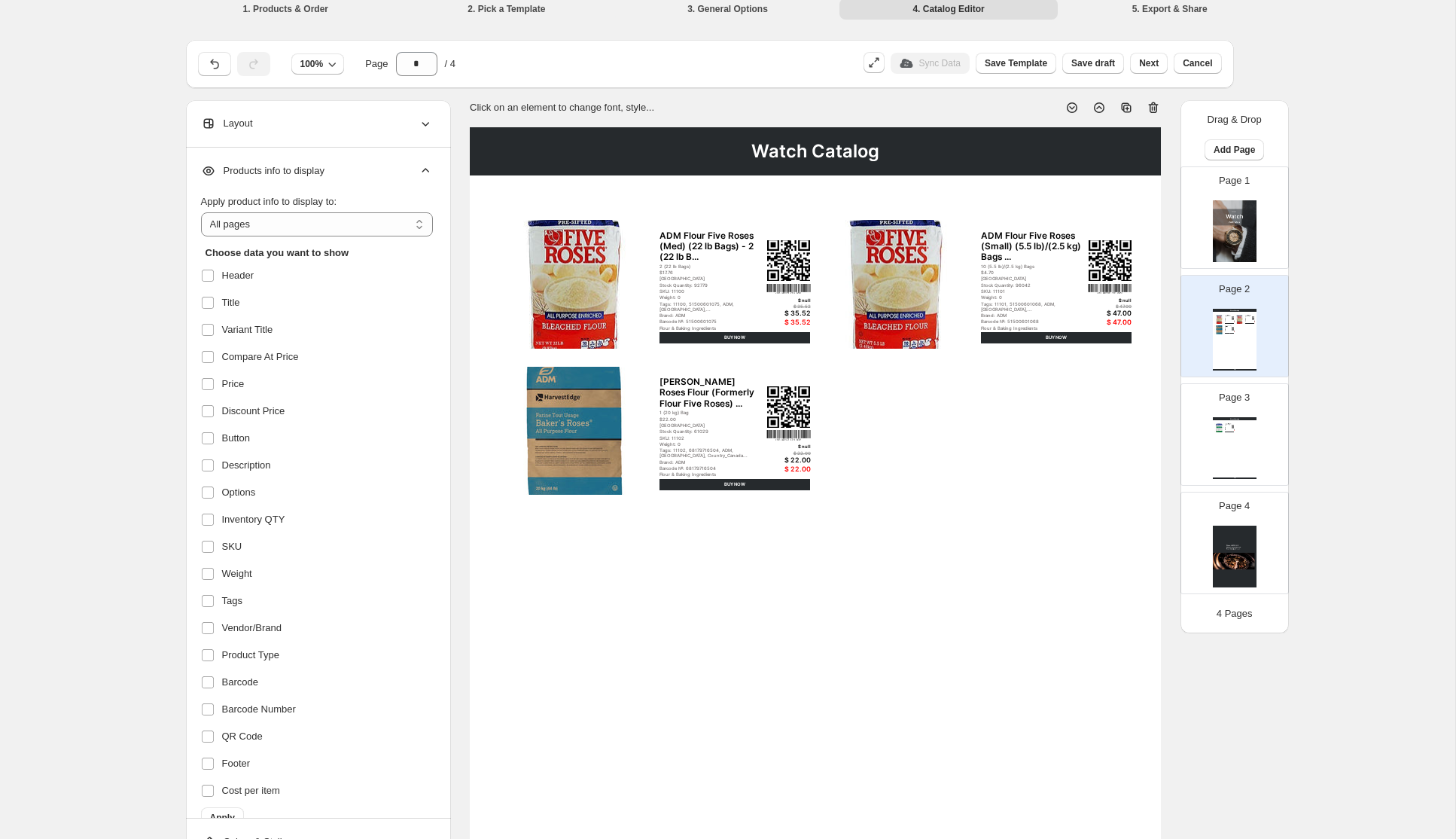
scroll to position [25, 0]
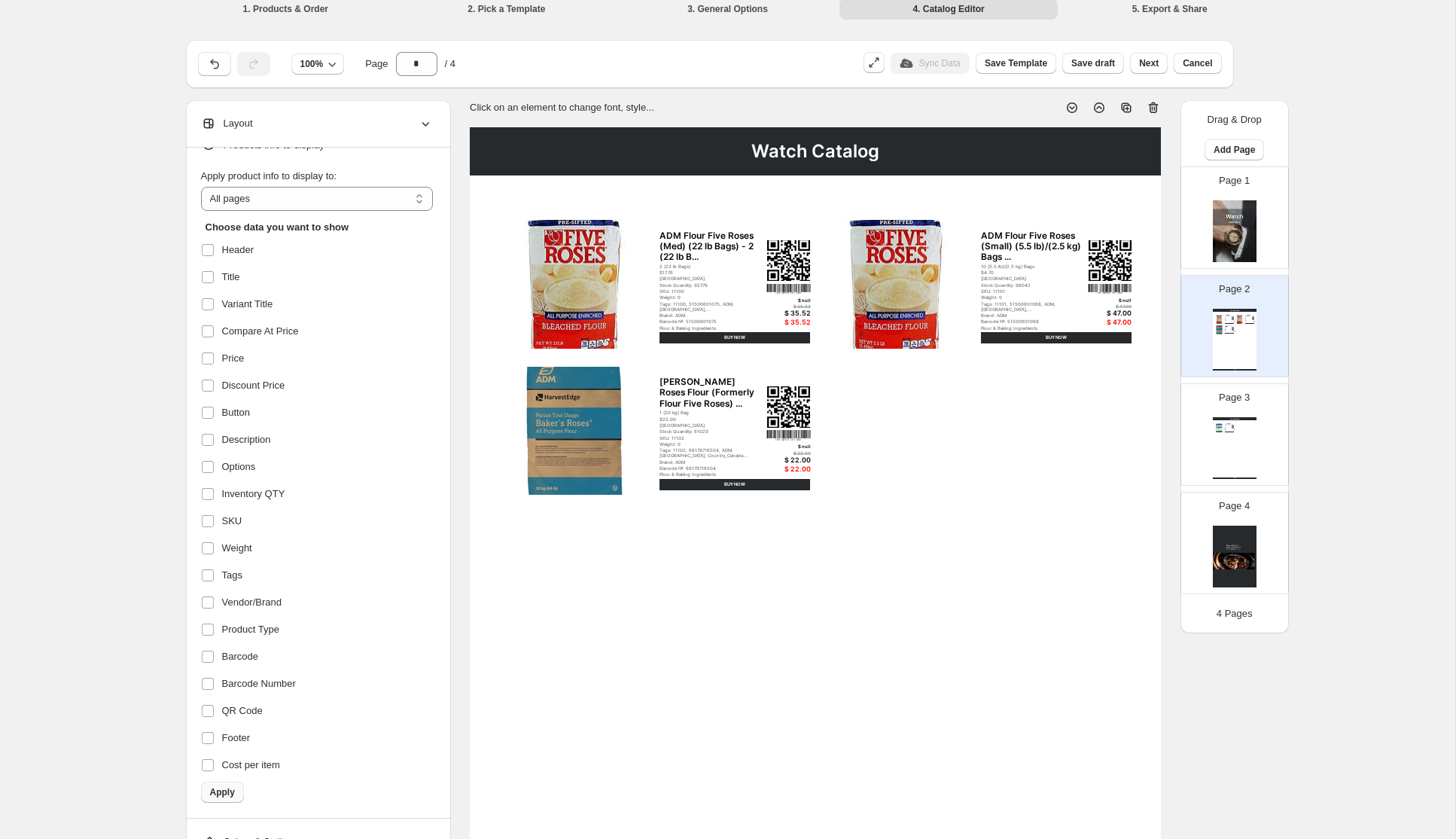
click at [220, 794] on span "Apply" at bounding box center [222, 792] width 25 height 12
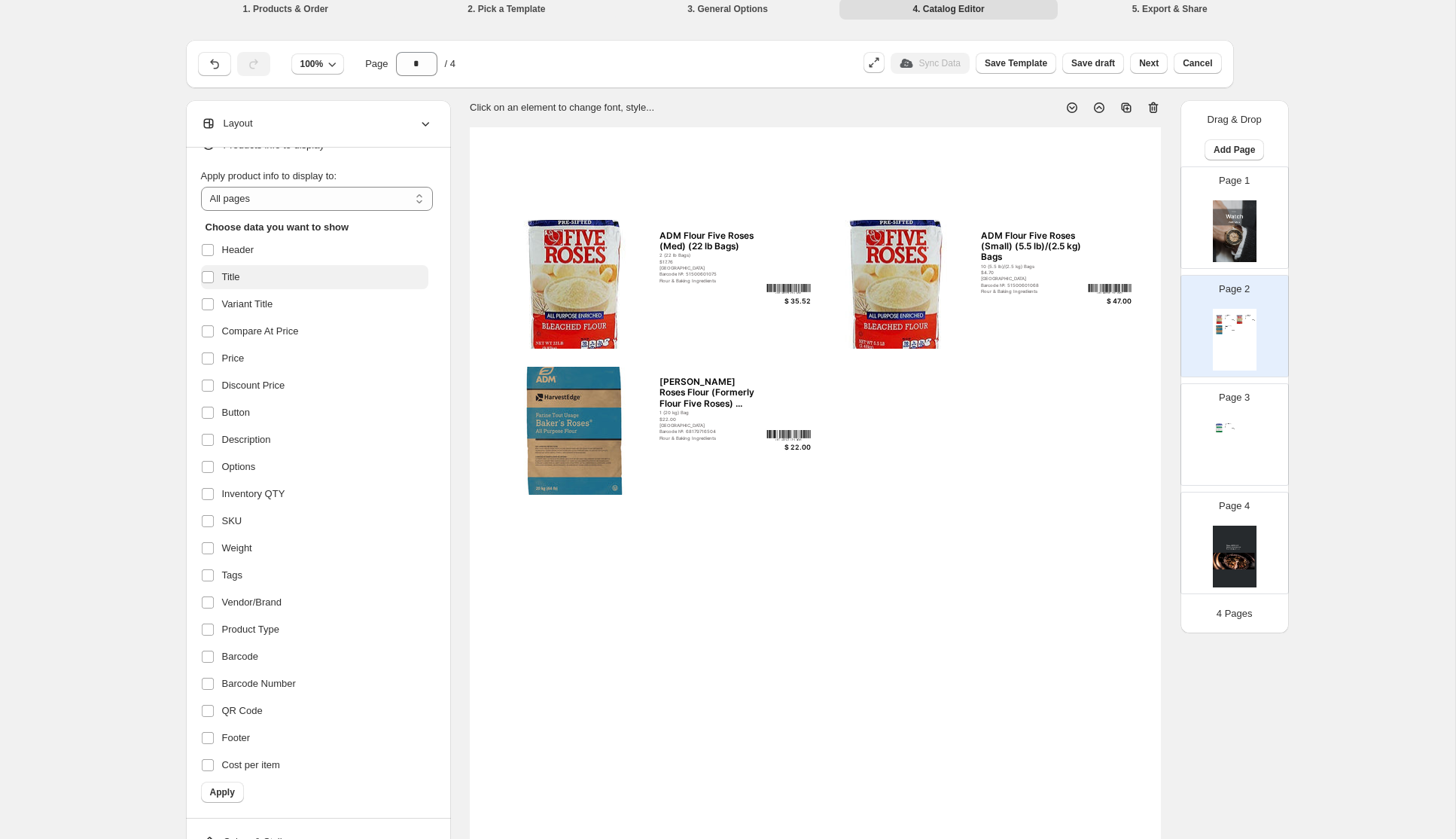
scroll to position [0, 0]
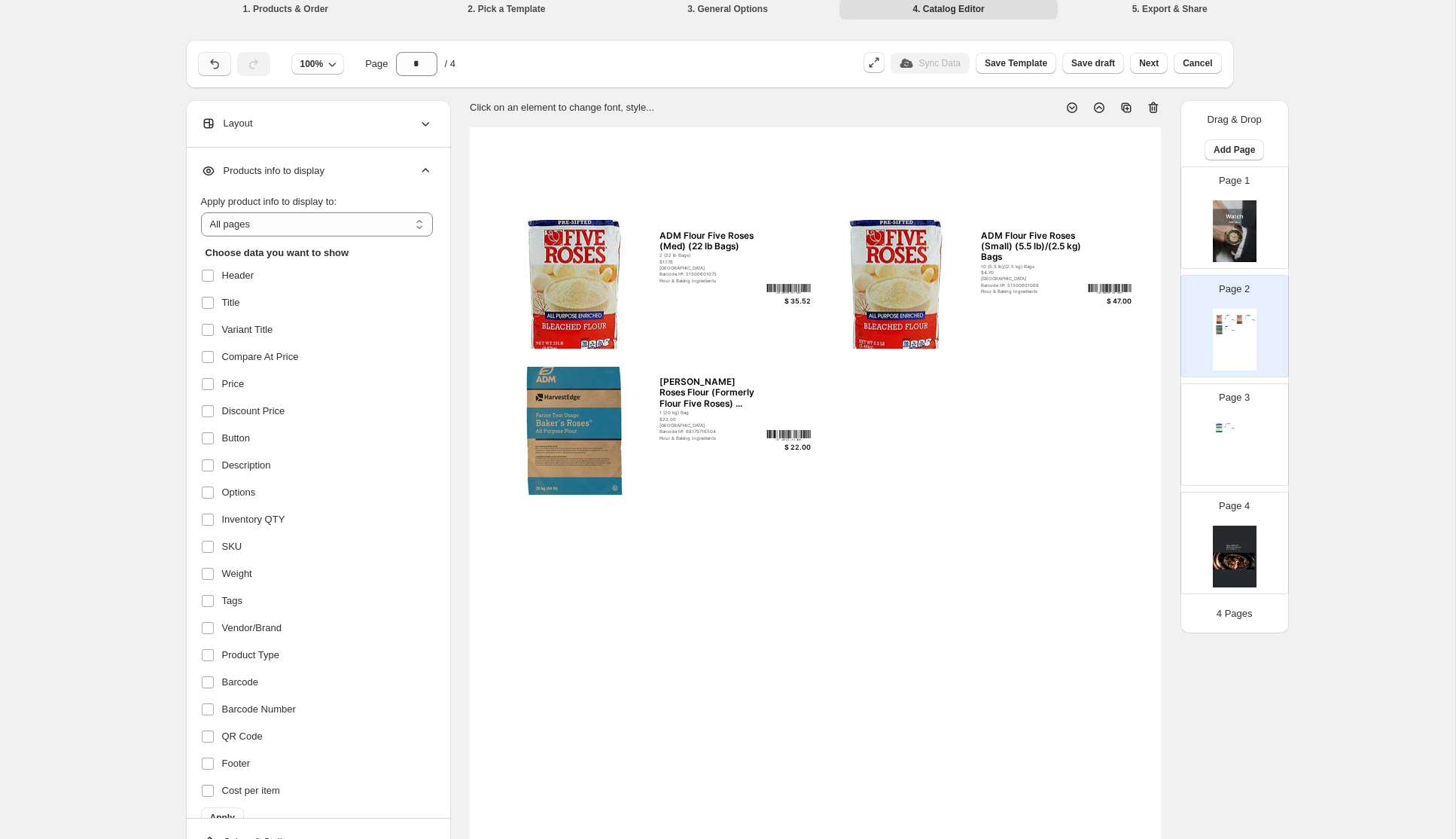
click at [215, 65] on icon "button" at bounding box center [215, 64] width 15 height 15
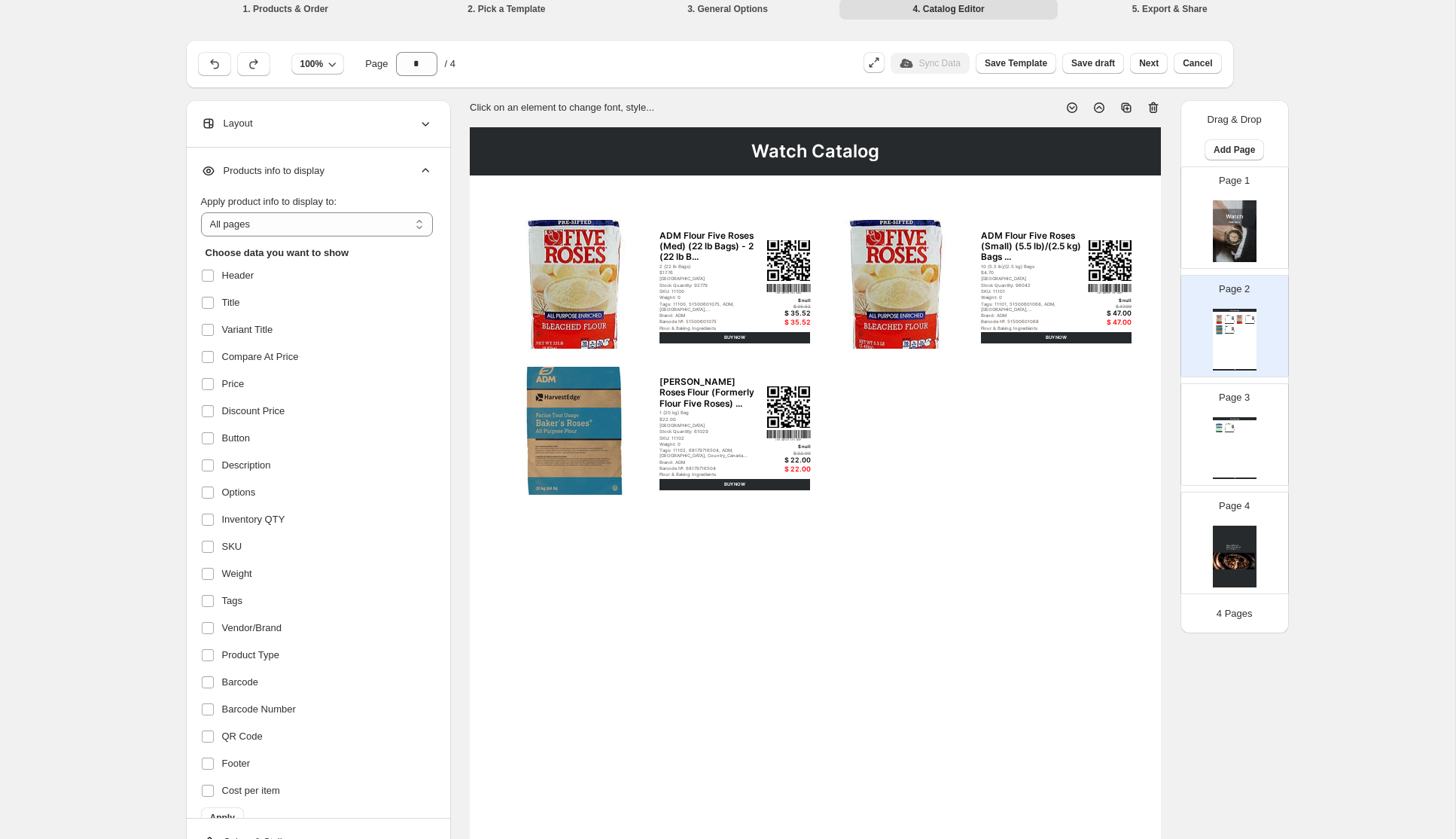
click at [1235, 447] on div "Watch Catalog ADM Bakers Five Roses (50lb) Bag - 1 (50lb) Bag / $2... 1 (50lb) …" at bounding box center [1234, 448] width 44 height 62
type input "*"
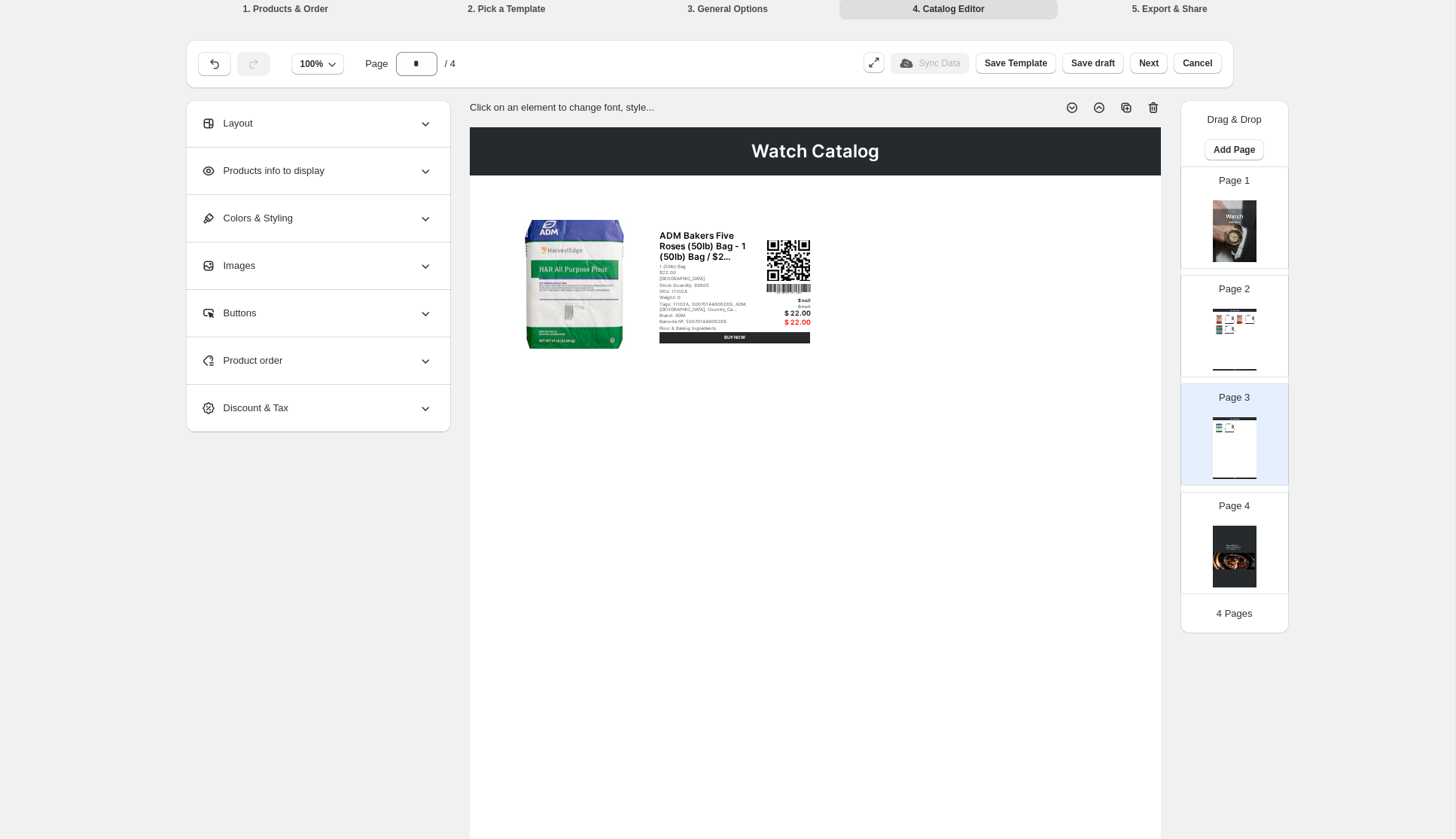
click at [605, 286] on img at bounding box center [574, 284] width 151 height 129
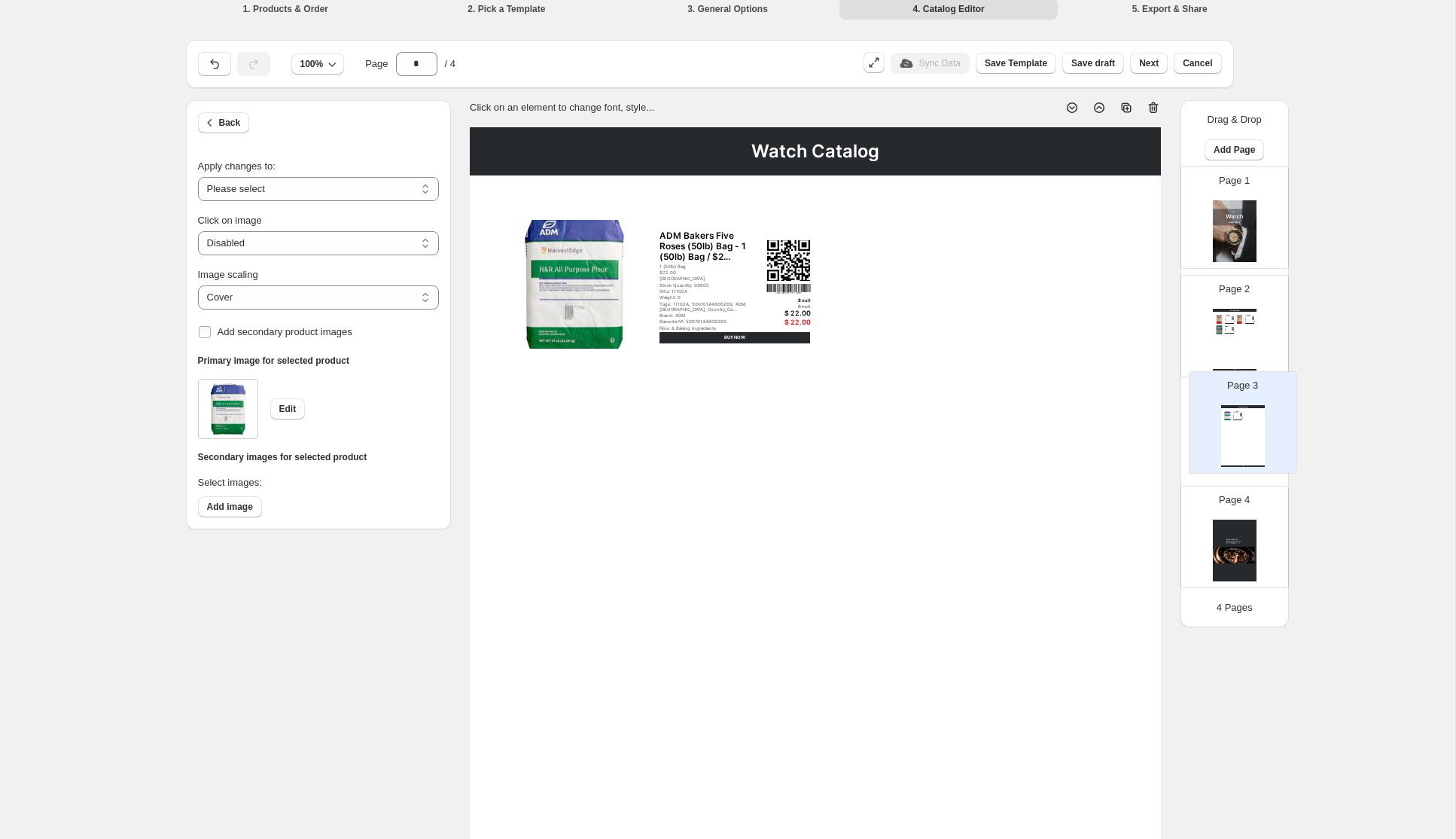
drag, startPoint x: 1222, startPoint y: 443, endPoint x: 1232, endPoint y: 428, distance: 18.0
click at [1232, 428] on div "Page 1 Page 2 Watch Catalog ADM Flour Five Roses (Med) (22 lb Bags) - 2 (22 lb …" at bounding box center [1234, 380] width 109 height 428
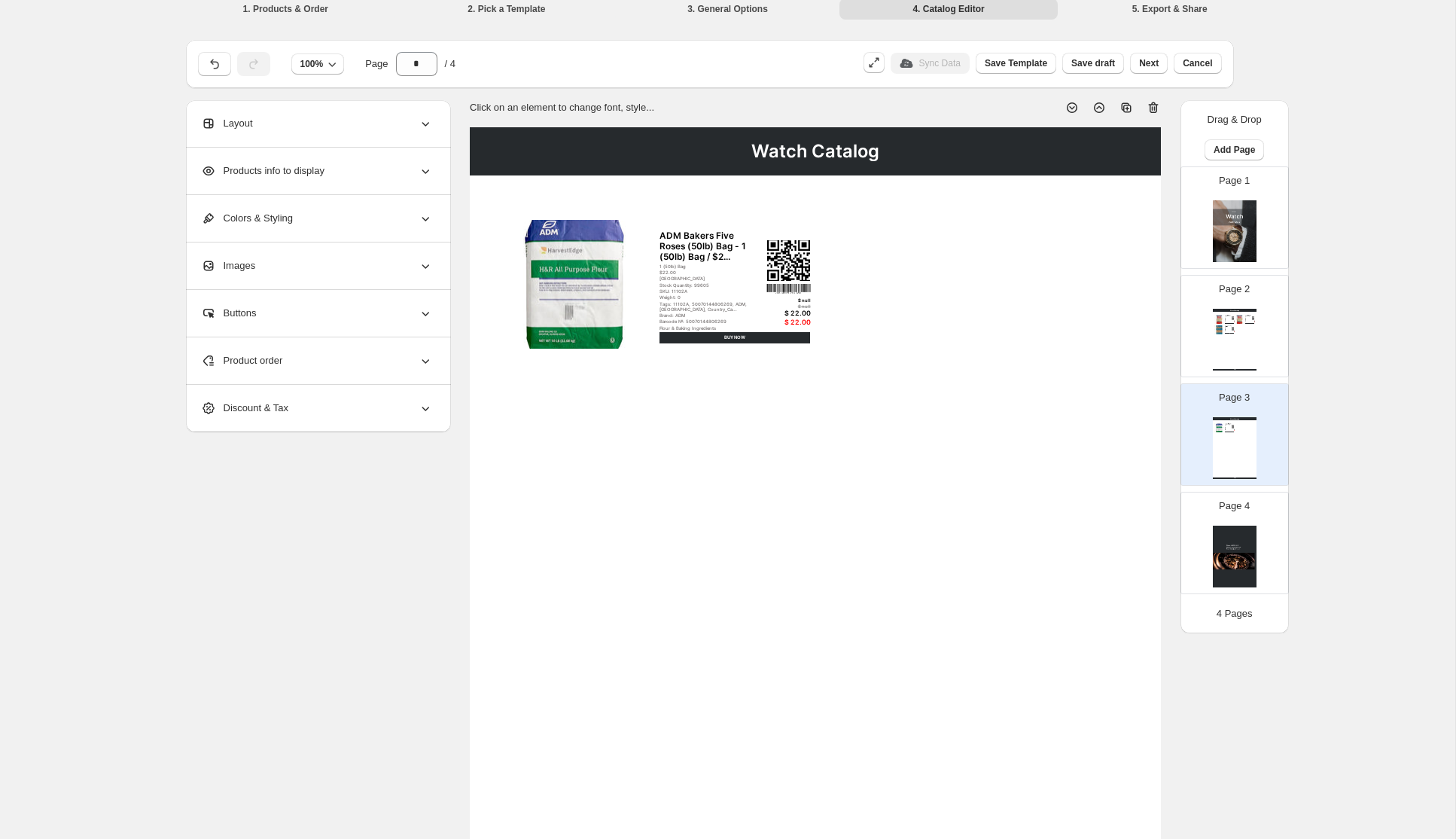
click at [575, 289] on img at bounding box center [574, 284] width 151 height 129
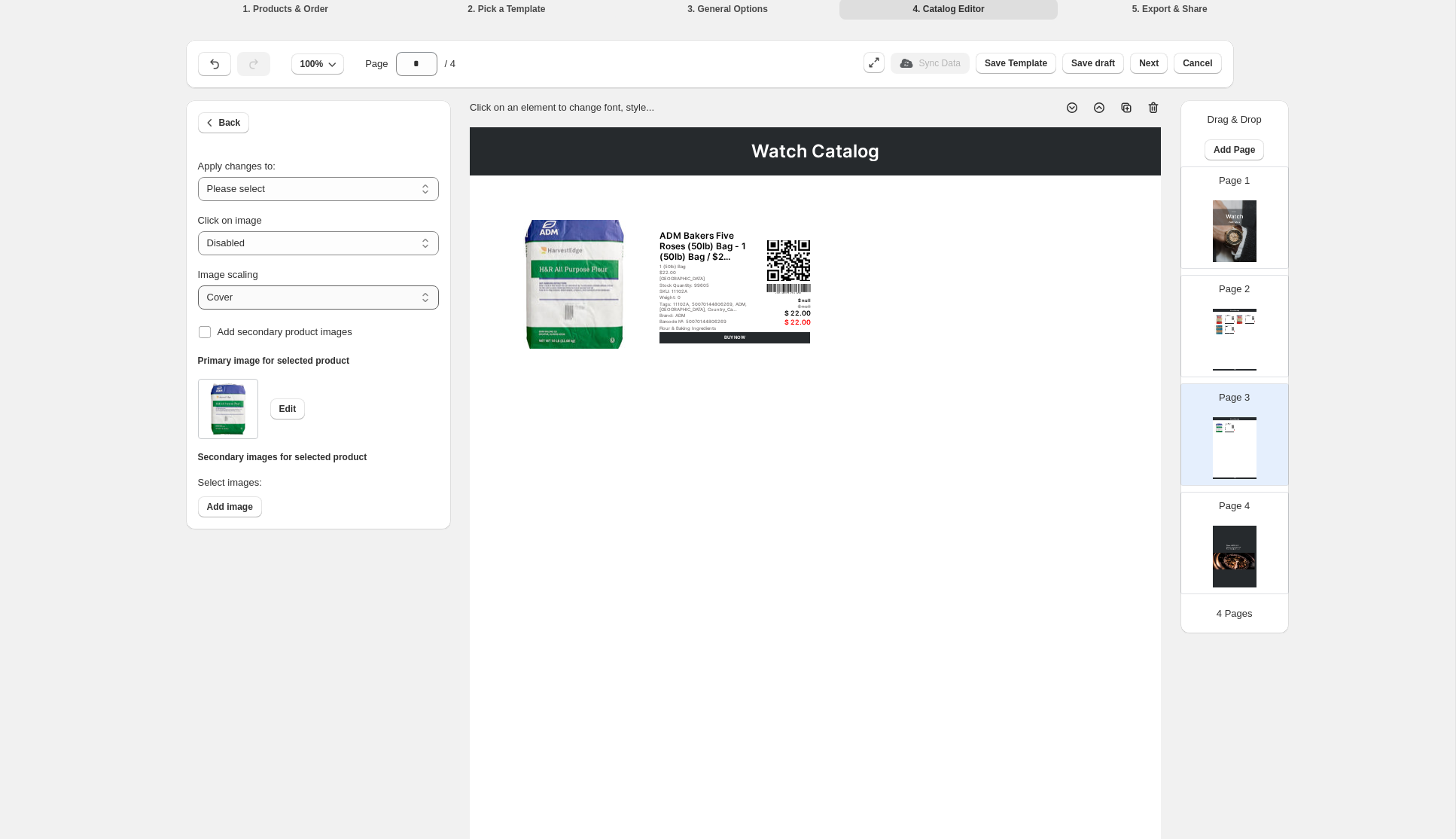
click option "*******" at bounding box center [0, 0] width 0 height 0
select select "*****"
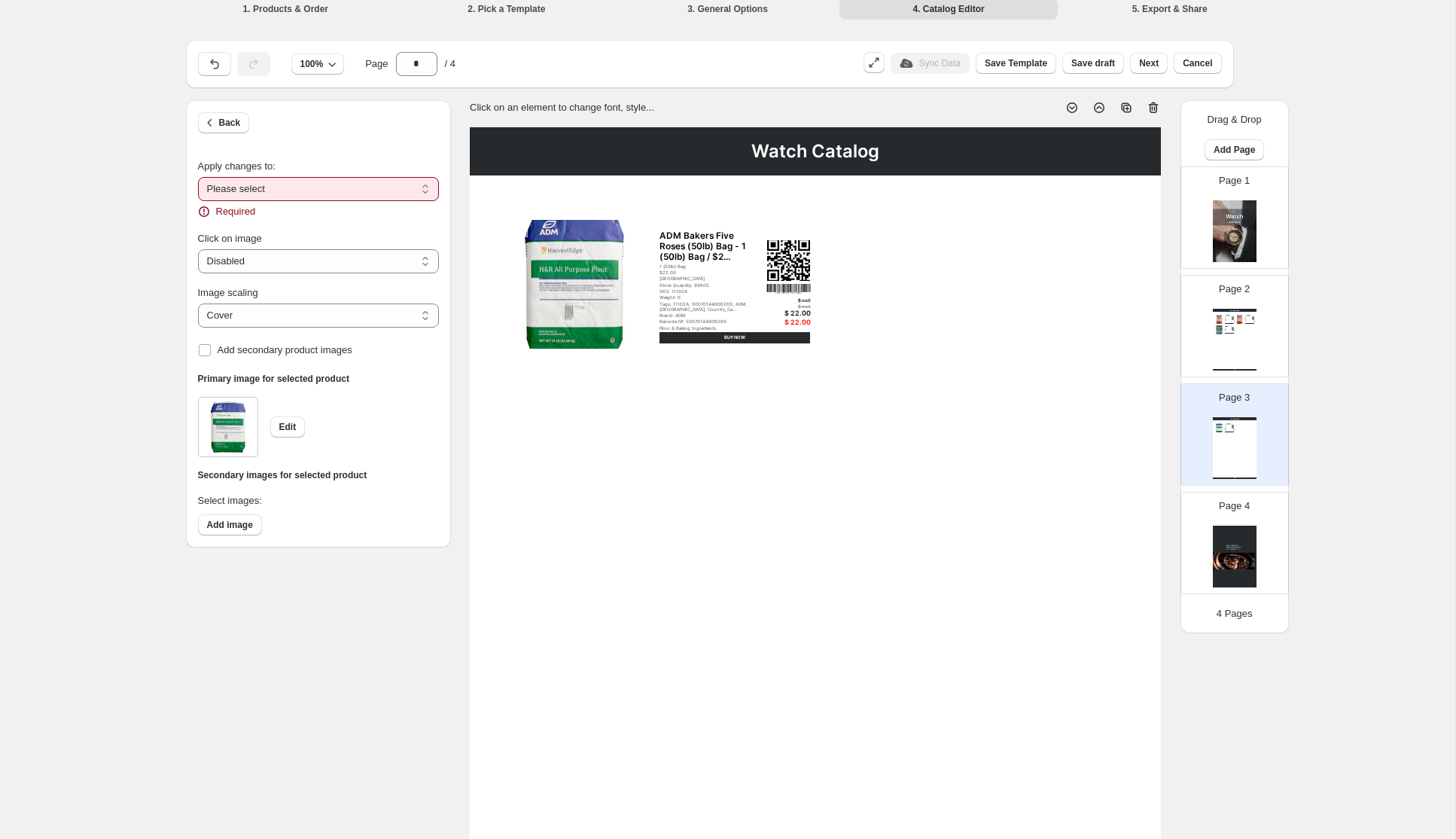
select select "**********"
click option "*********" at bounding box center [0, 0] width 0 height 0
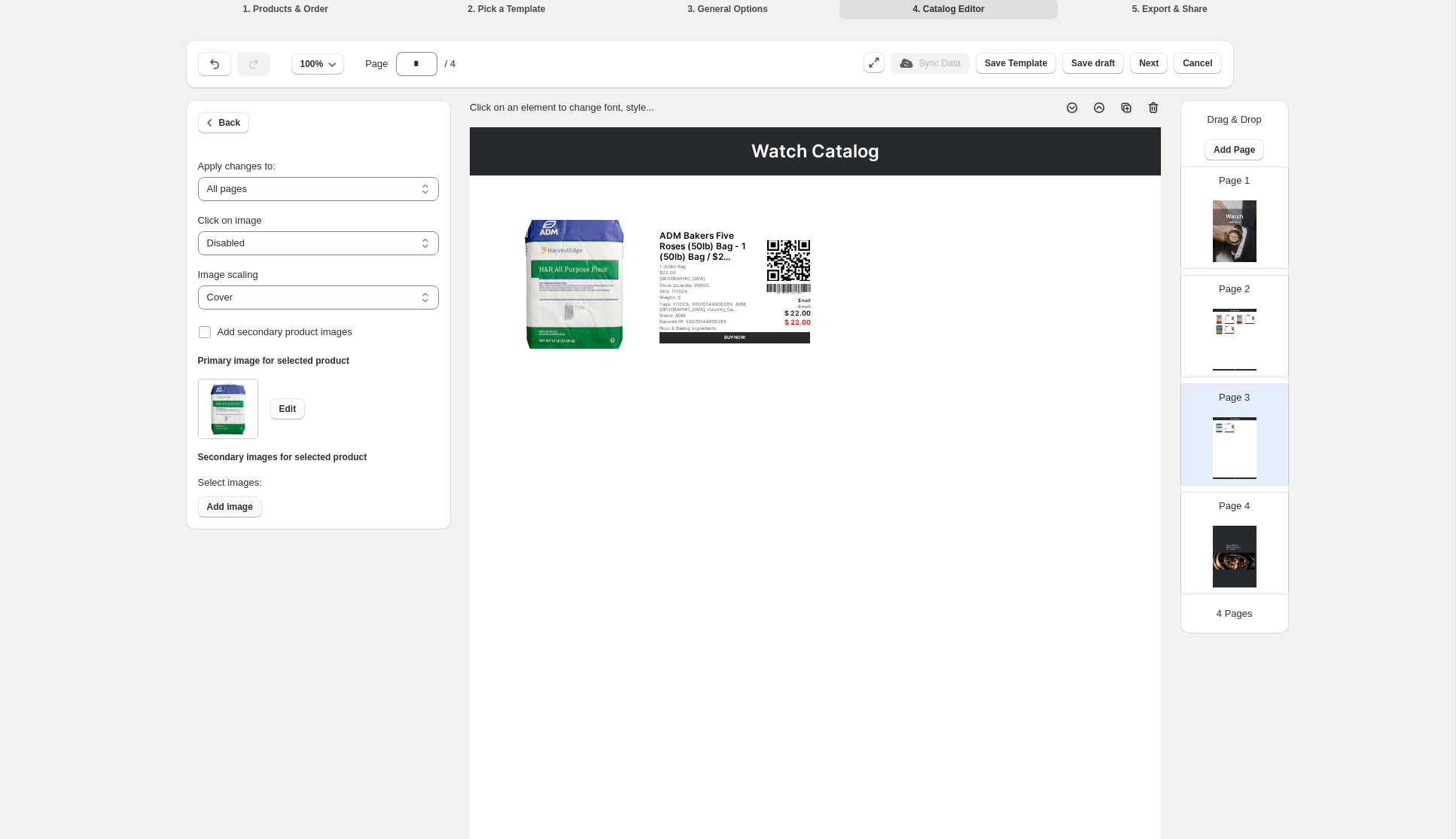
click at [219, 506] on span "Add image" at bounding box center [230, 506] width 46 height 12
select select "*******"
click option "*******" at bounding box center [0, 0] width 0 height 0
drag, startPoint x: 376, startPoint y: 415, endPoint x: 385, endPoint y: 395, distance: 21.9
click at [377, 413] on div "Edit" at bounding box center [318, 409] width 241 height 60
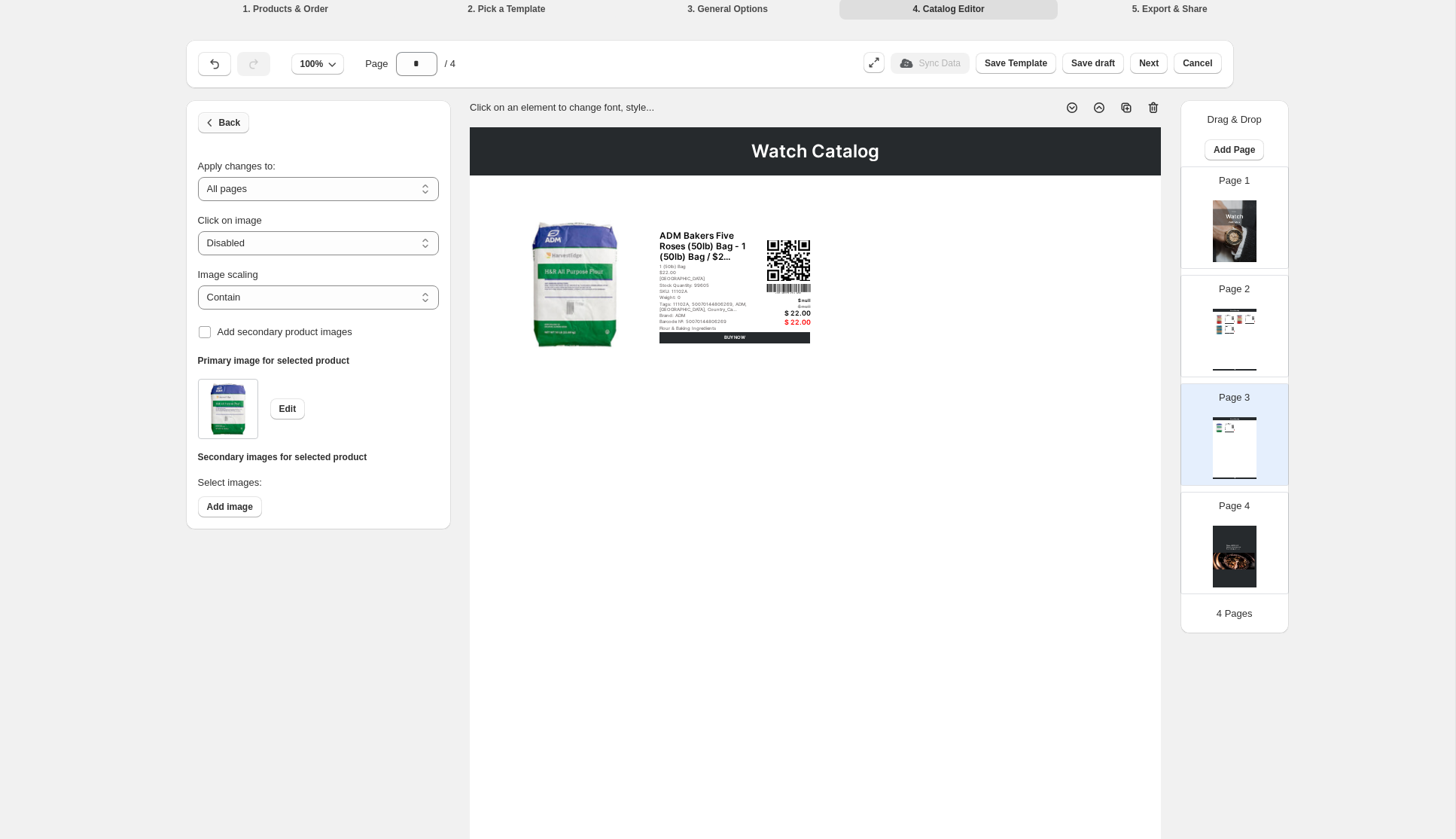
click at [205, 117] on icon "button" at bounding box center [210, 123] width 15 height 15
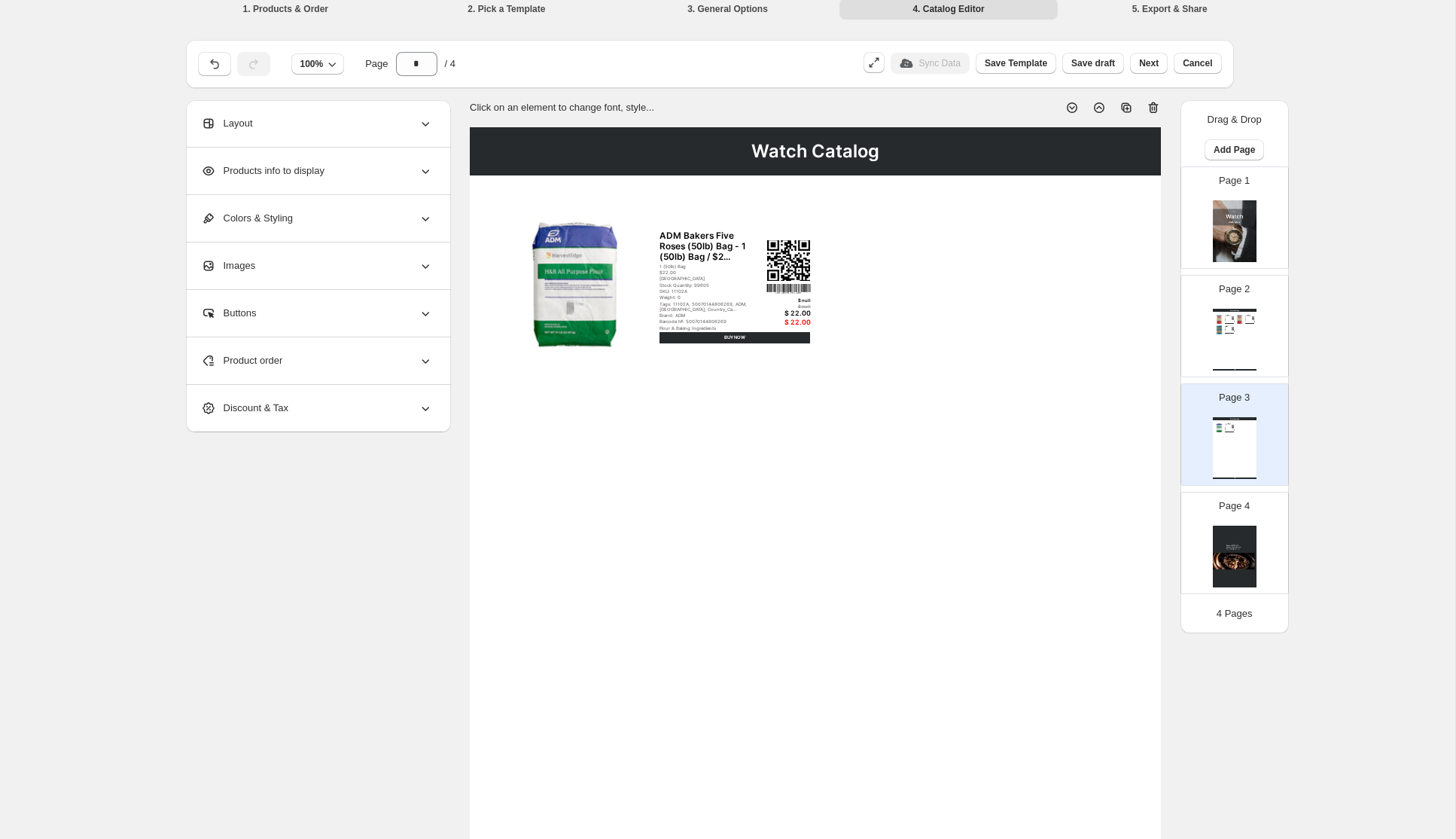
click at [395, 359] on div "Product order" at bounding box center [316, 360] width 232 height 47
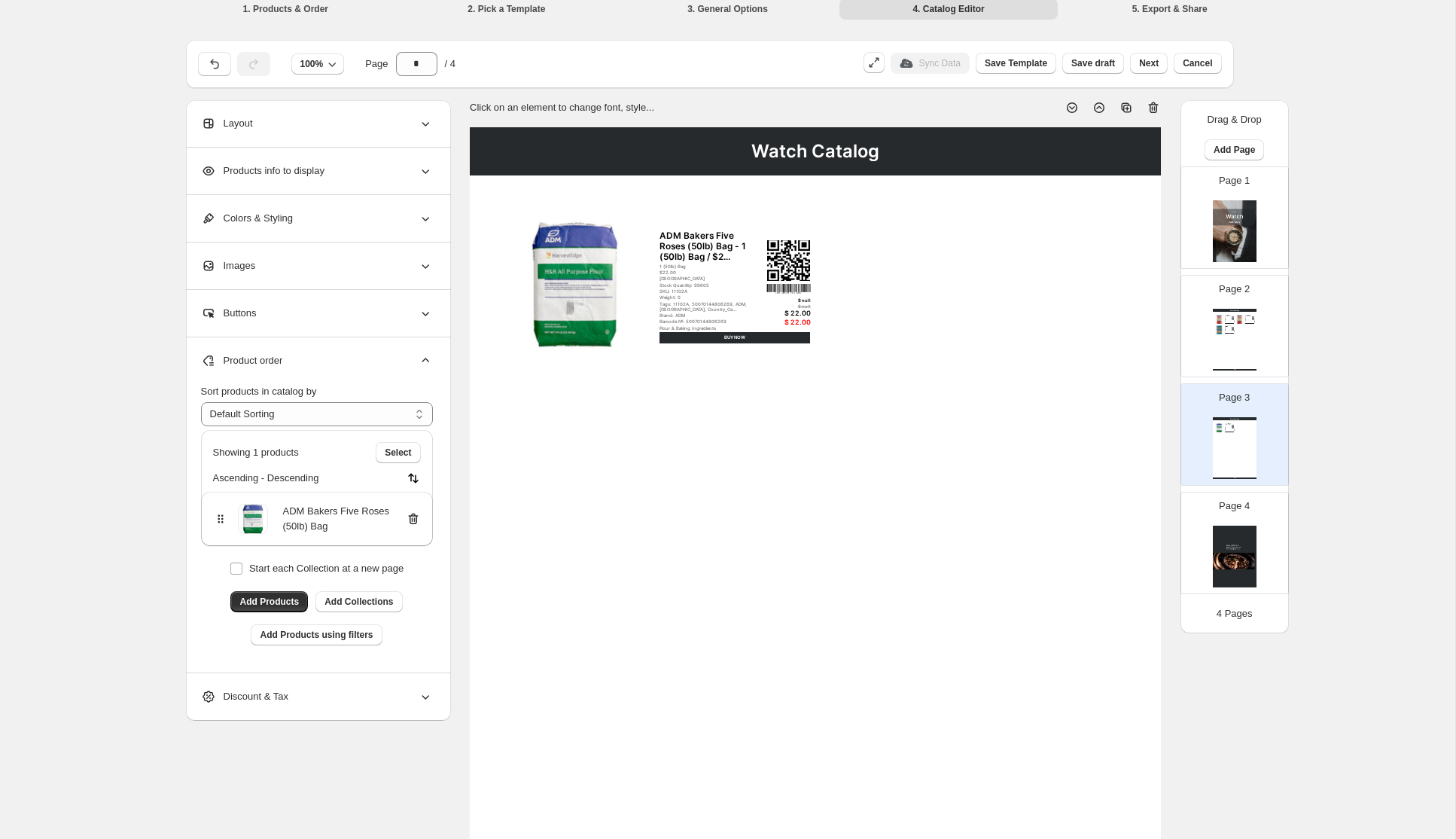
click at [340, 175] on div "Products info to display" at bounding box center [316, 171] width 232 height 47
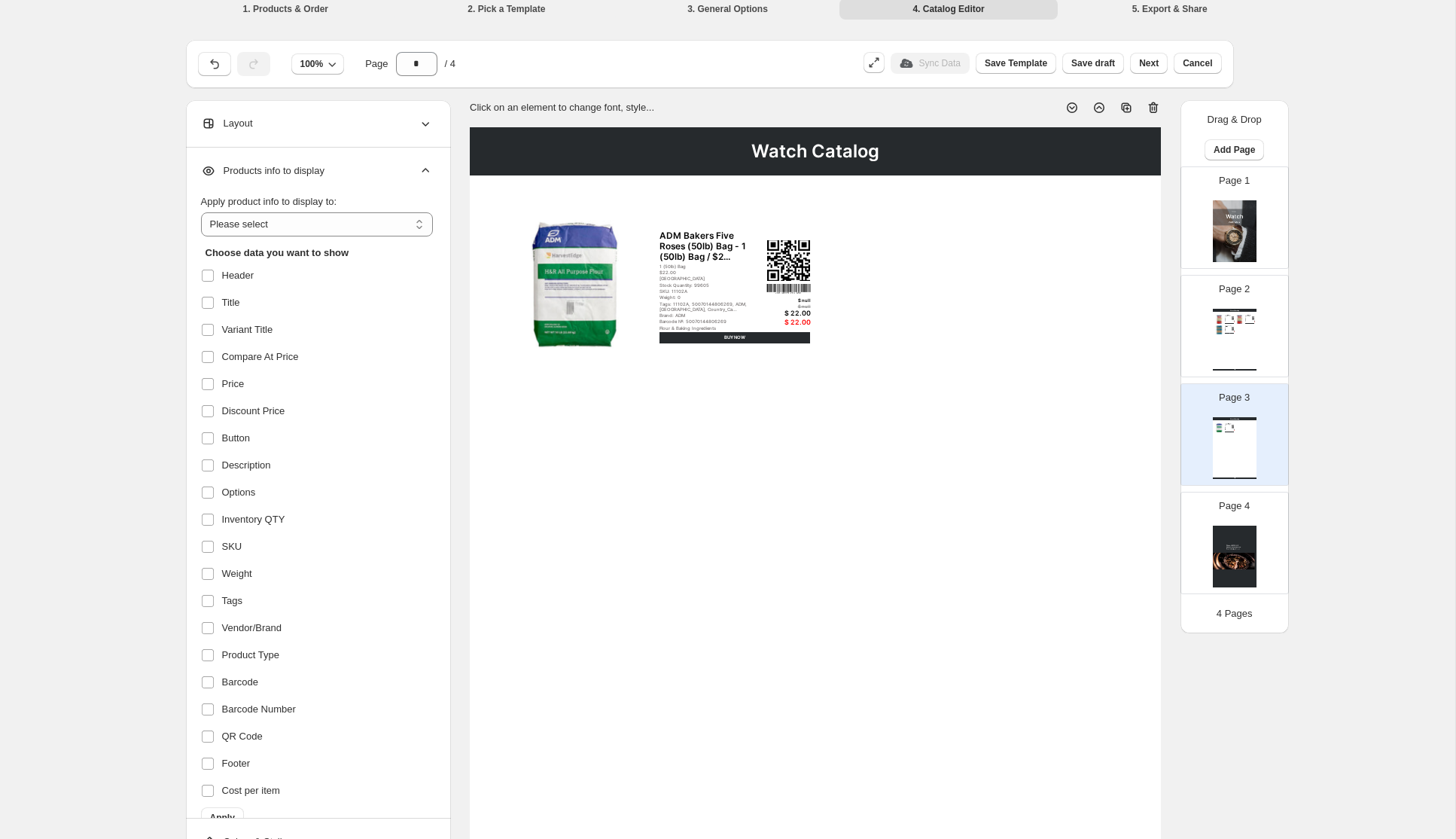
click at [294, 133] on div "Layout" at bounding box center [316, 123] width 232 height 47
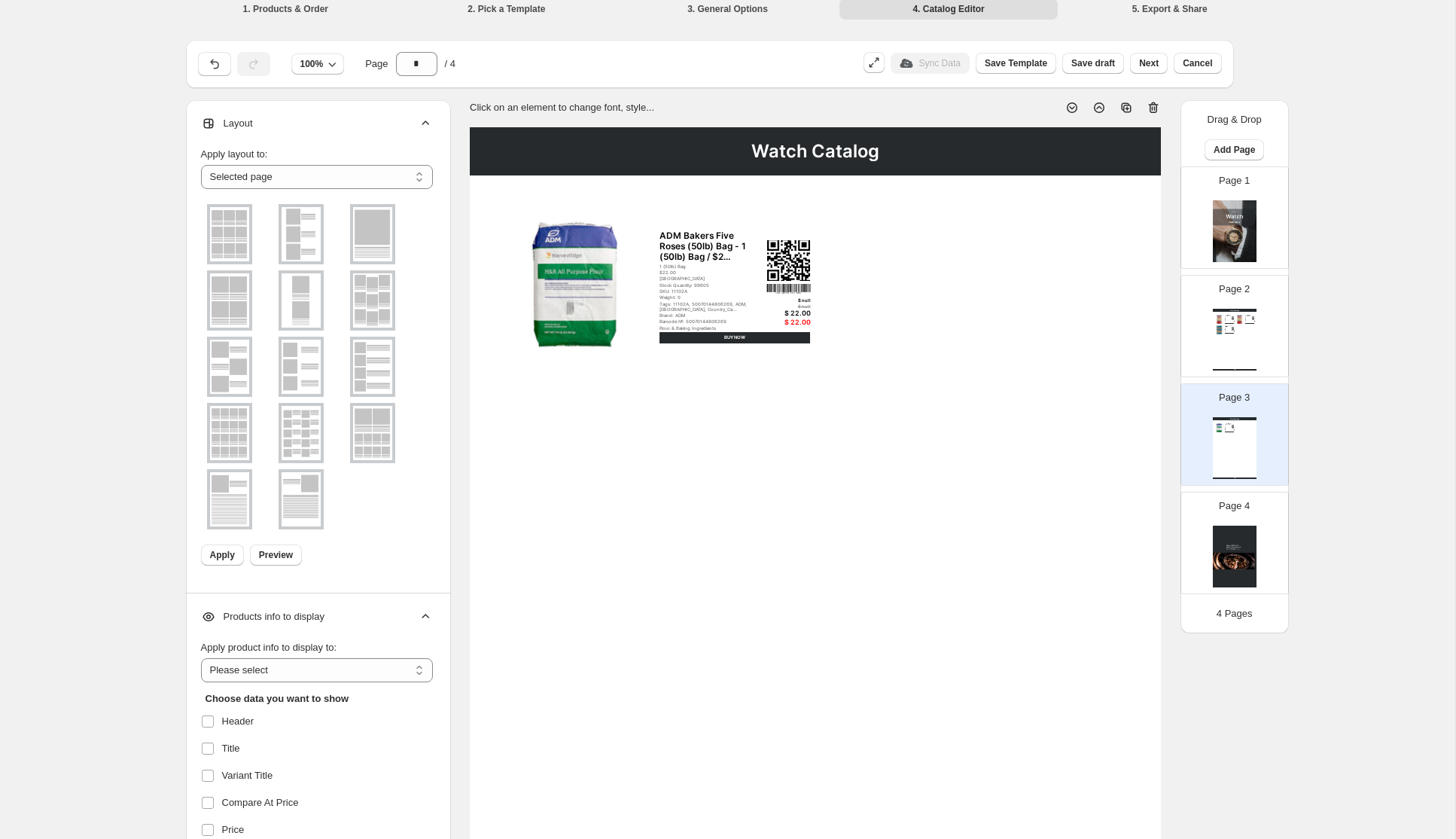
click at [219, 234] on img at bounding box center [229, 234] width 39 height 54
click at [229, 551] on span "Apply" at bounding box center [222, 555] width 25 height 12
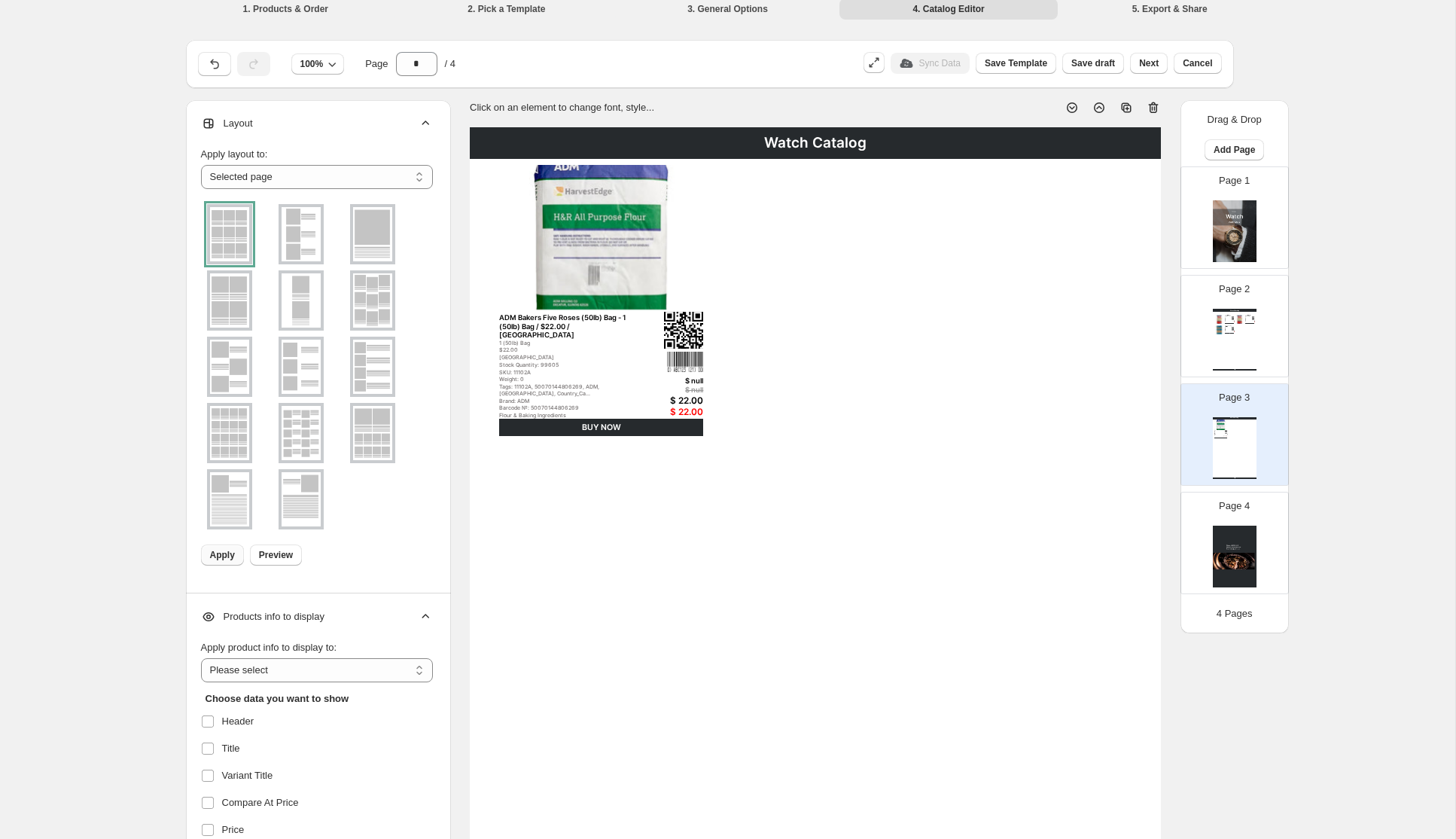
click at [1224, 212] on img at bounding box center [1234, 231] width 44 height 62
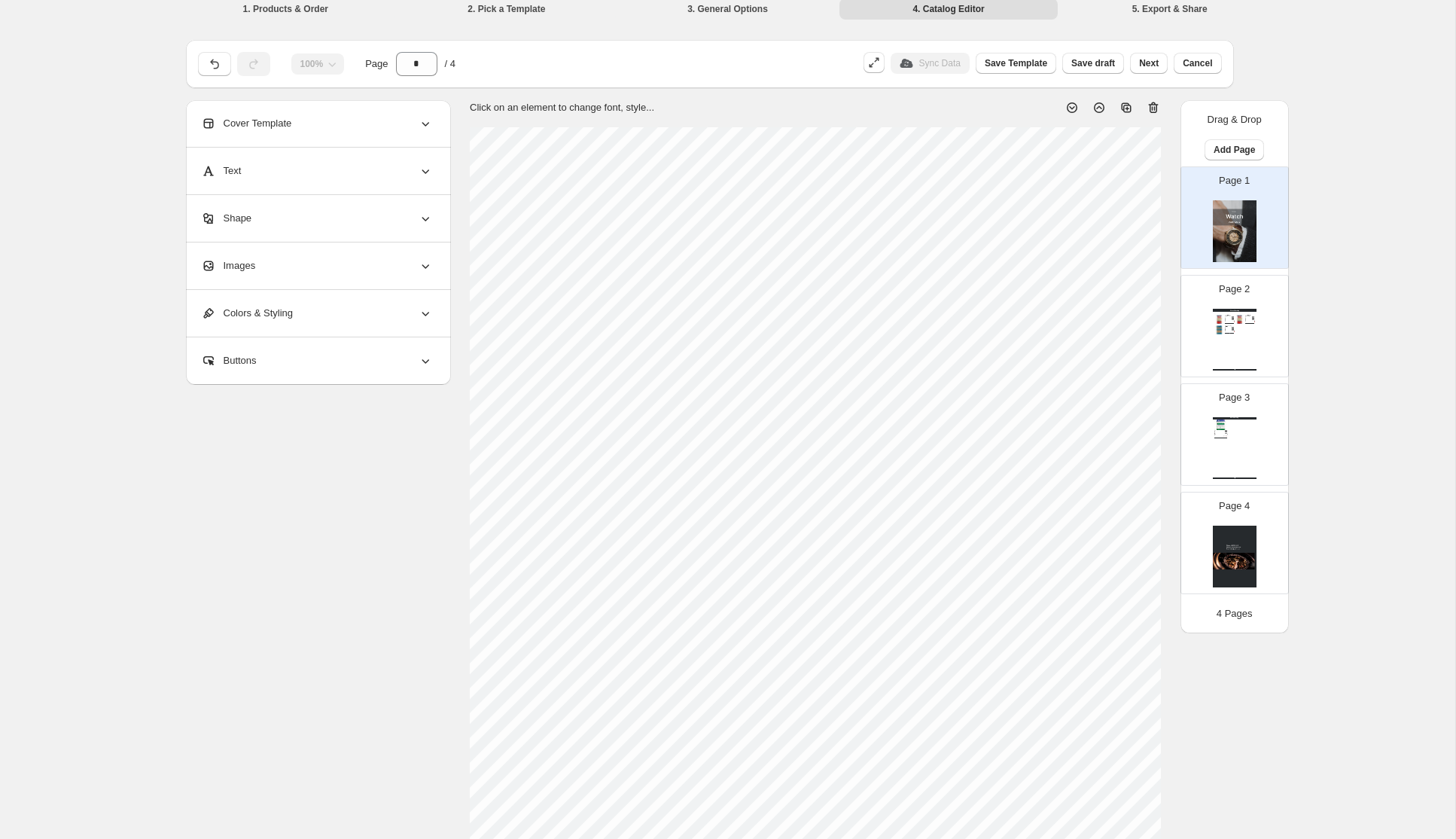
click at [1243, 326] on div "Watch Catalog ADM Flour Five Roses (Med) (22 lb Bags) - 2 (22 lb B... 2 (22 lb …" at bounding box center [1234, 339] width 44 height 62
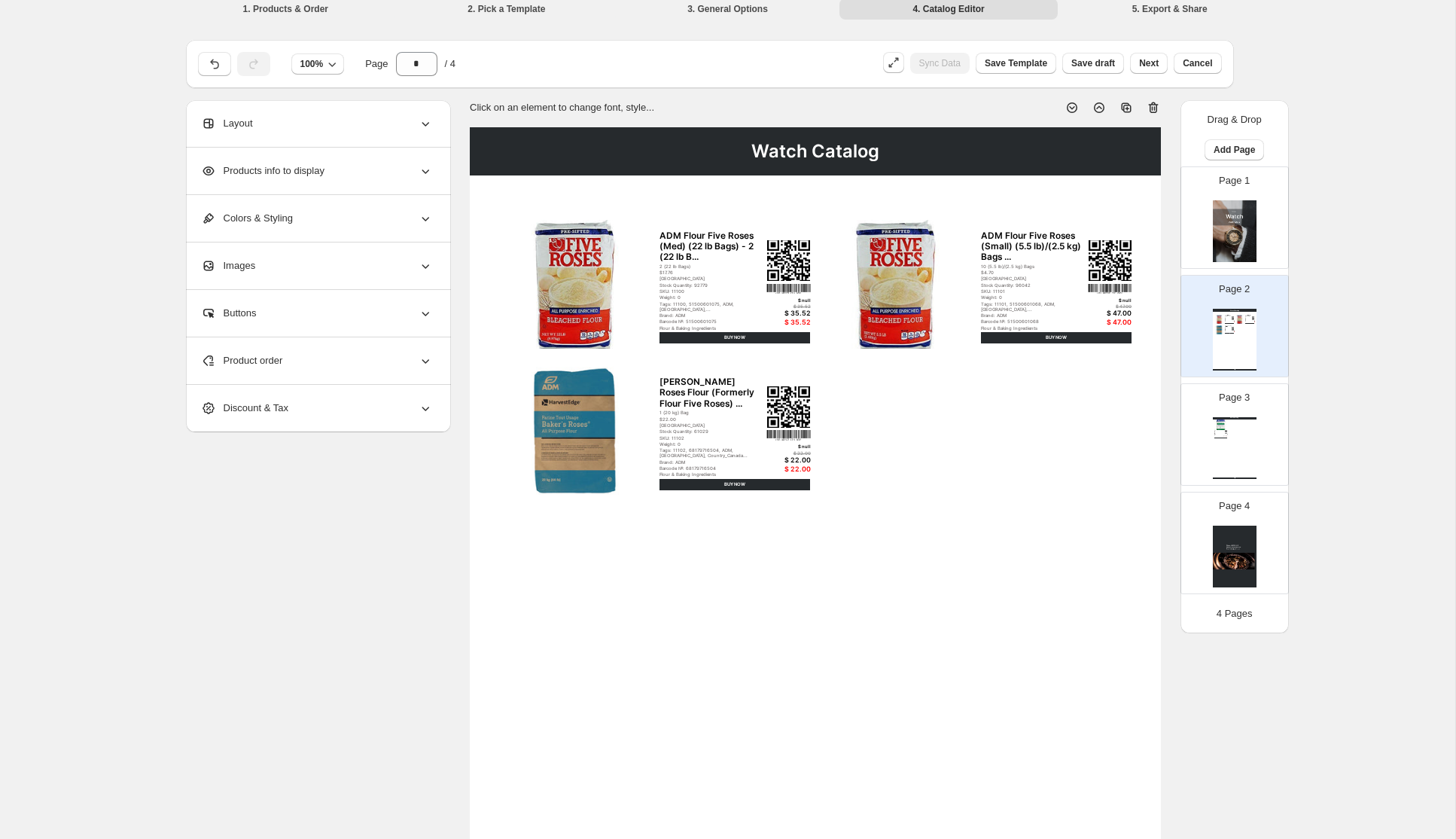
type input "*"
click at [326, 129] on div "Layout" at bounding box center [316, 123] width 232 height 47
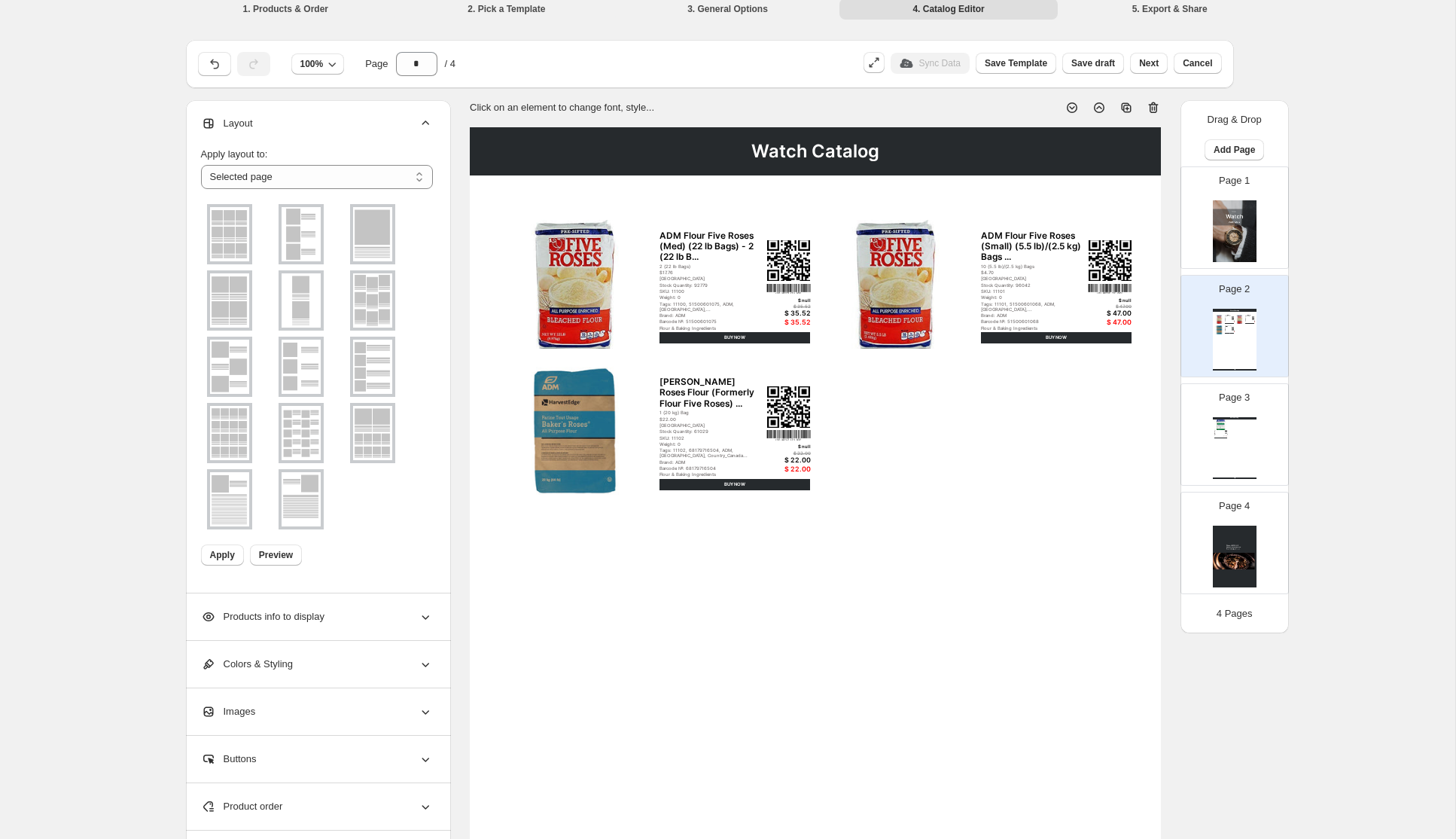
click at [228, 240] on img at bounding box center [229, 234] width 39 height 54
click at [309, 226] on img at bounding box center [301, 234] width 39 height 54
click at [363, 303] on img at bounding box center [372, 300] width 39 height 54
click at [292, 14] on li "1. Products & Order" at bounding box center [286, 8] width 219 height 21
click at [720, 8] on li "3. General Options" at bounding box center [728, 8] width 219 height 21
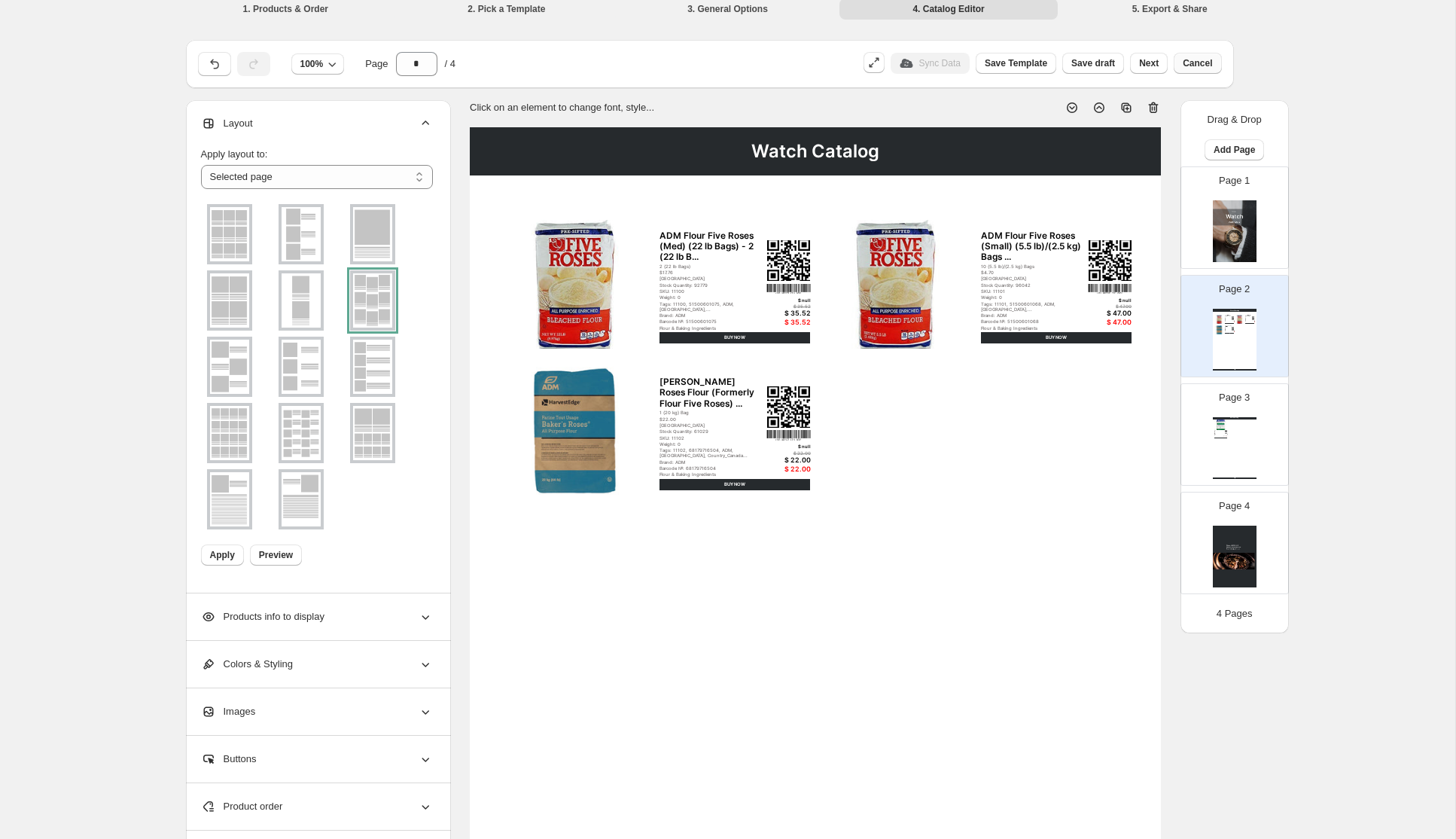
click at [1190, 64] on span "Cancel" at bounding box center [1197, 63] width 29 height 12
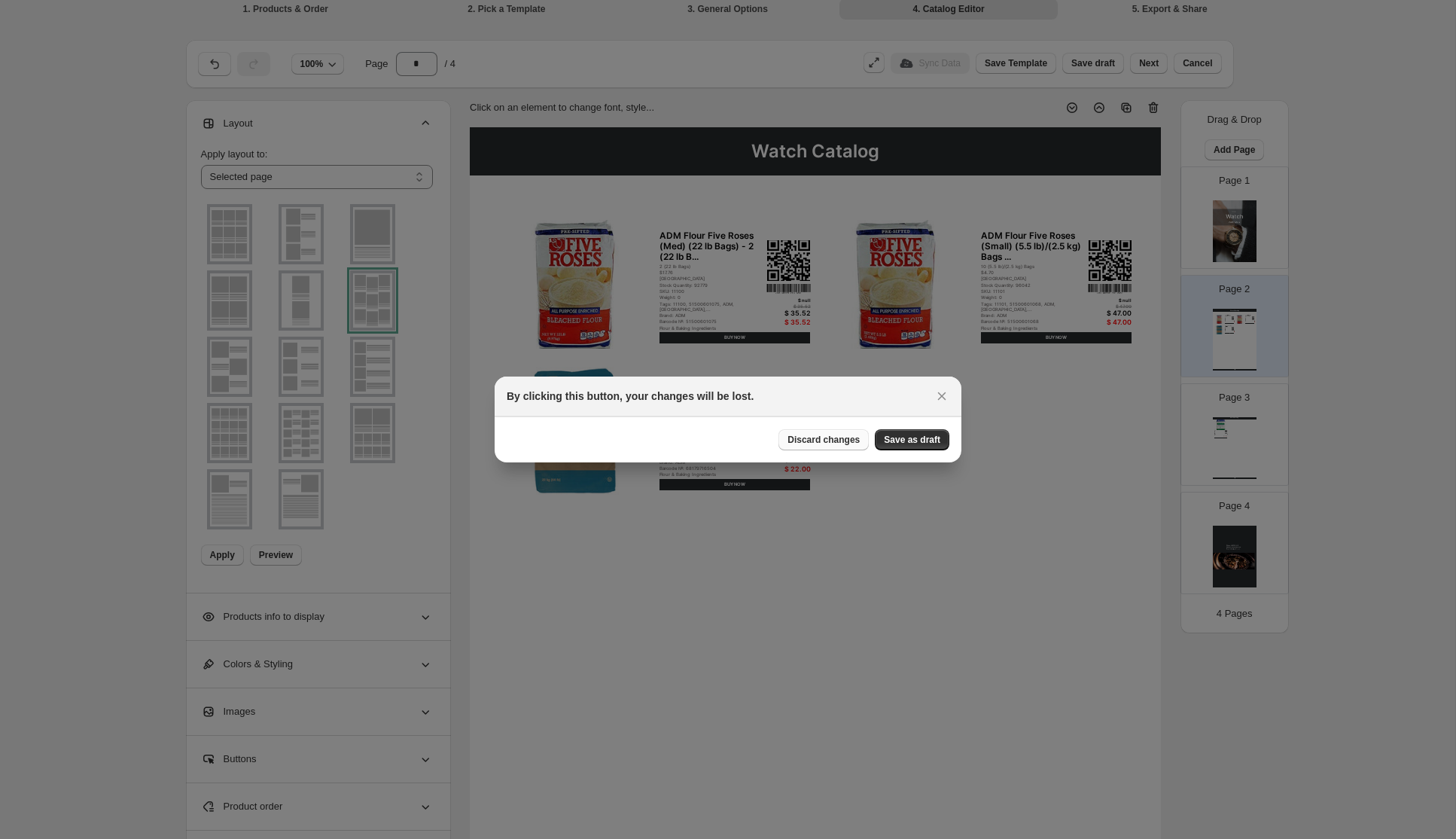
click at [834, 442] on span "Discard changes" at bounding box center [823, 440] width 72 height 12
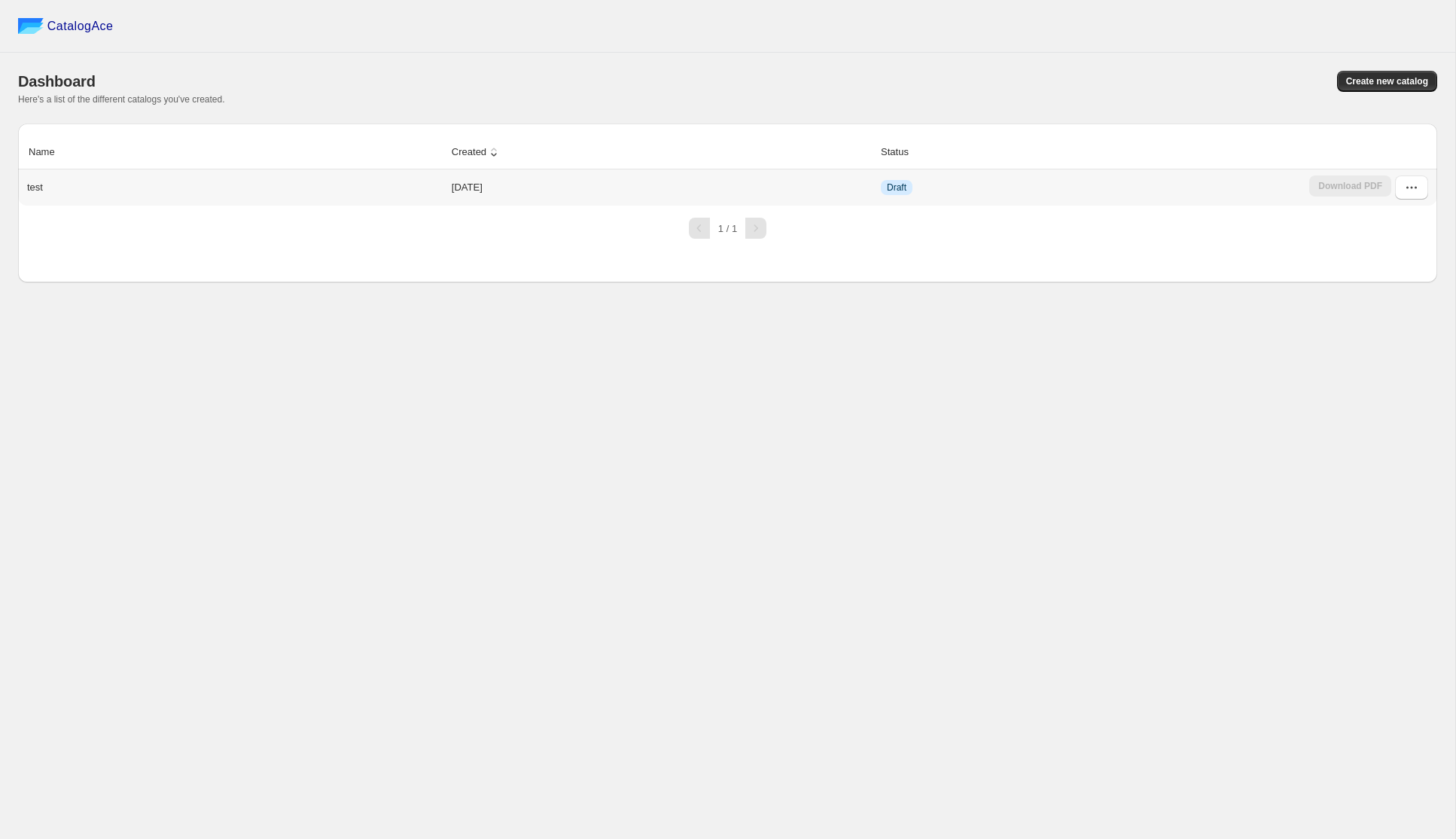
click at [99, 184] on div "test" at bounding box center [232, 184] width 422 height 21
click at [38, 192] on p "test" at bounding box center [35, 188] width 16 height 15
click at [1417, 186] on icon "button" at bounding box center [1411, 188] width 15 height 15
click at [1372, 304] on span "Edit" at bounding box center [1396, 298] width 78 height 15
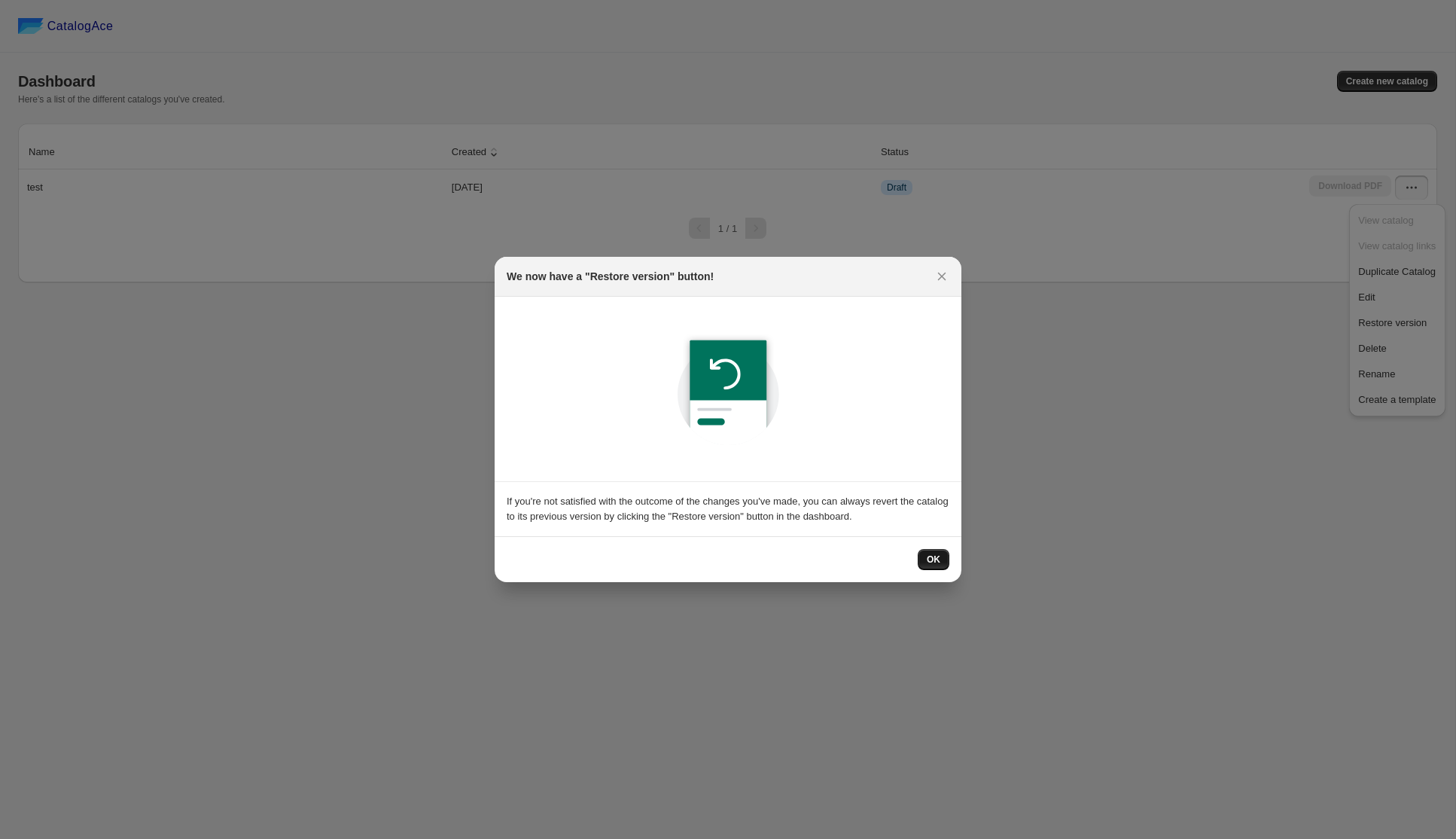
click at [925, 561] on button "OK" at bounding box center [933, 559] width 32 height 21
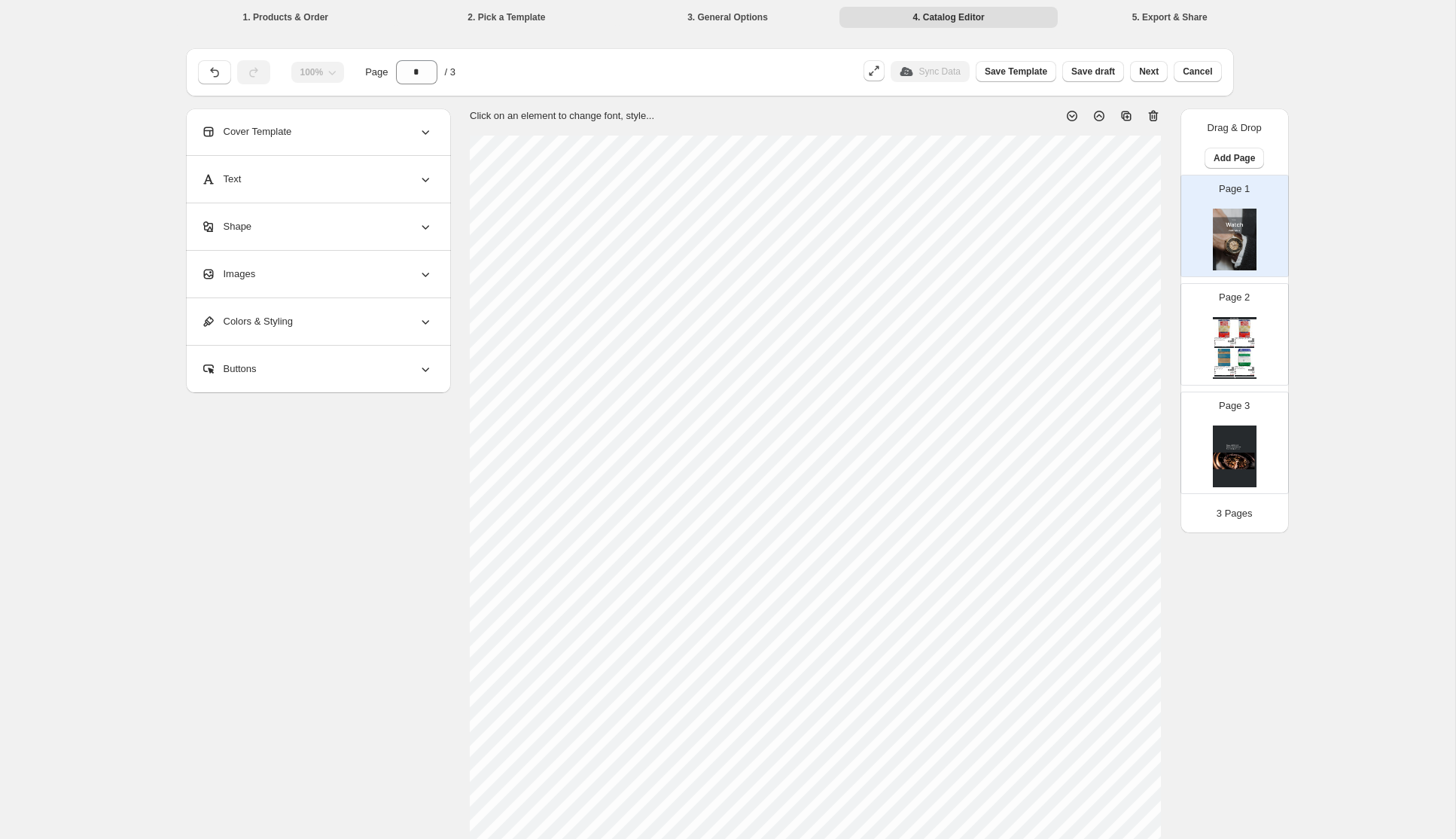
click at [1219, 307] on div "Page 2 Watch Catalog ADM Flour Five Roses (Med) (22 lb Bags) - 2 (22 lb Bags) /…" at bounding box center [1228, 328] width 95 height 101
type input "*"
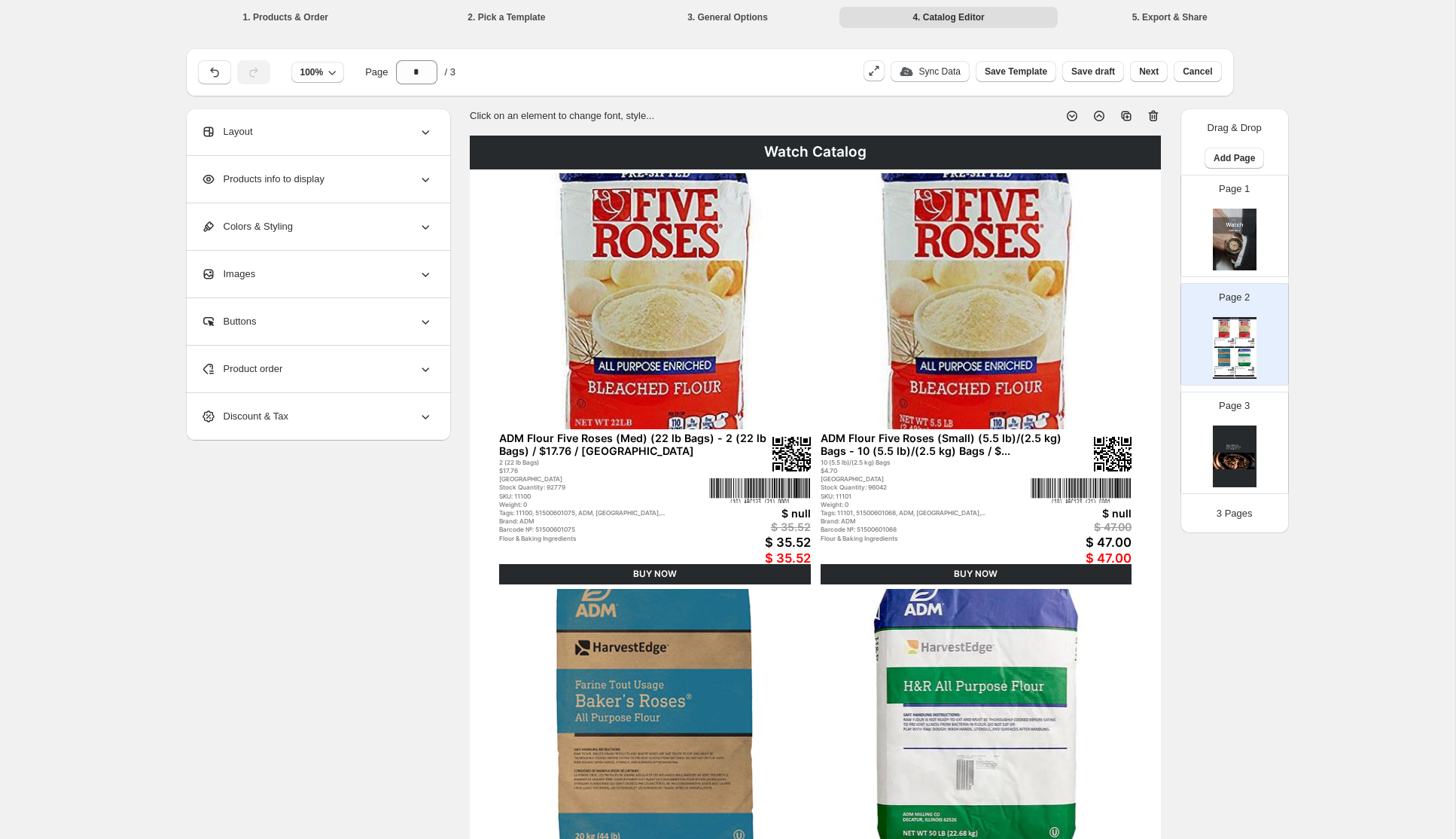
click at [300, 123] on div "Layout" at bounding box center [316, 132] width 232 height 47
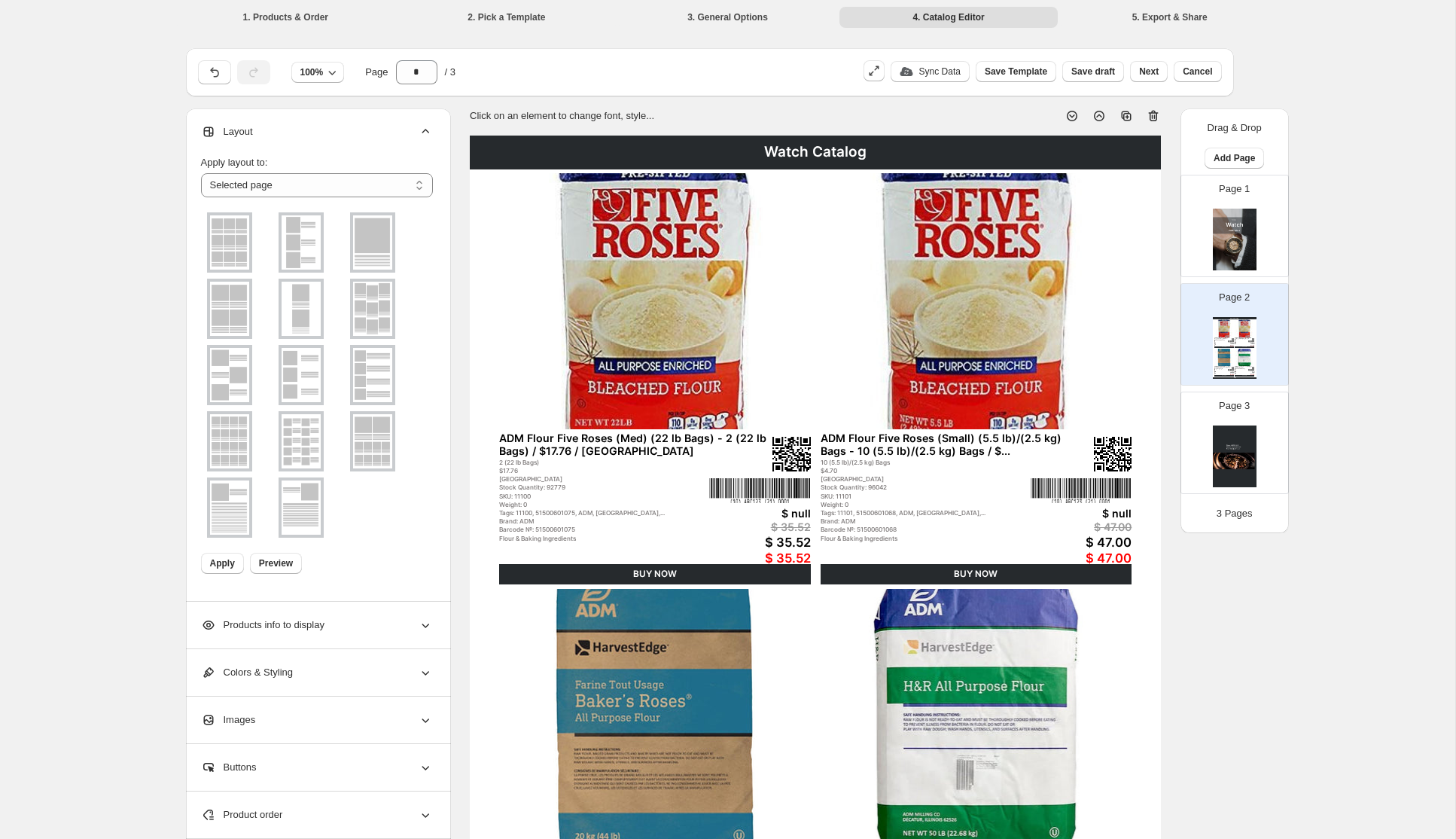
click at [292, 437] on img at bounding box center [301, 441] width 39 height 54
click at [232, 565] on span "Apply" at bounding box center [222, 563] width 25 height 12
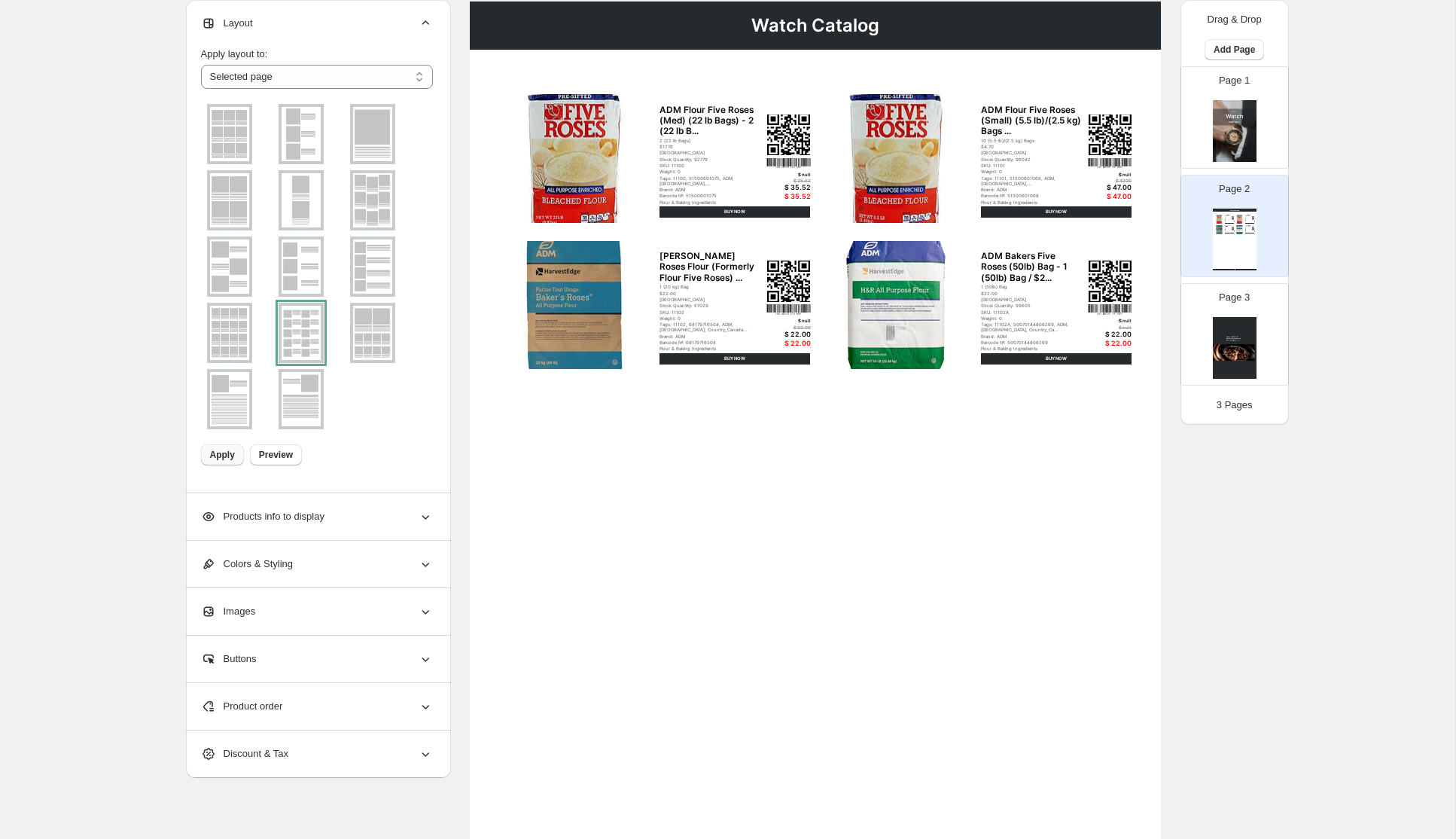
scroll to position [142, 0]
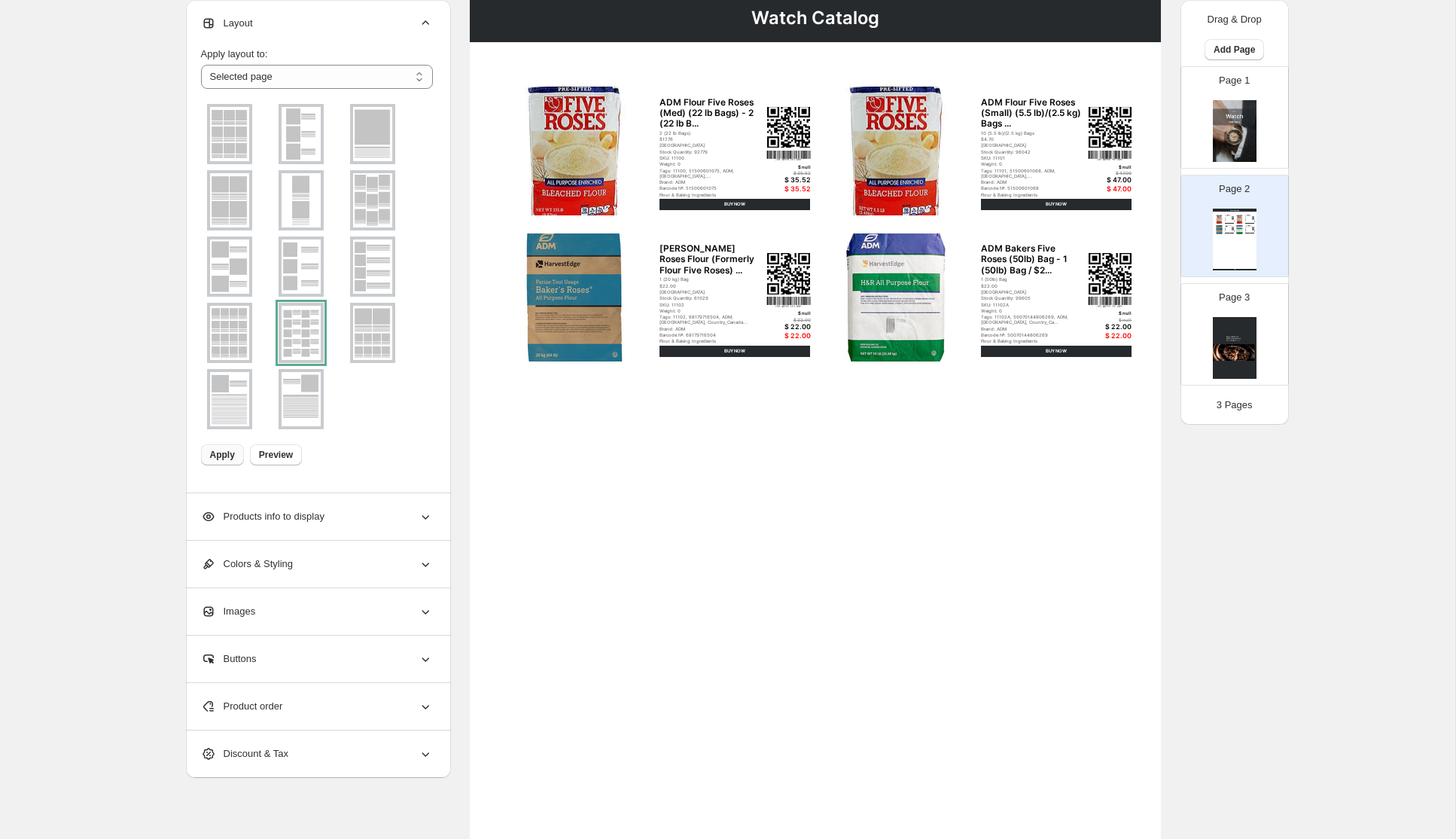
click at [418, 520] on icon at bounding box center [426, 516] width 15 height 15
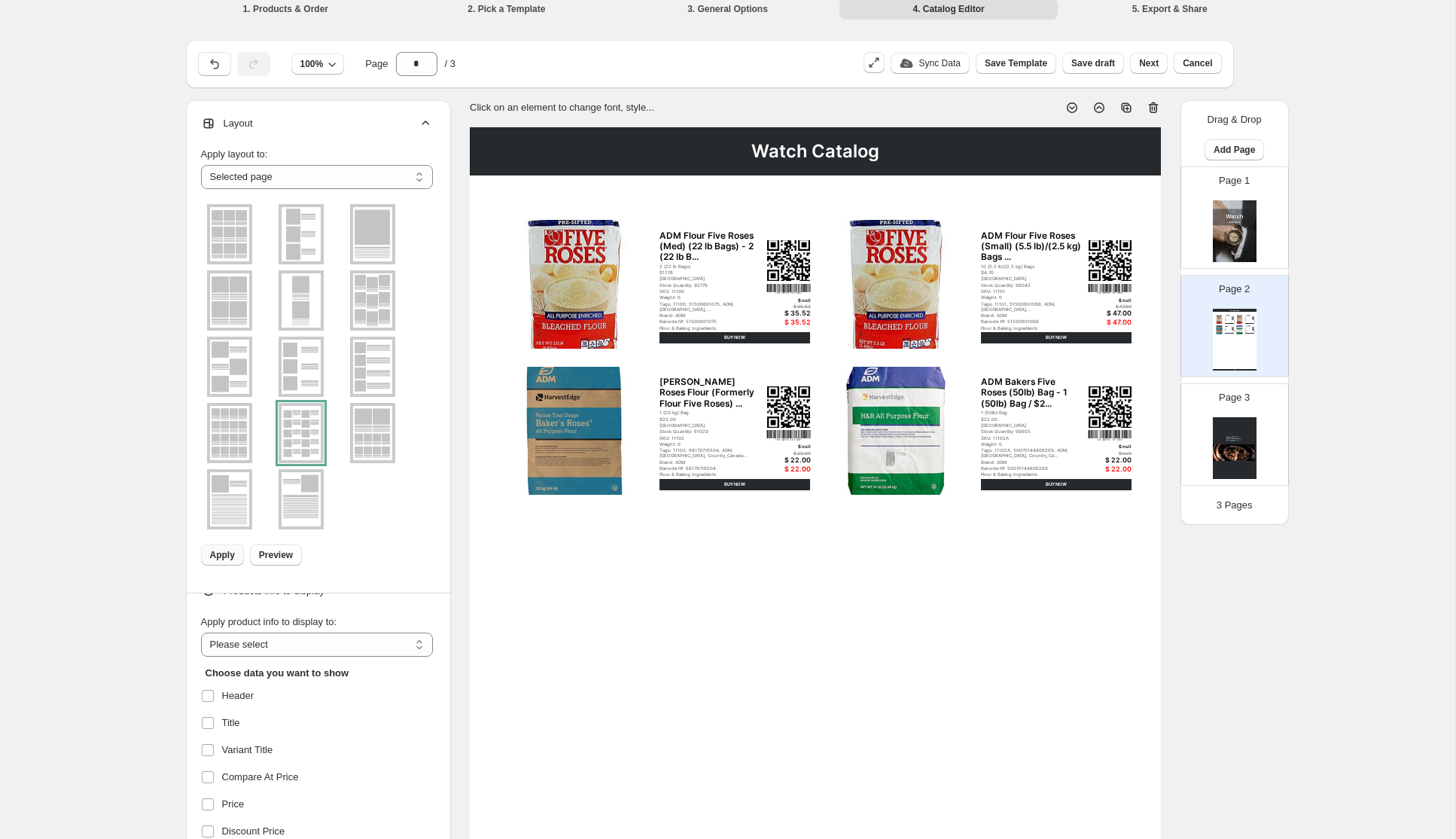
scroll to position [0, 0]
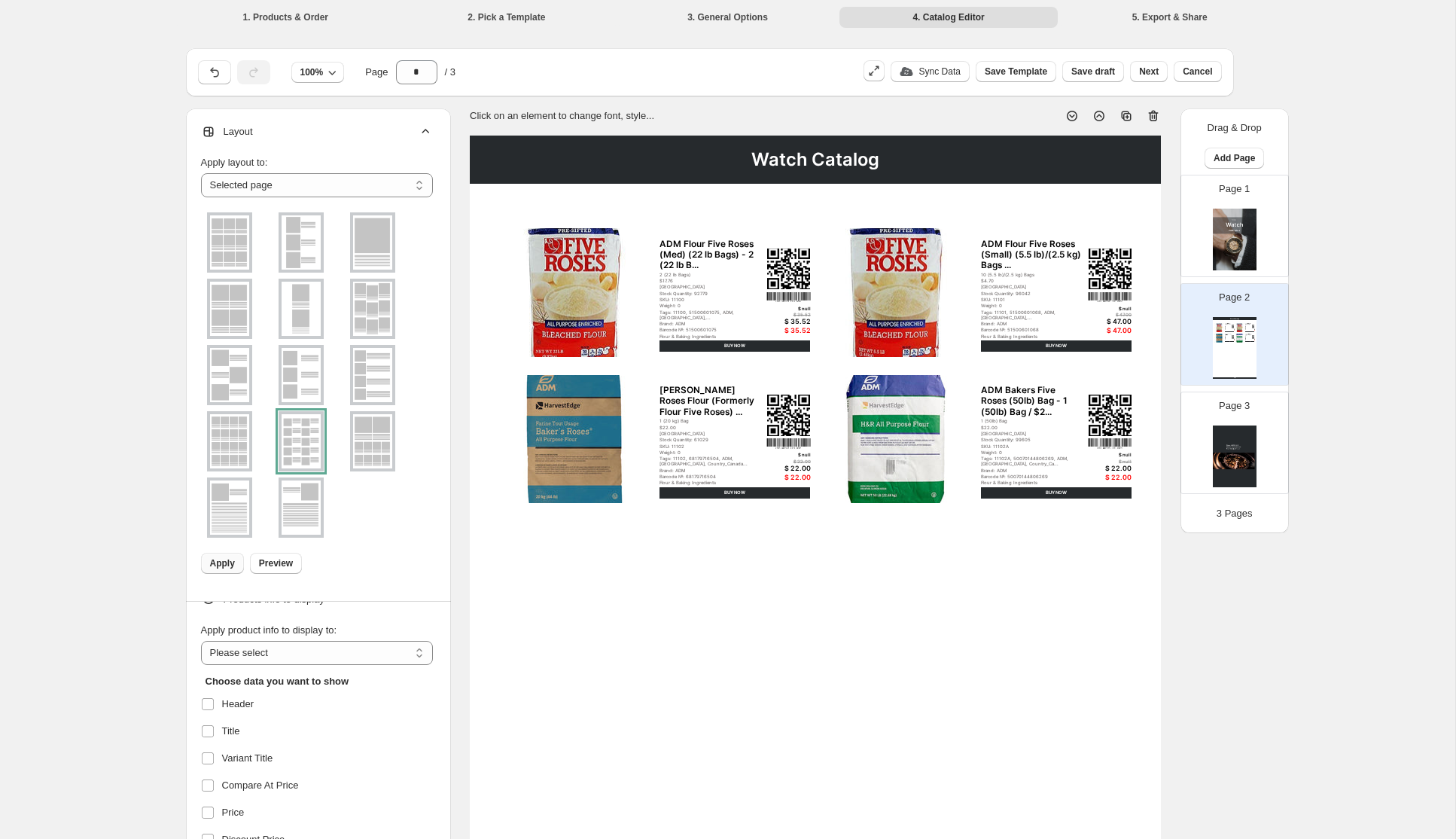
click at [427, 131] on icon at bounding box center [426, 131] width 8 height 5
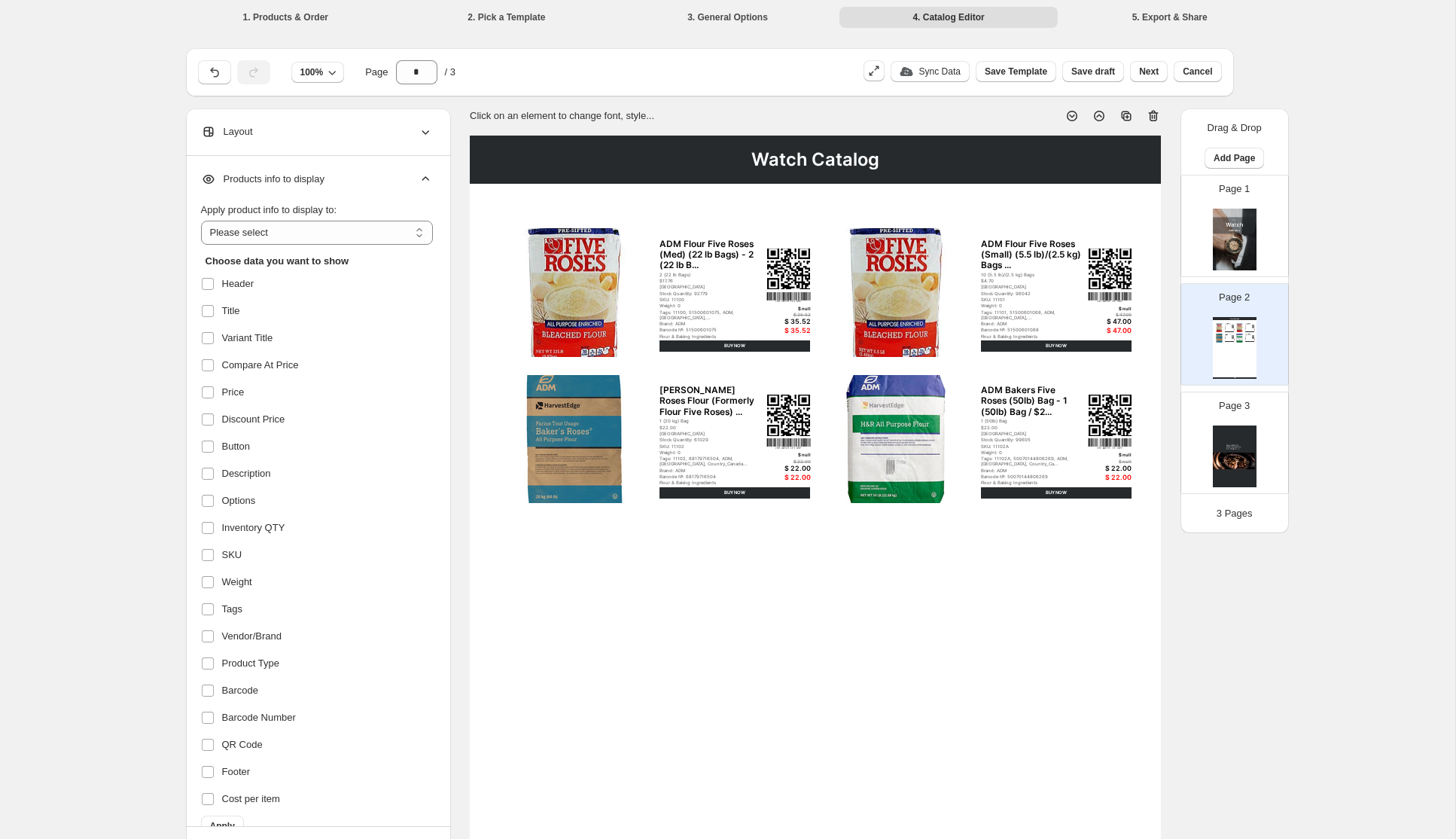
click at [424, 183] on icon at bounding box center [426, 179] width 15 height 15
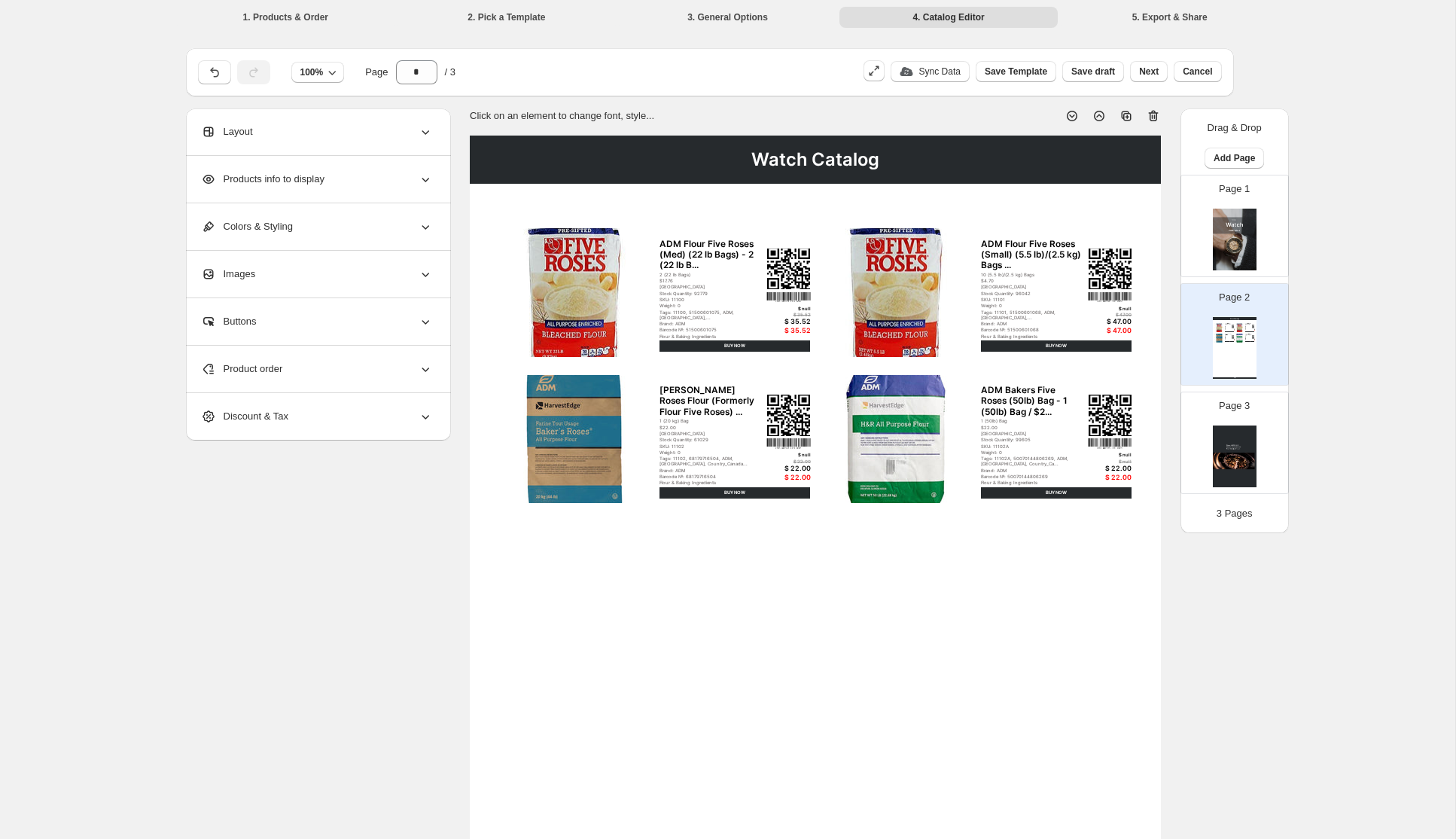
click at [426, 228] on icon at bounding box center [426, 227] width 8 height 5
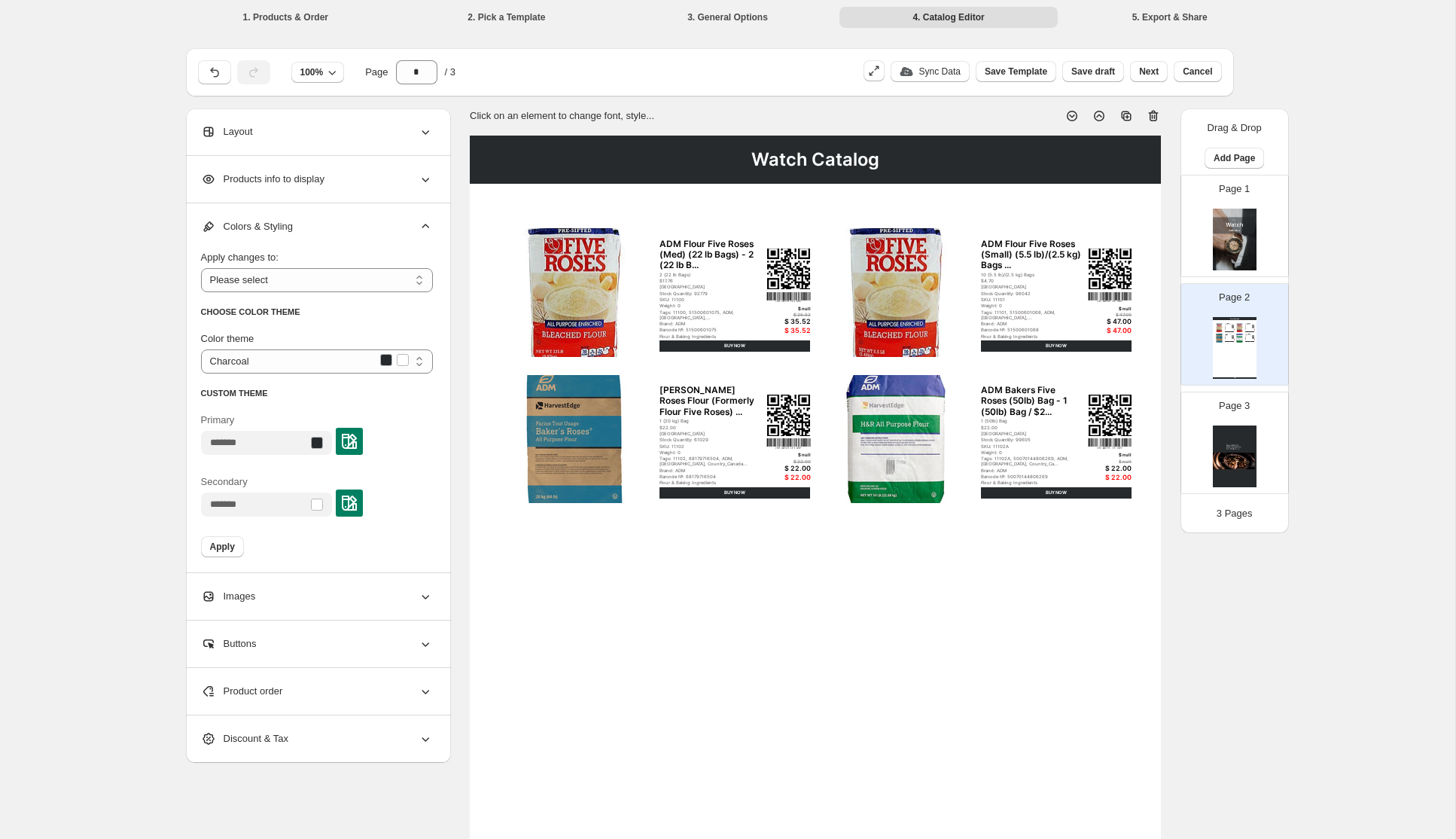
click at [425, 598] on icon at bounding box center [426, 597] width 8 height 5
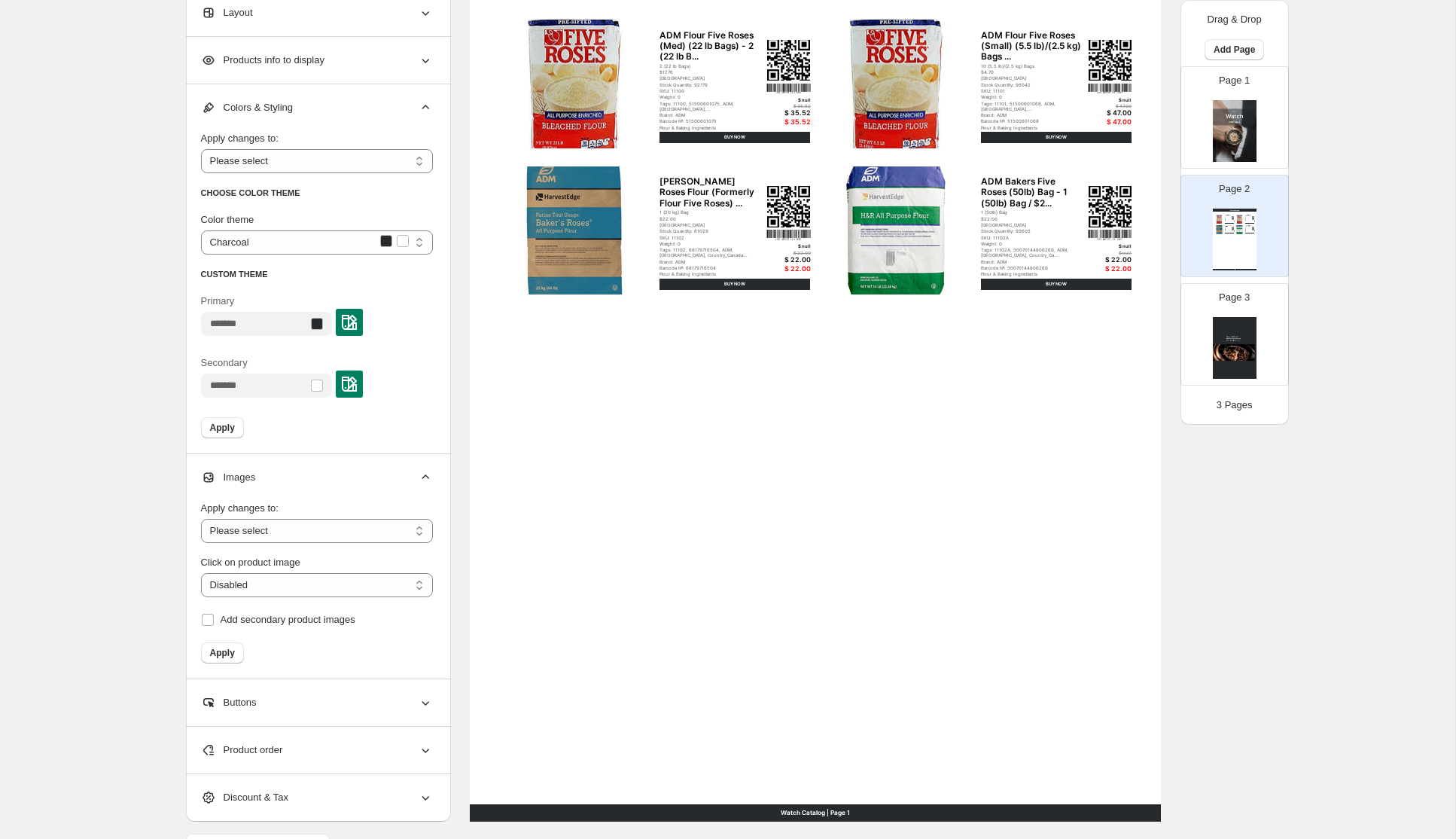
scroll to position [226, 0]
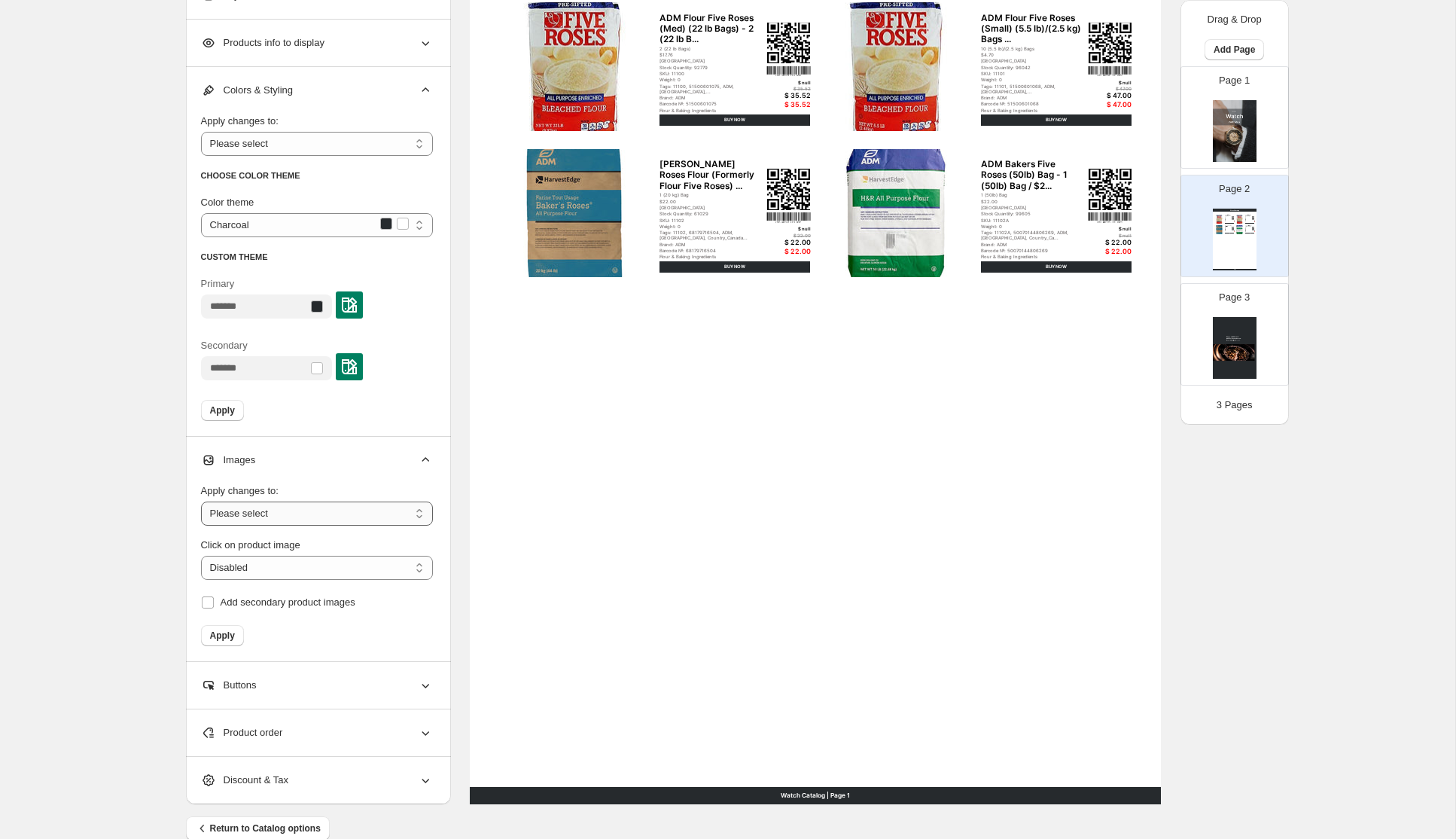
select select "**********"
click option "**********" at bounding box center [0, 0] width 0 height 0
select select "**********"
click at [225, 636] on span "Apply" at bounding box center [222, 636] width 25 height 12
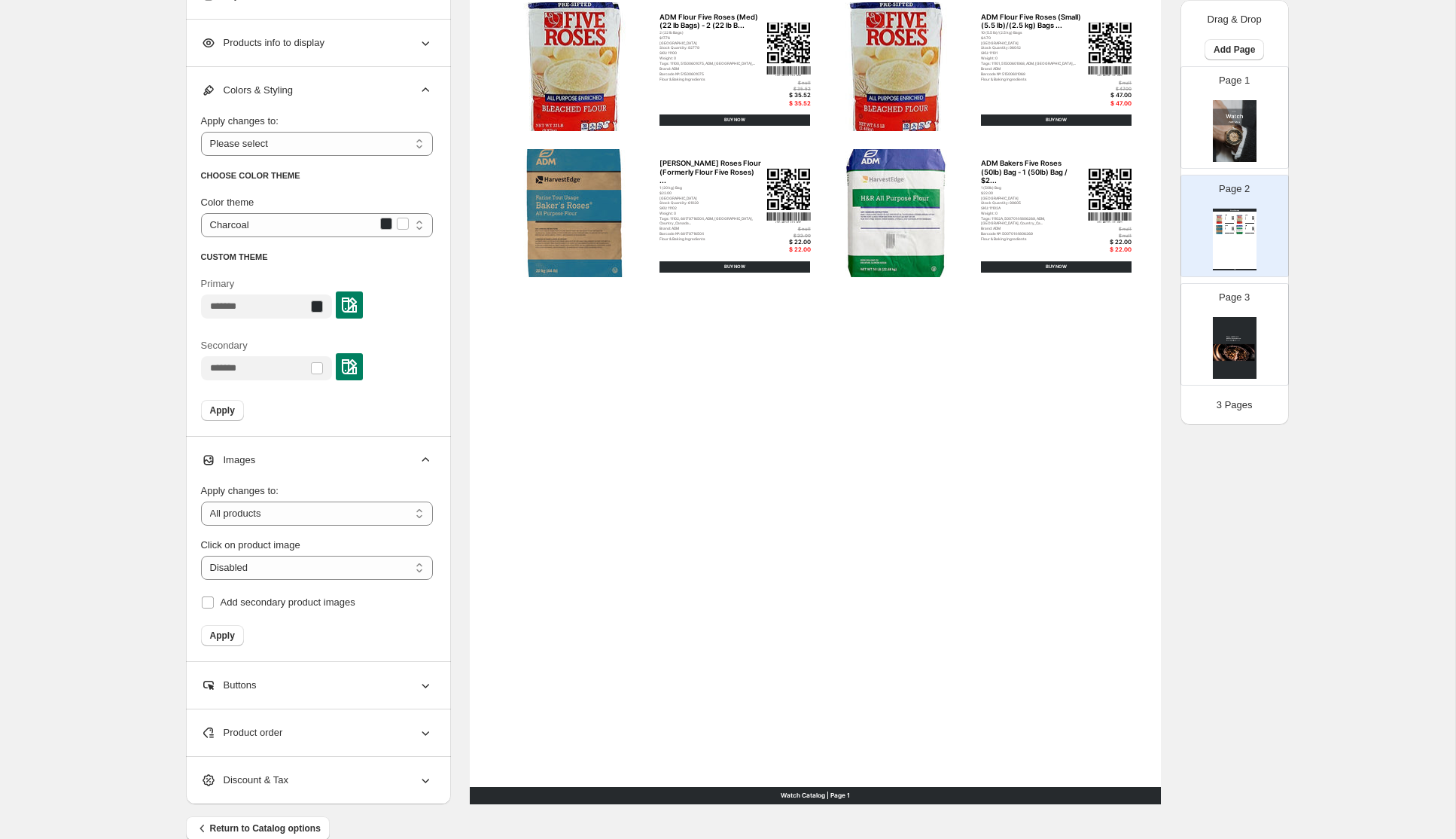
click at [425, 686] on icon at bounding box center [426, 685] width 15 height 15
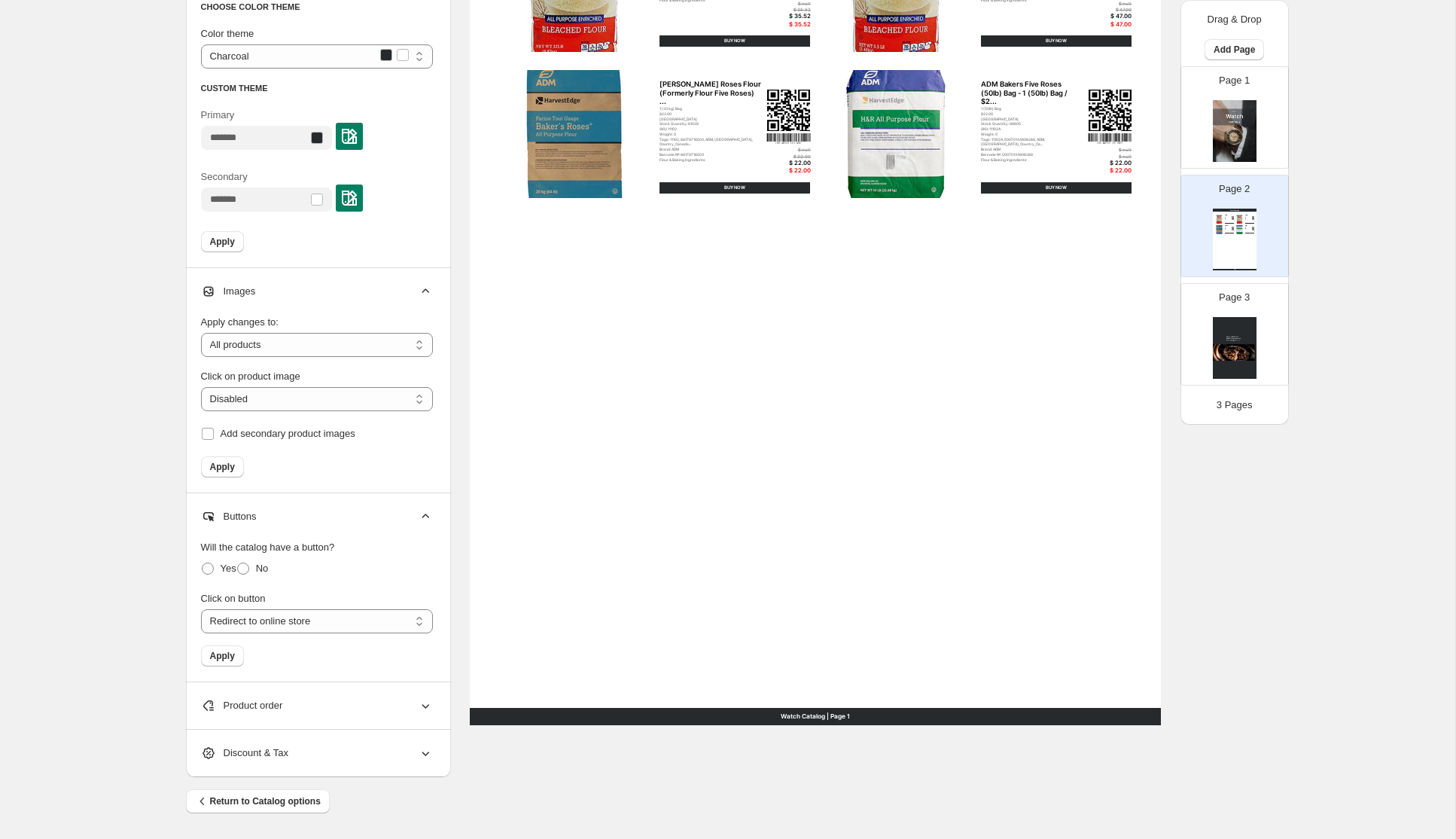
click at [409, 708] on div "Product order" at bounding box center [316, 705] width 232 height 47
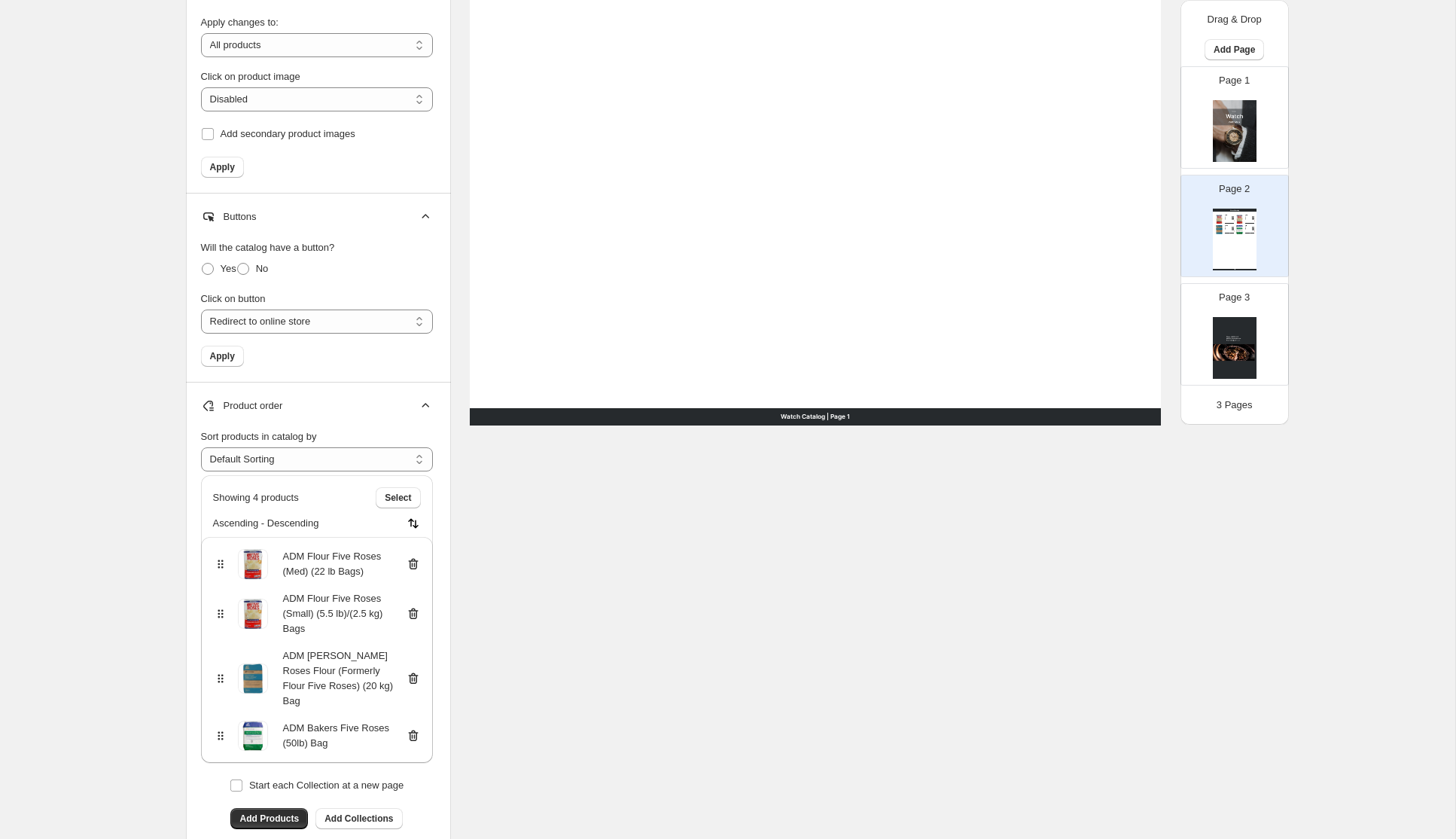
scroll to position [750, 0]
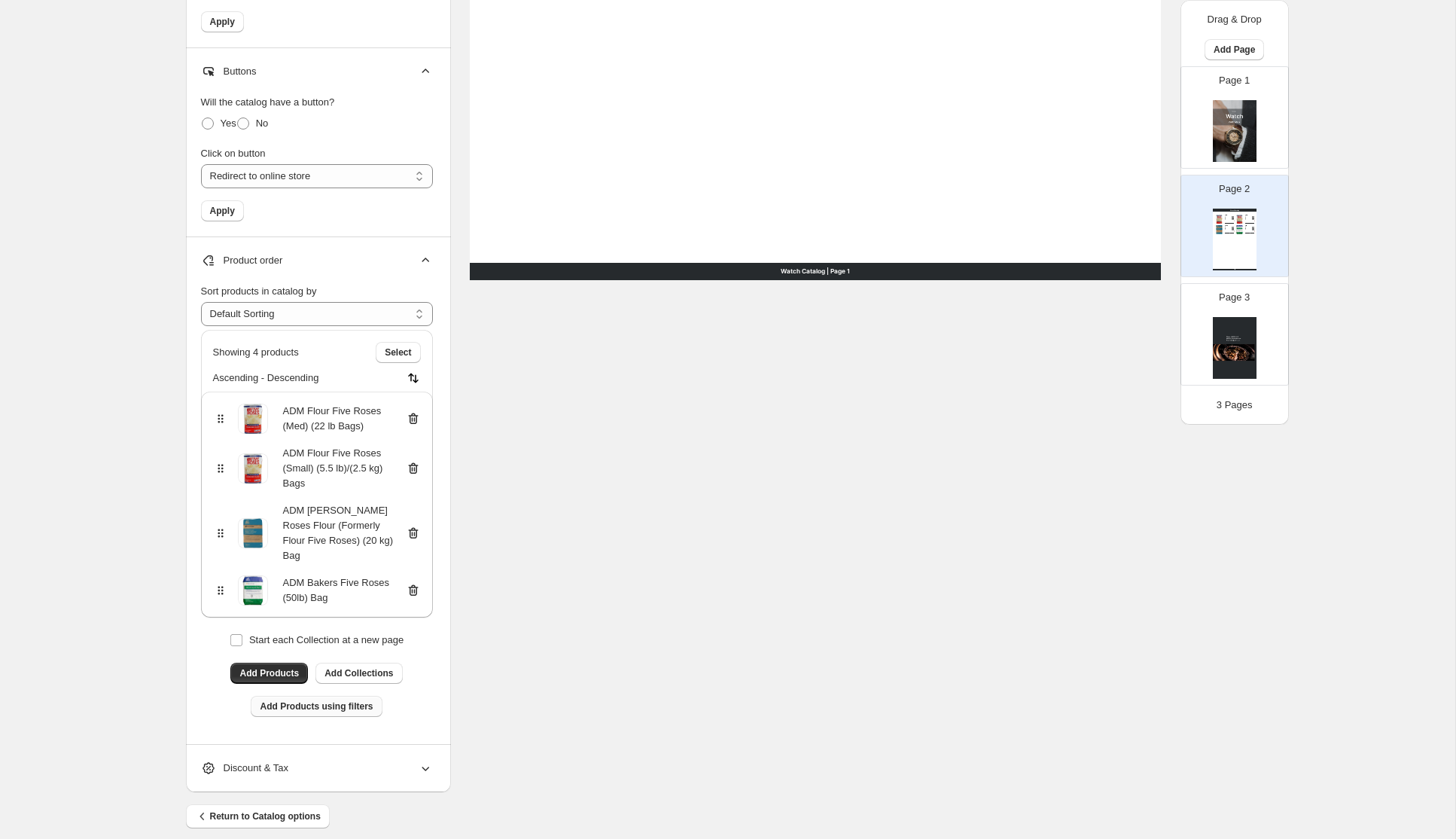
click at [306, 700] on span "Add Products using filters" at bounding box center [316, 707] width 113 height 12
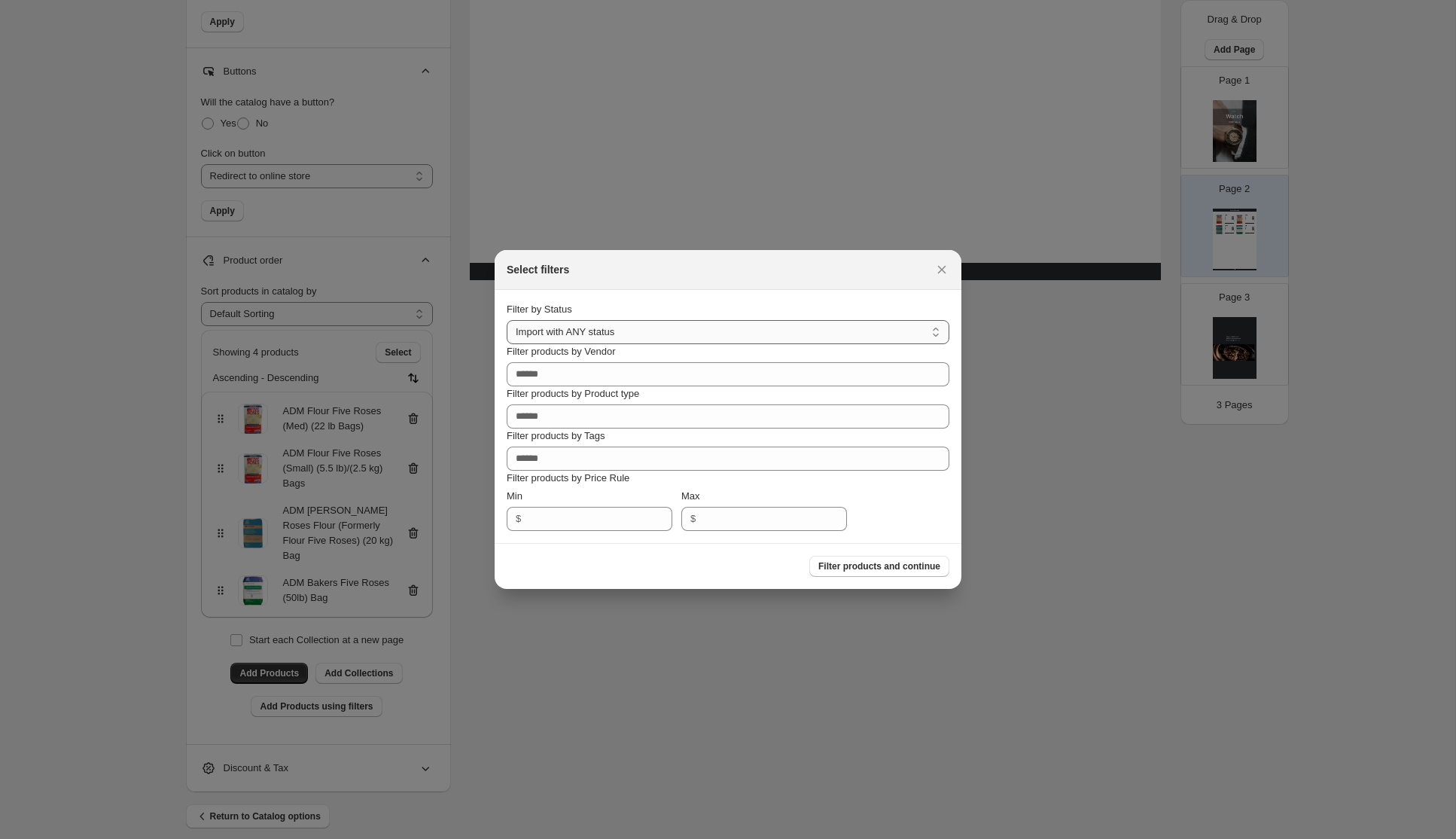
select select "******"
click option "******" at bounding box center [0, 0] width 0 height 0
click at [673, 381] on input "Filter products by Vendor" at bounding box center [727, 373] width 442 height 24
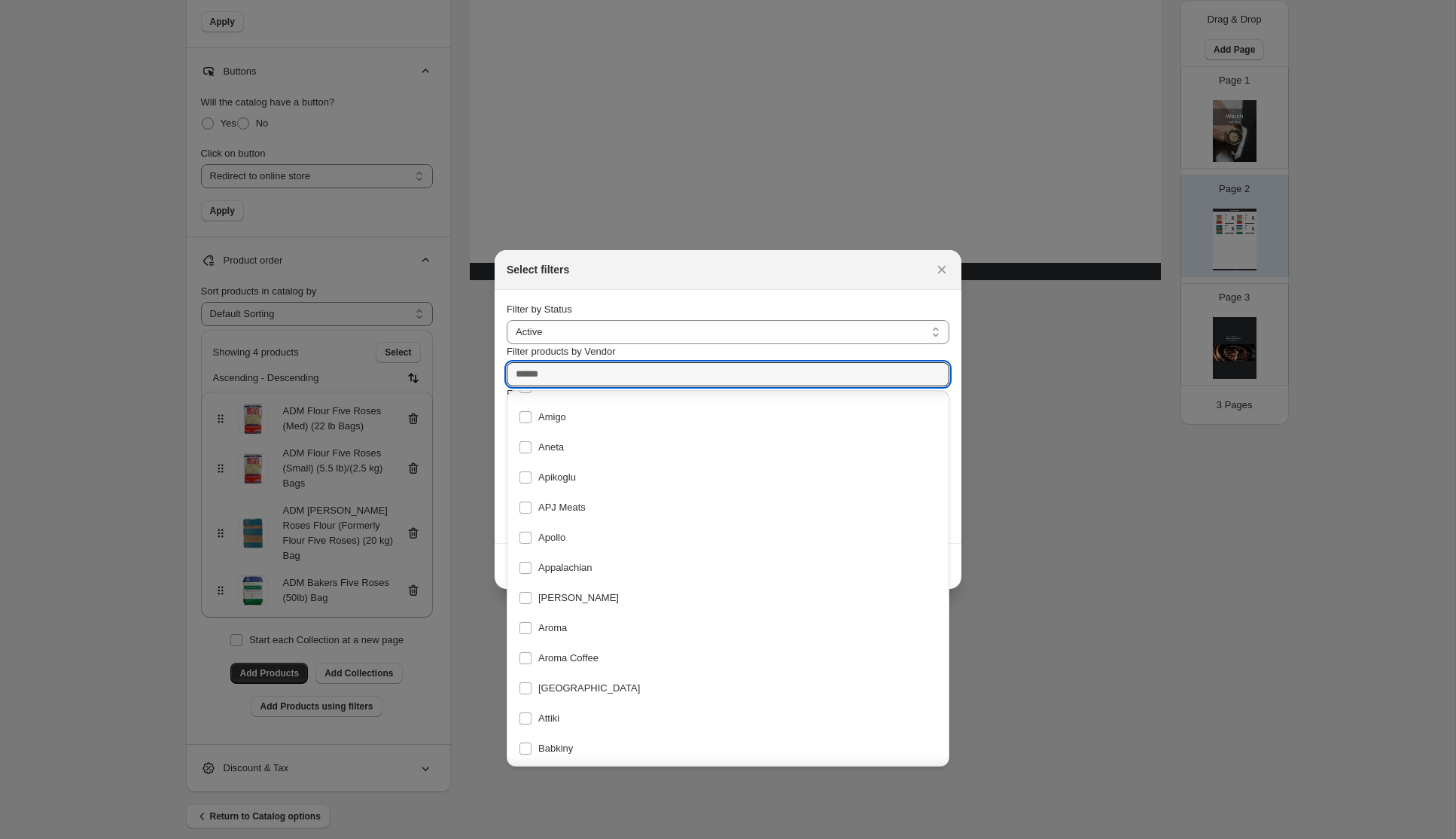
scroll to position [367, 0]
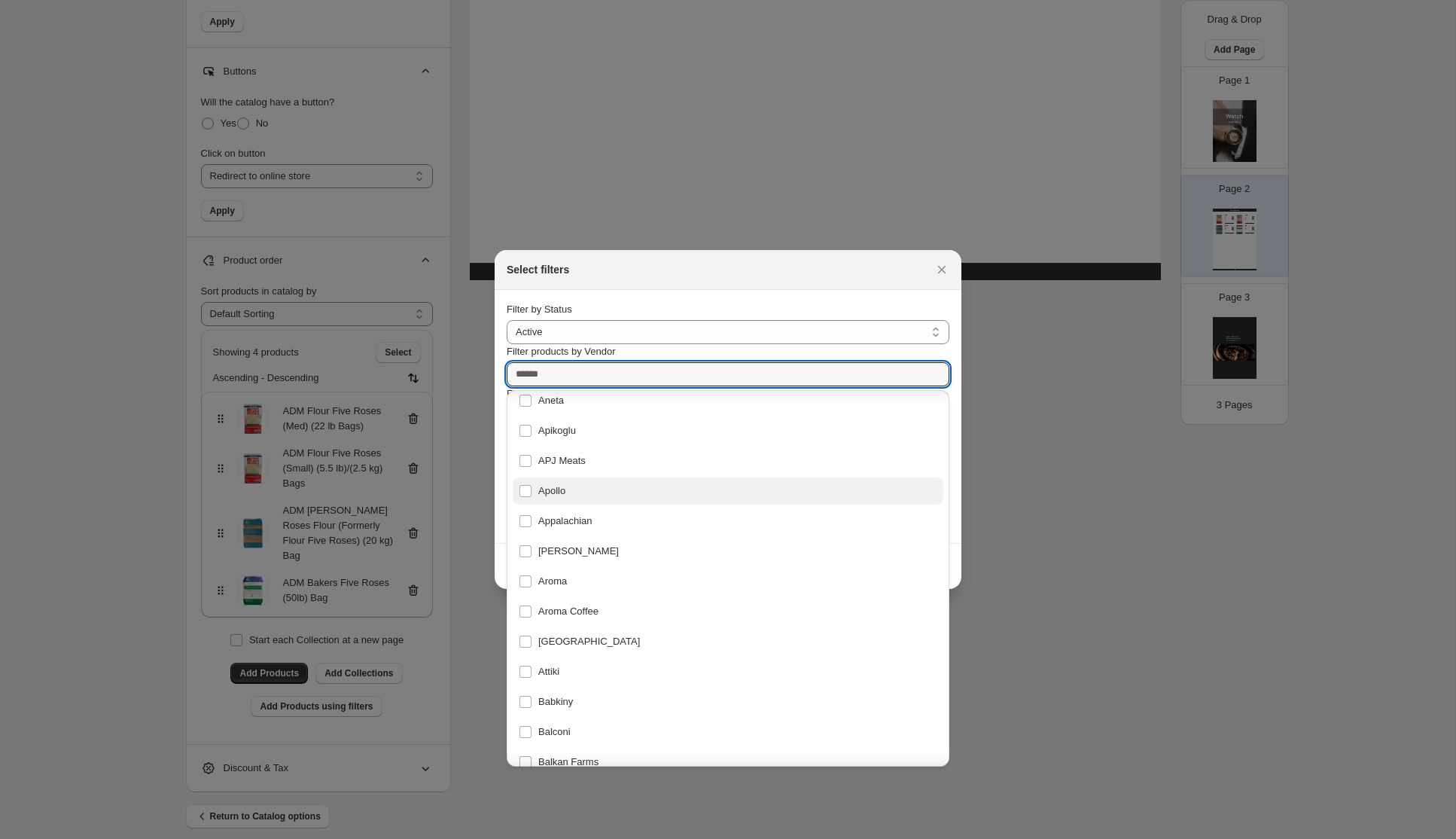
click at [529, 492] on div "Apollo" at bounding box center [728, 490] width 419 height 21
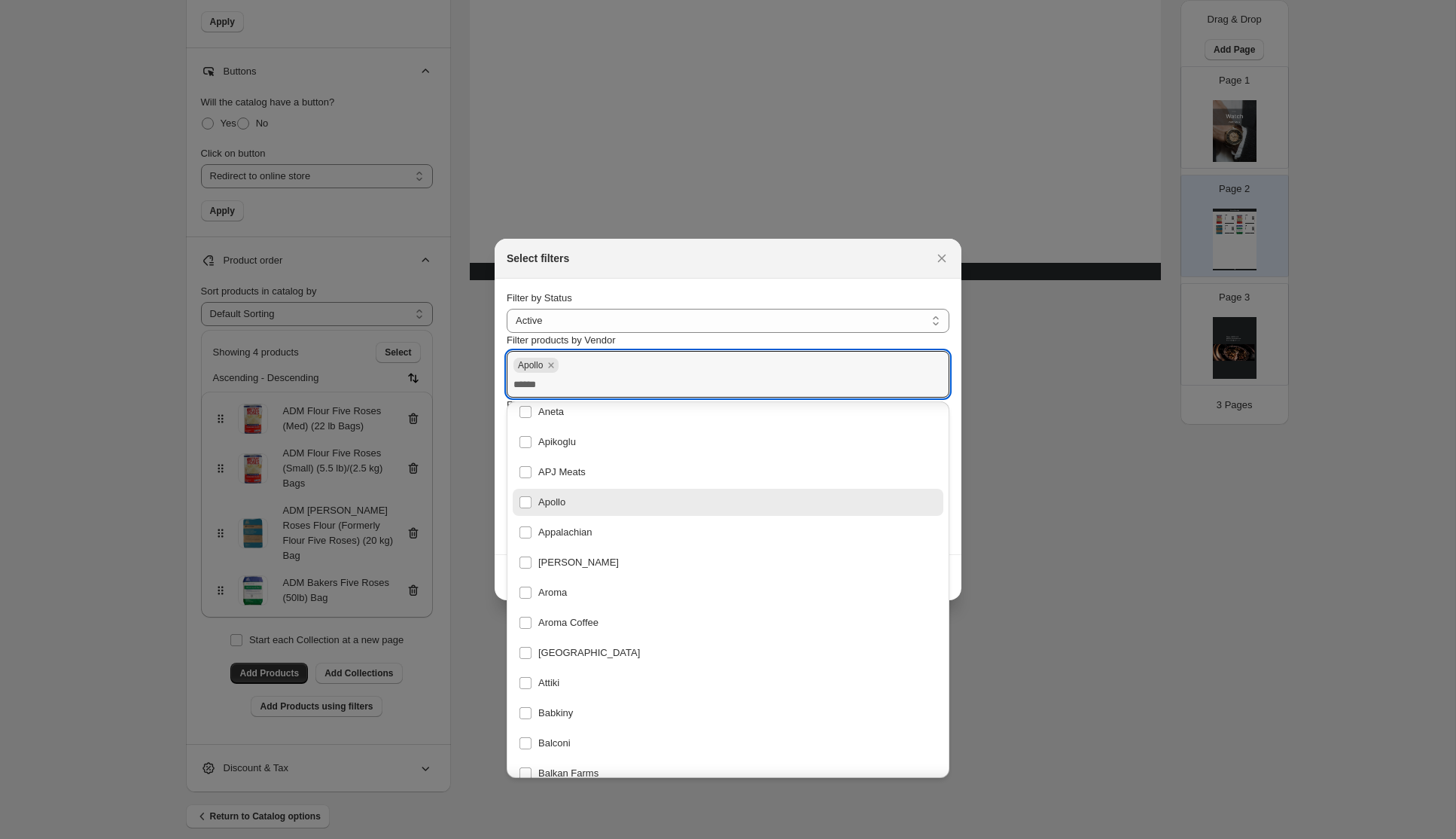
click at [957, 456] on section "**********" at bounding box center [728, 416] width 466 height 276
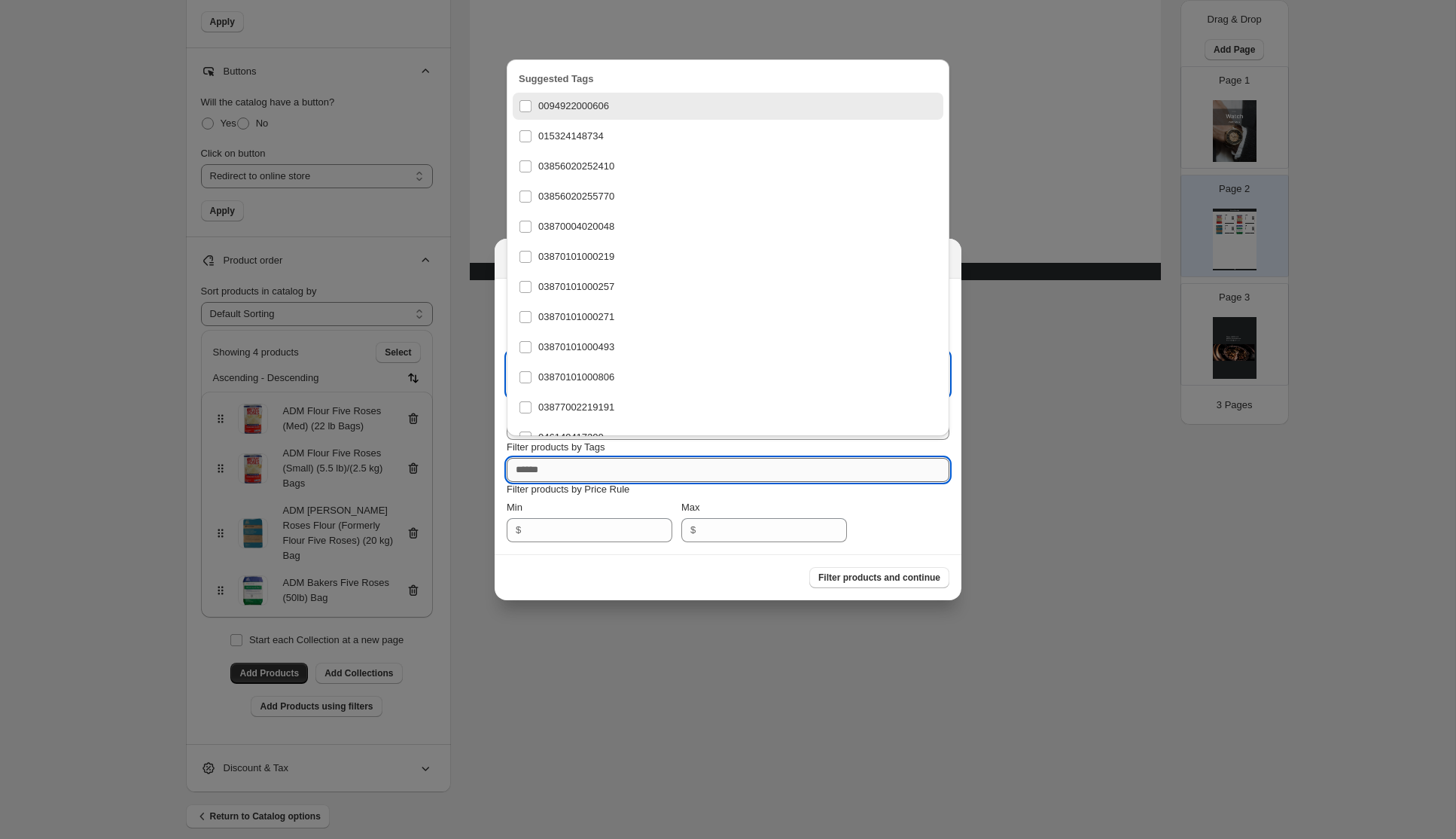
click at [600, 473] on input "Filter products by Tags" at bounding box center [727, 470] width 442 height 24
click at [926, 523] on div "Min $ Max $" at bounding box center [727, 520] width 442 height 42
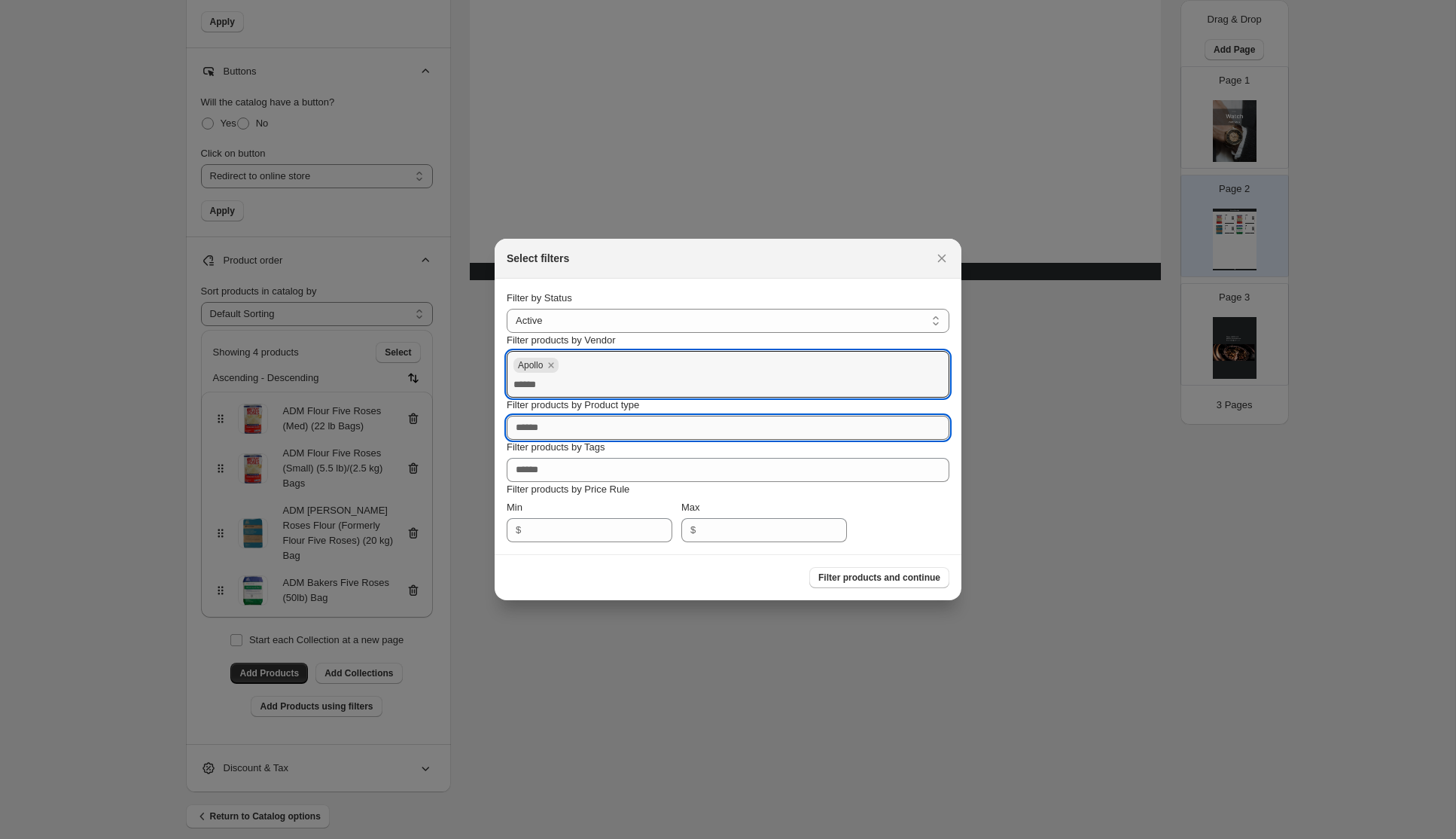
click at [592, 430] on input "Filter products by Product type" at bounding box center [727, 427] width 442 height 24
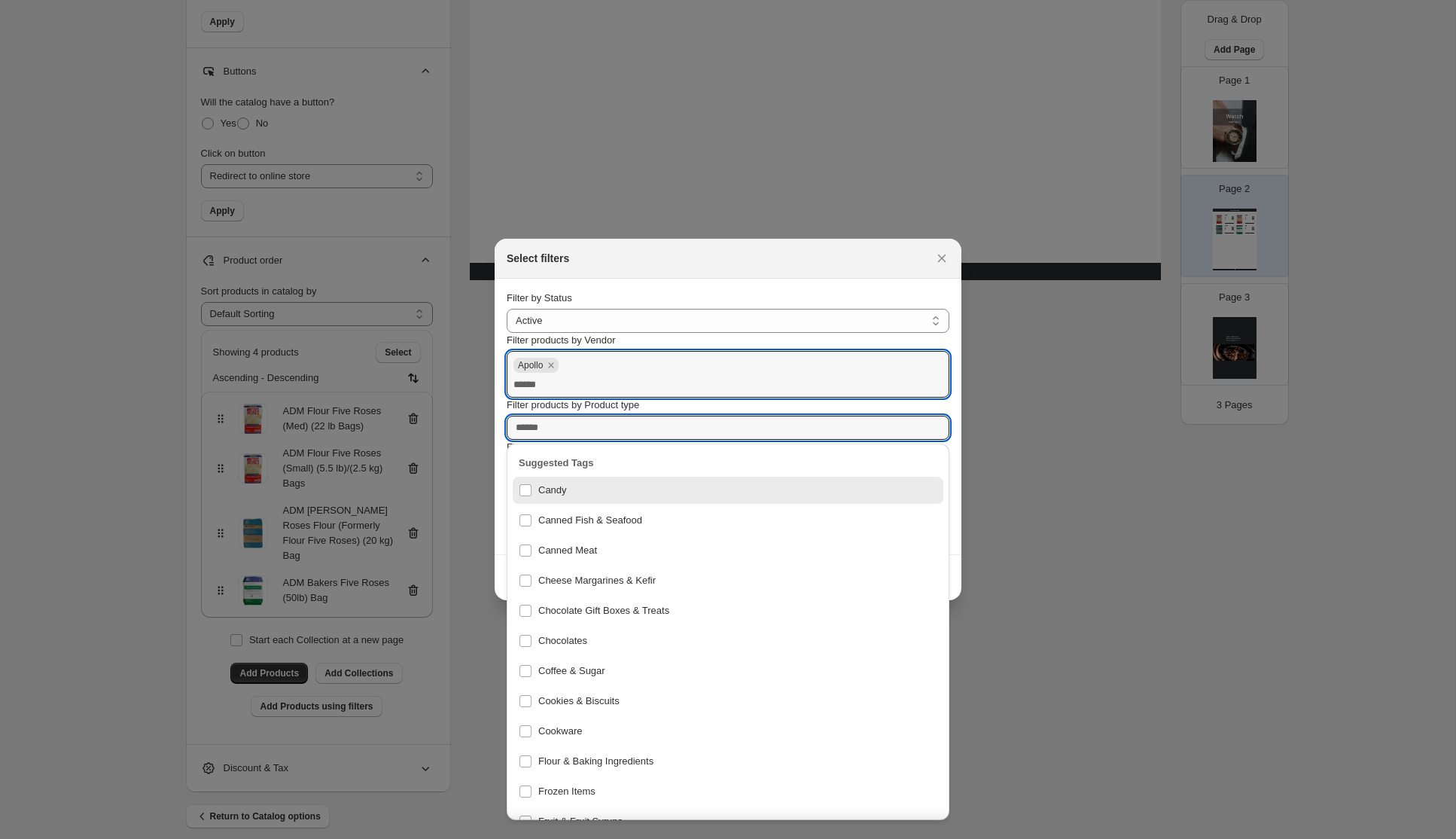
click at [949, 460] on section "**********" at bounding box center [728, 416] width 466 height 276
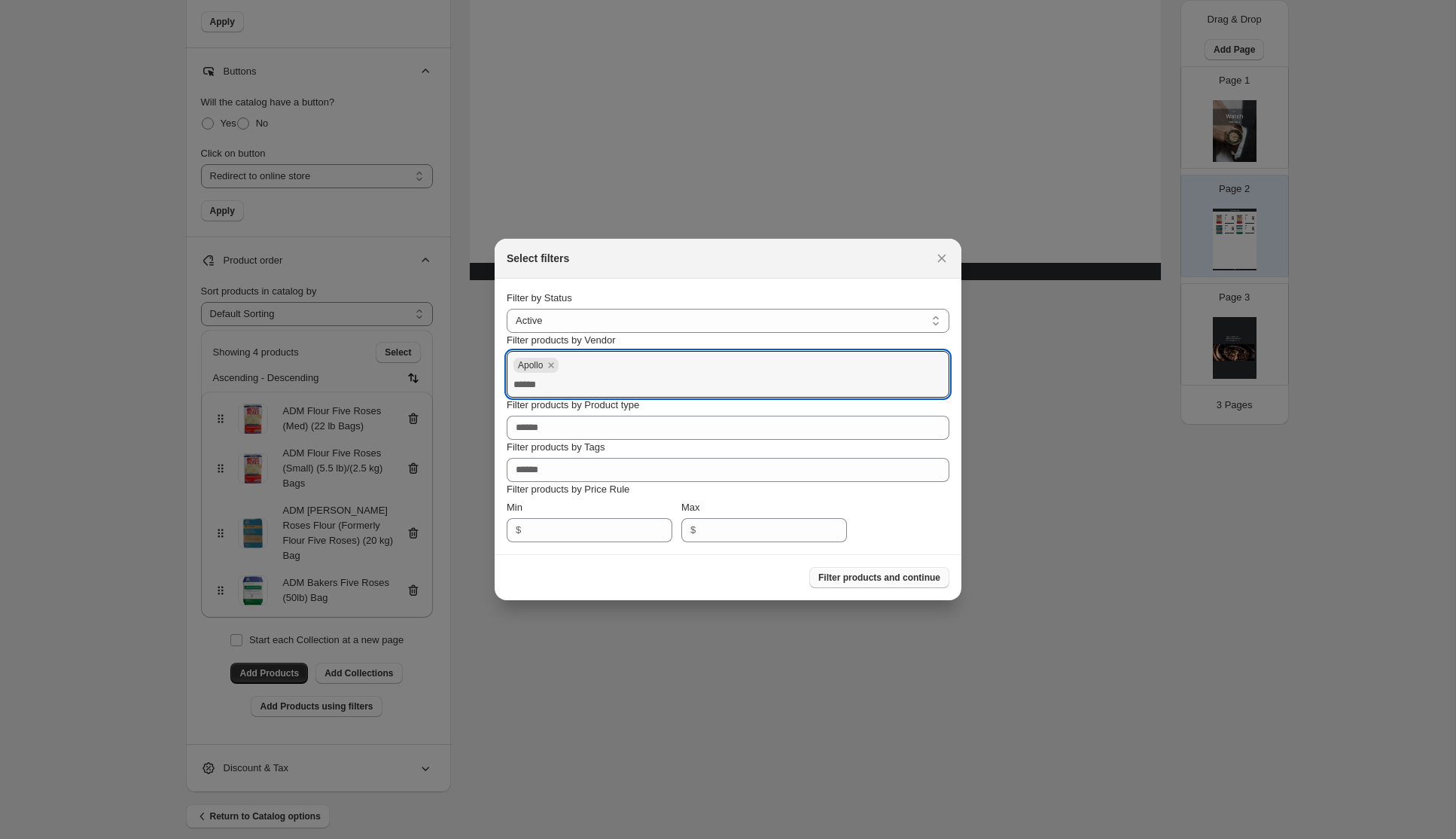
click at [853, 580] on span "Filter products and continue" at bounding box center [879, 577] width 122 height 12
